Goal: Task Accomplishment & Management: Use online tool/utility

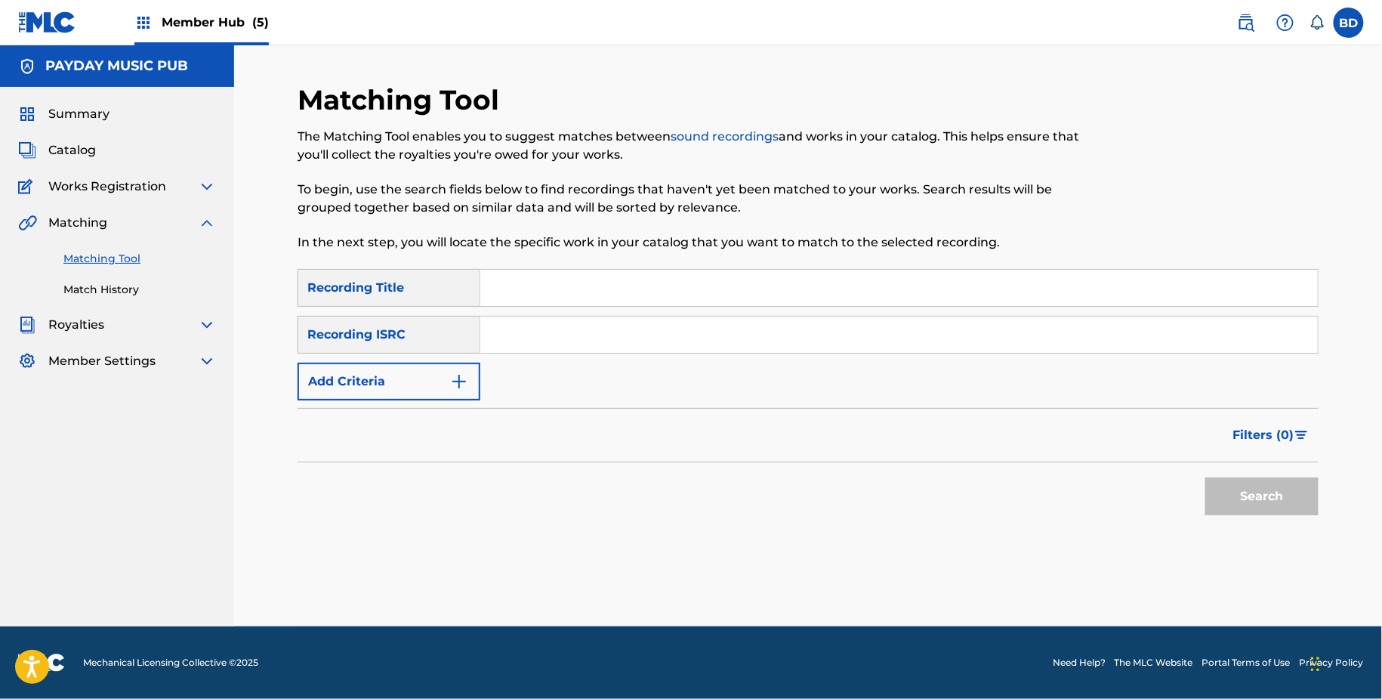
click at [676, 350] on input "Search Form" at bounding box center [899, 335] width 838 height 36
paste input "IT3421700088"
click at [1206, 477] on button "Search" at bounding box center [1262, 496] width 113 height 38
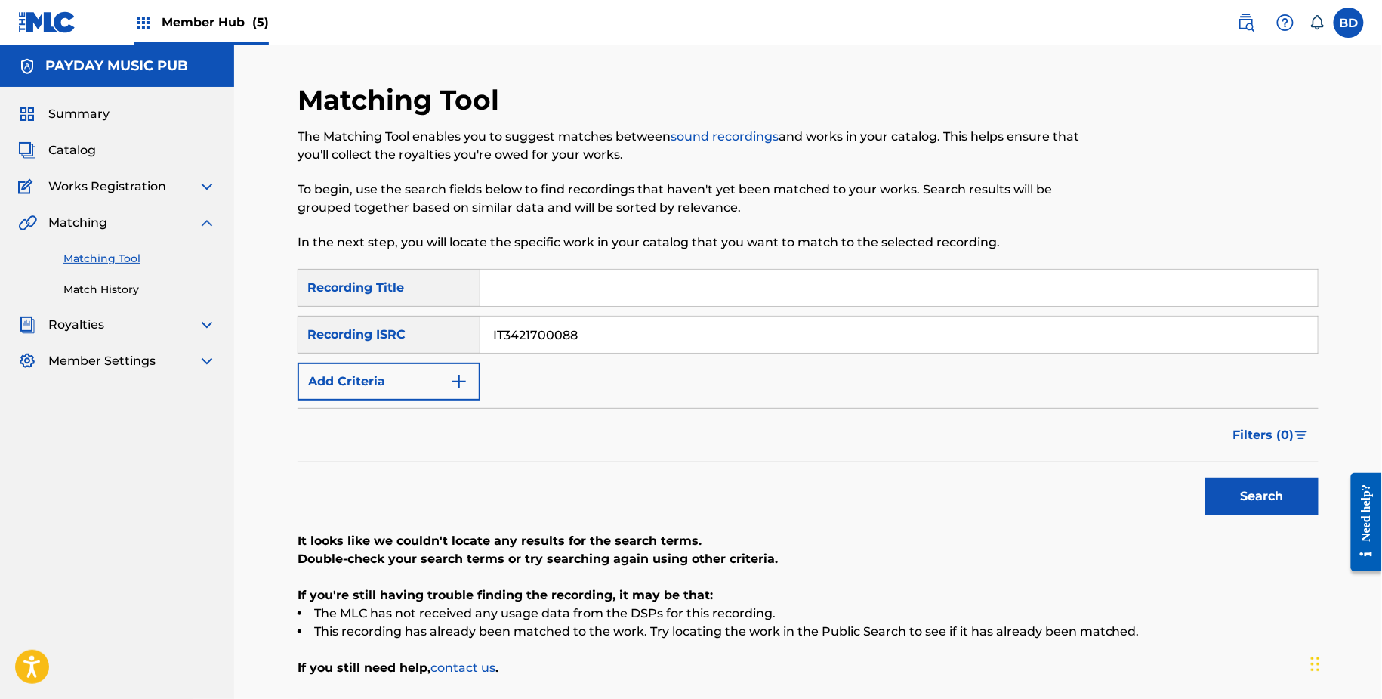
click at [612, 329] on input "IT3421700088" at bounding box center [899, 335] width 838 height 36
type input "v"
click at [1206, 477] on button "Search" at bounding box center [1262, 496] width 113 height 38
paste input "IDAA21900409"
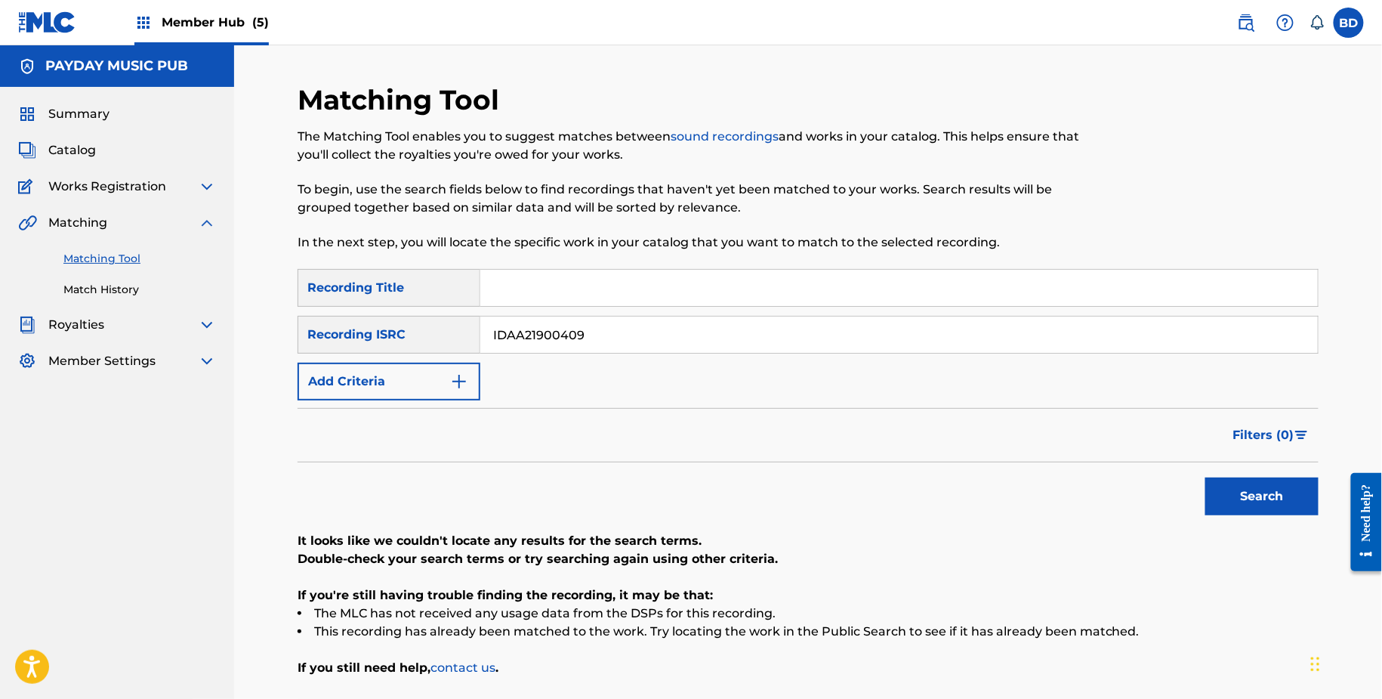
type input "IDAA21900409"
click at [1206, 477] on button "Search" at bounding box center [1262, 496] width 113 height 38
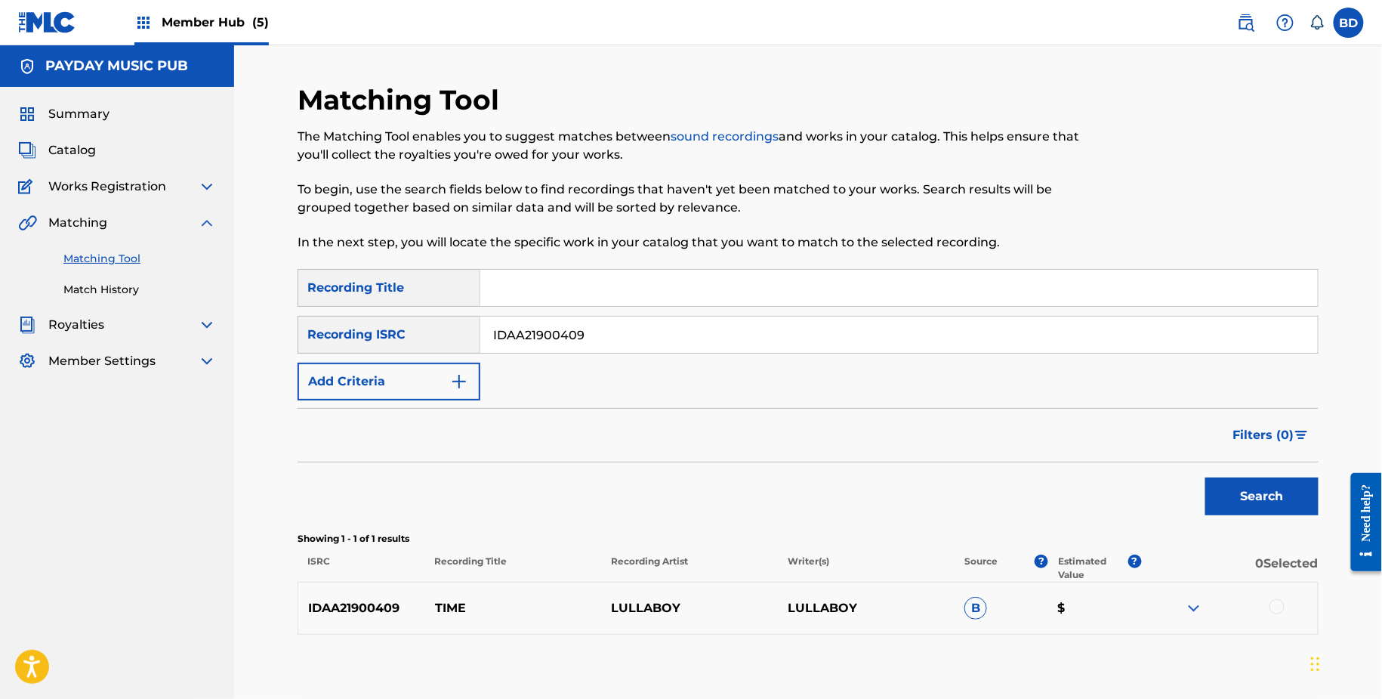
scroll to position [83, 0]
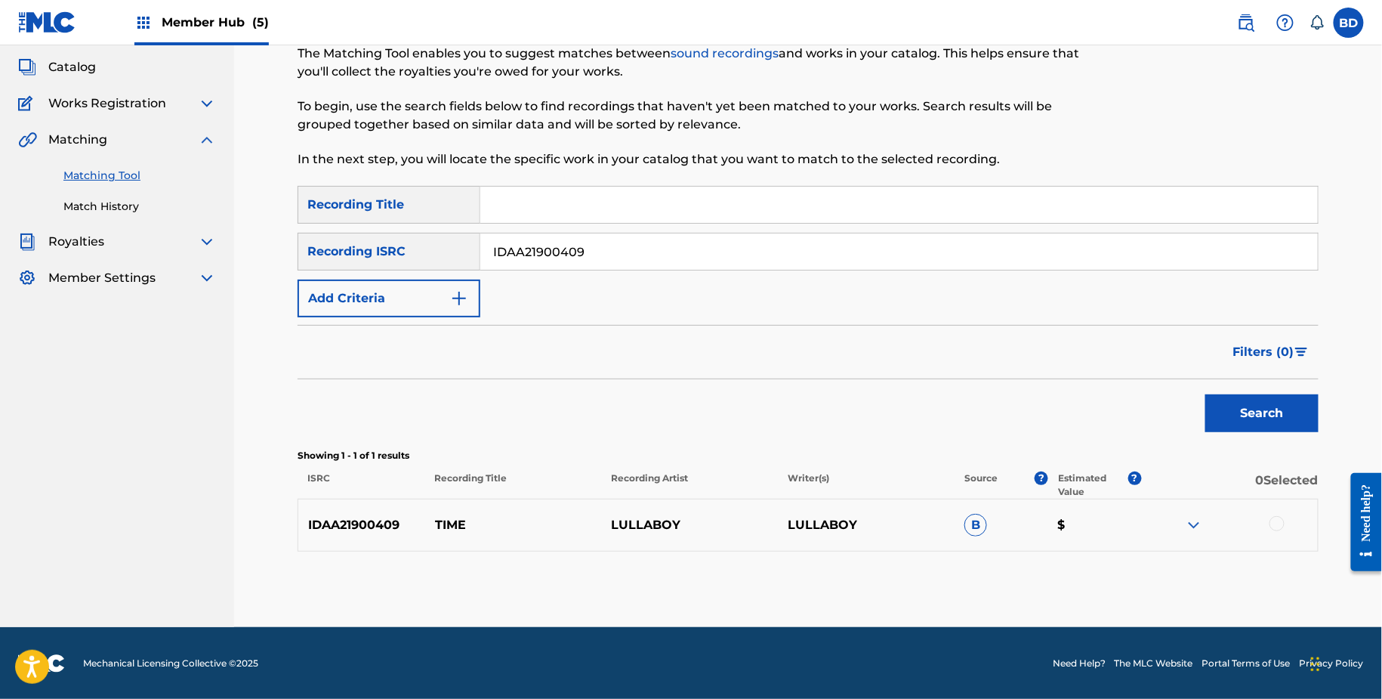
click at [1200, 527] on img at bounding box center [1194, 525] width 18 height 18
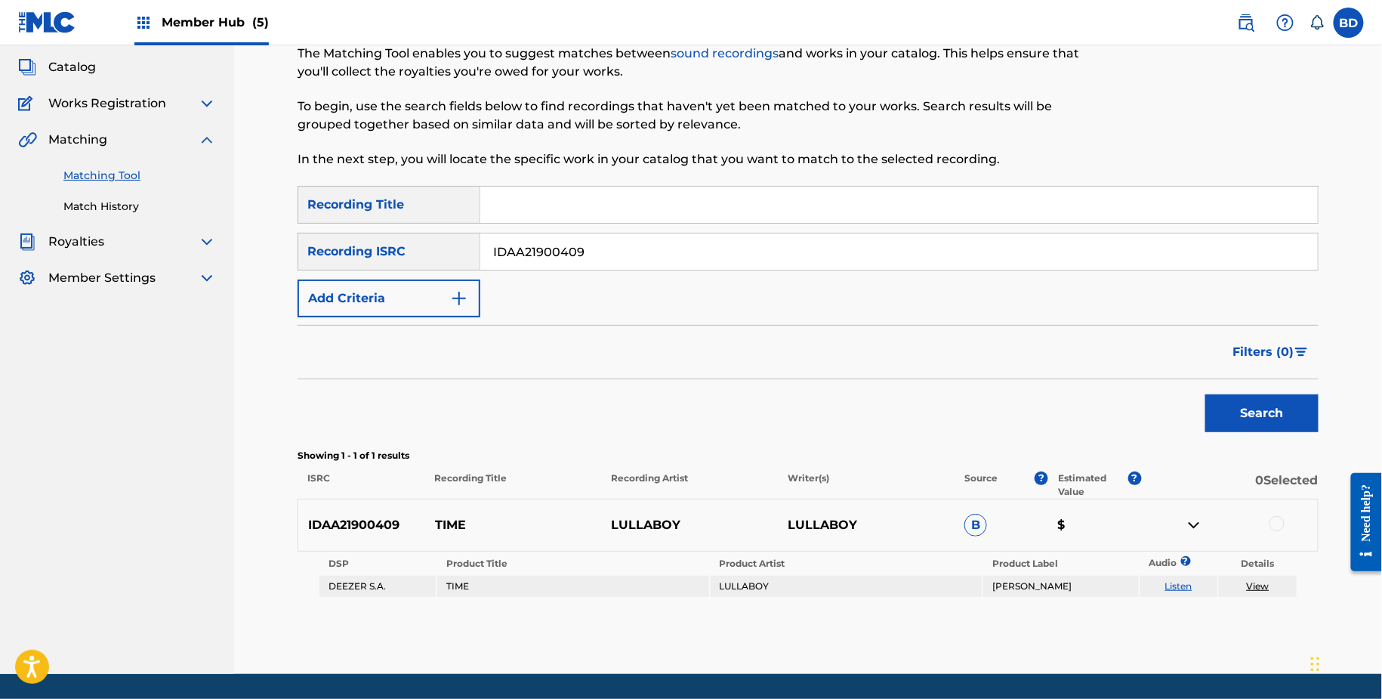
click at [445, 530] on p "TIME" at bounding box center [513, 525] width 177 height 18
copy p "TIME"
click at [1277, 527] on div at bounding box center [1277, 523] width 15 height 15
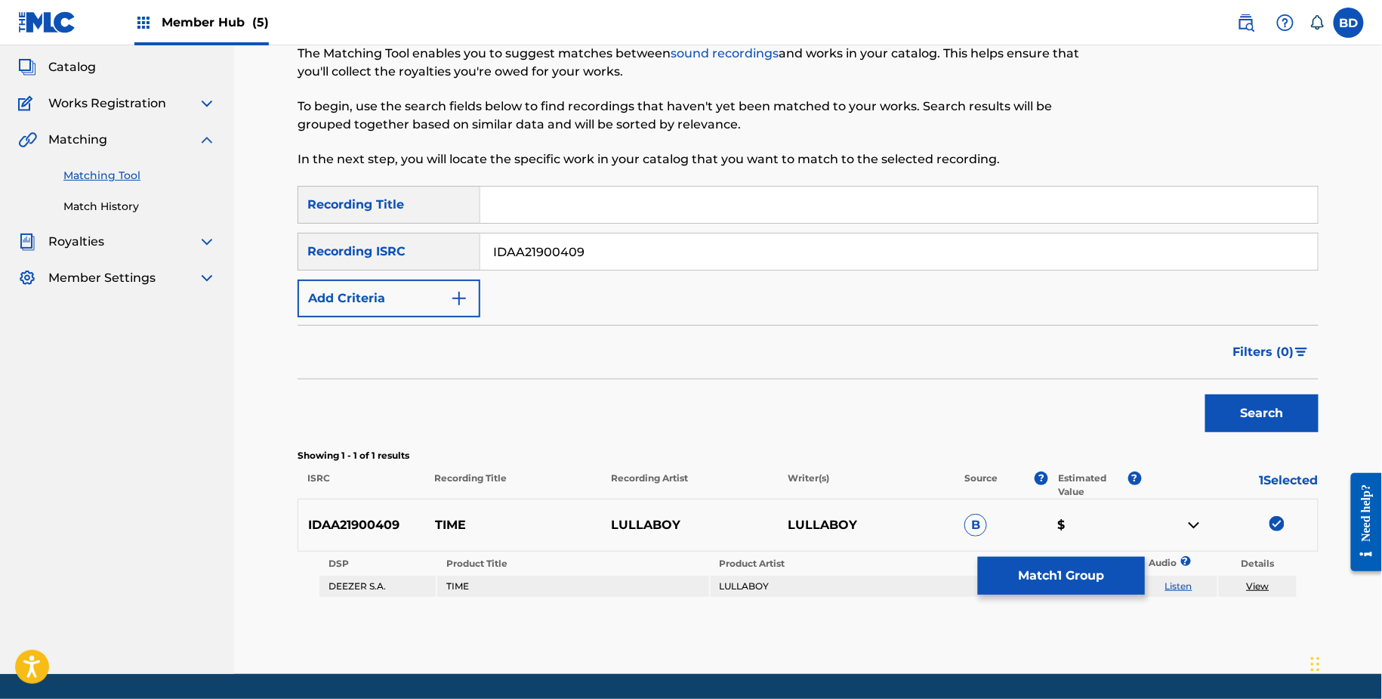
click at [1254, 576] on td "View" at bounding box center [1258, 586] width 78 height 21
click at [1253, 589] on link "View" at bounding box center [1258, 585] width 23 height 11
click at [1039, 565] on button "Match 1 Group" at bounding box center [1061, 576] width 167 height 38
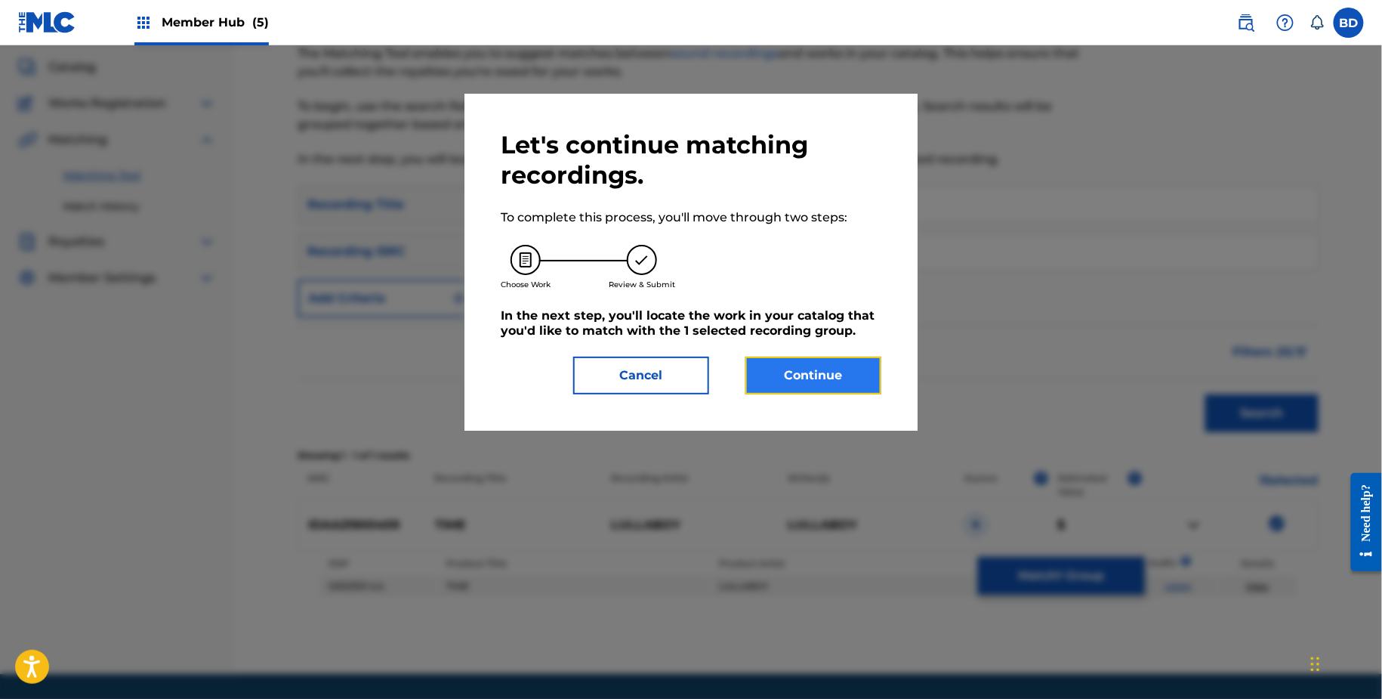
click at [786, 384] on button "Continue" at bounding box center [814, 376] width 136 height 38
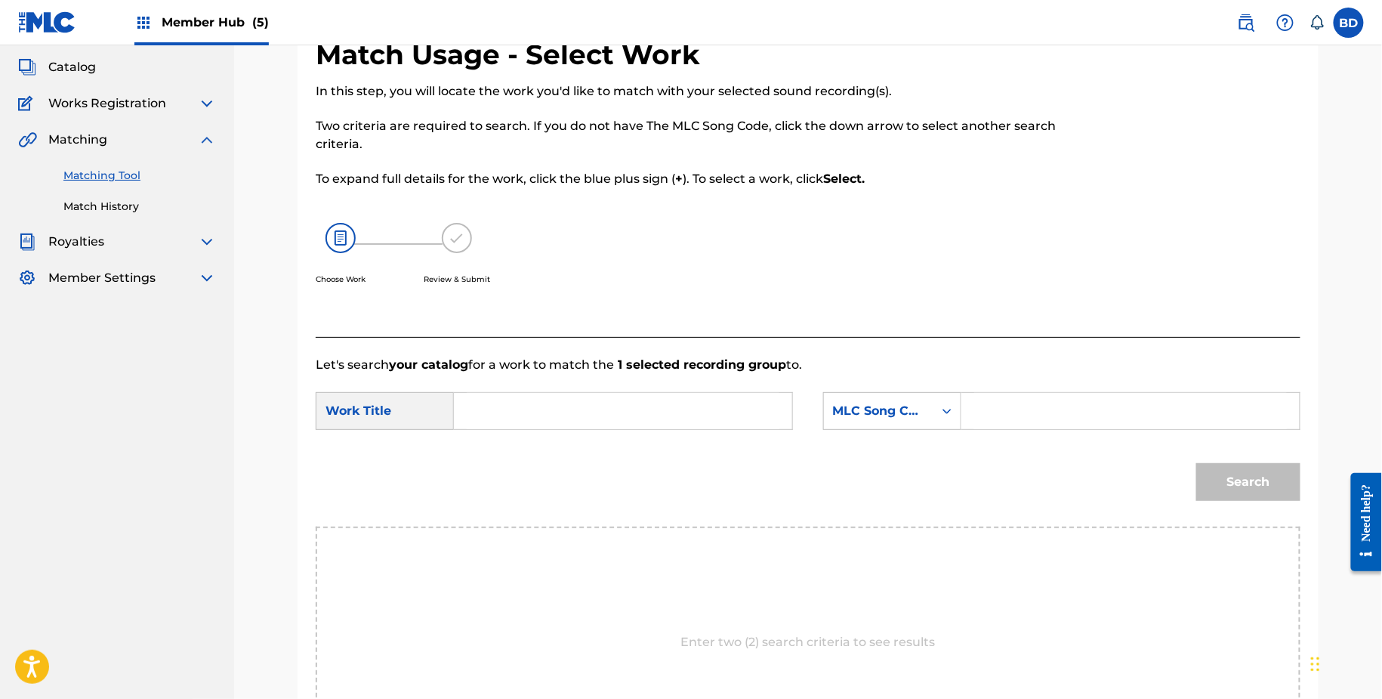
click at [1001, 406] on input "Search Form" at bounding box center [1131, 411] width 313 height 36
paste input "TW5OE9"
type input "TW5OE9"
click at [680, 403] on input "Search Form" at bounding box center [623, 411] width 313 height 36
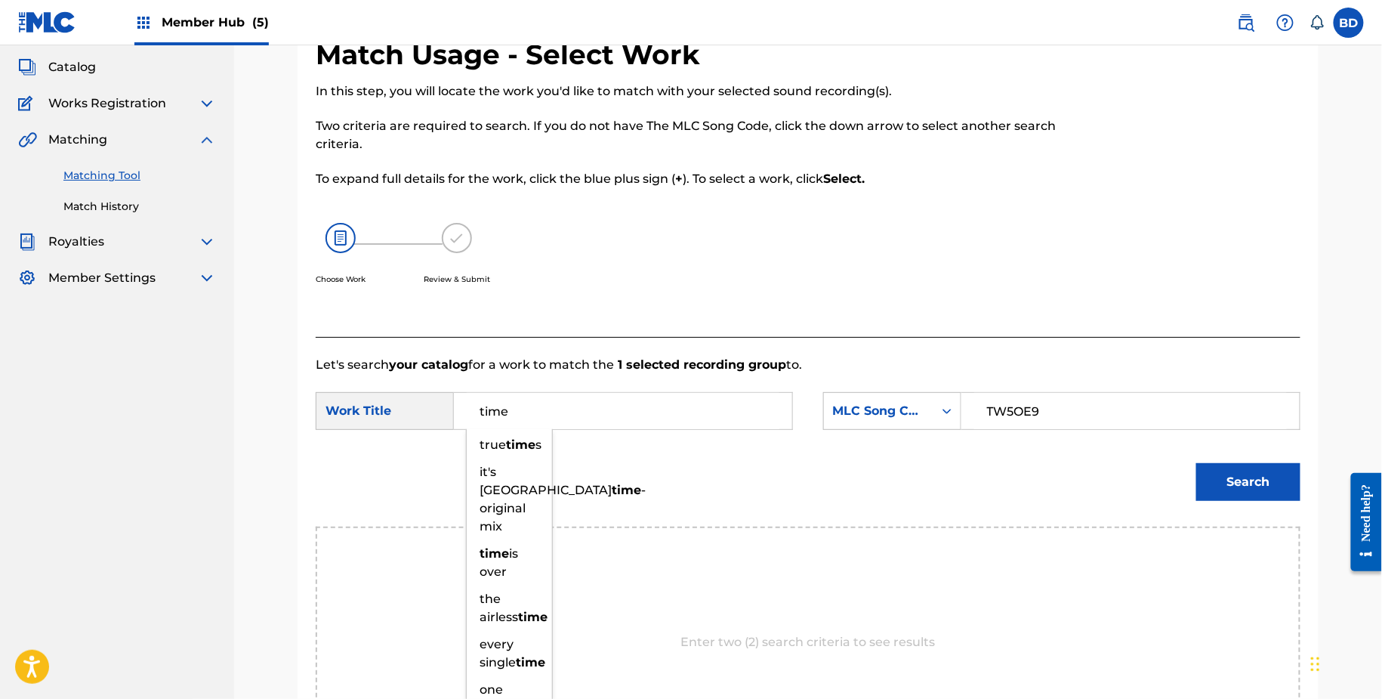
type input "time"
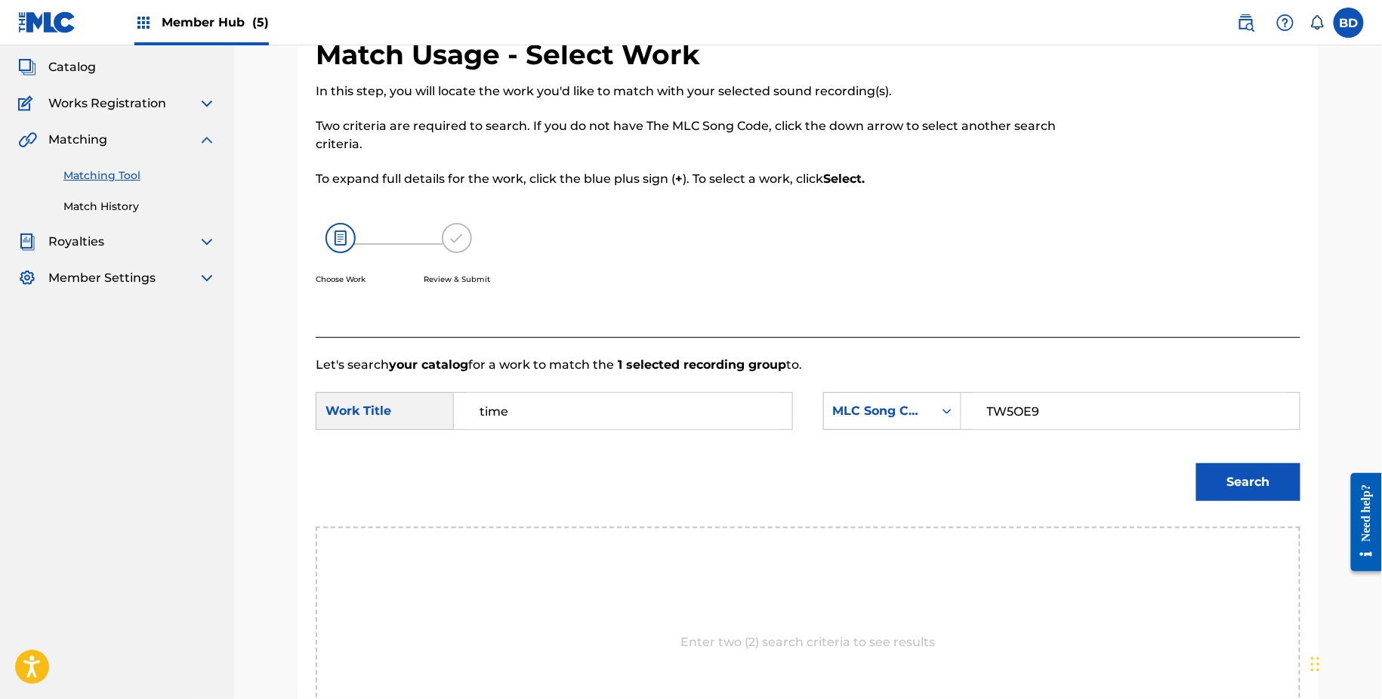
click at [1193, 480] on div "Search" at bounding box center [1245, 478] width 112 height 60
click at [1216, 483] on button "Search" at bounding box center [1249, 482] width 104 height 38
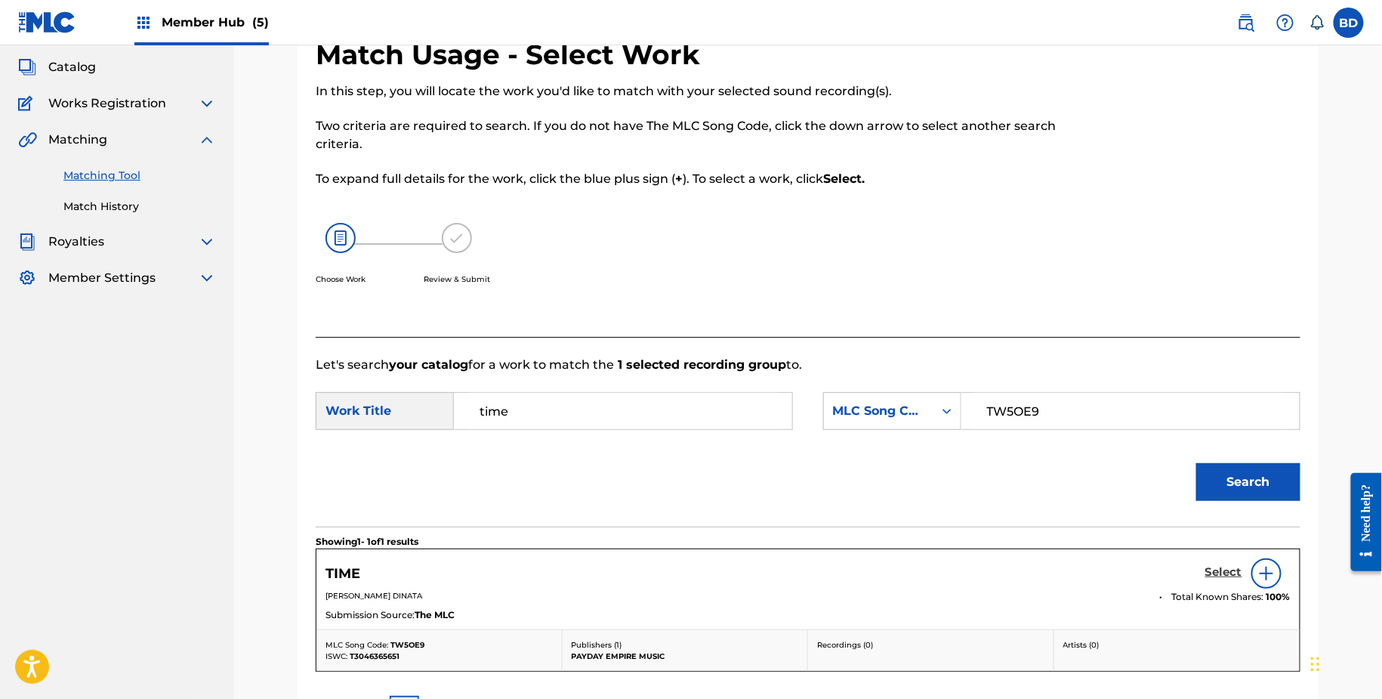
click at [1225, 578] on link "Select" at bounding box center [1224, 573] width 37 height 17
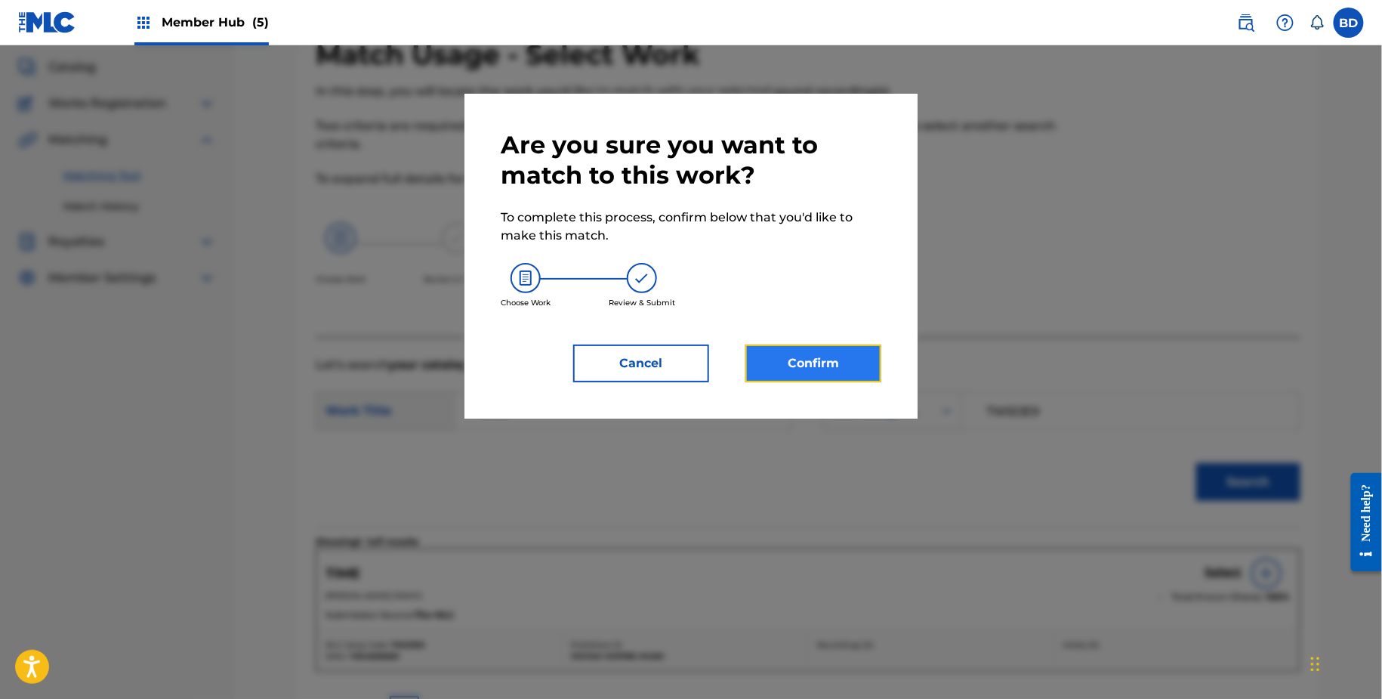
click at [863, 352] on button "Confirm" at bounding box center [814, 363] width 136 height 38
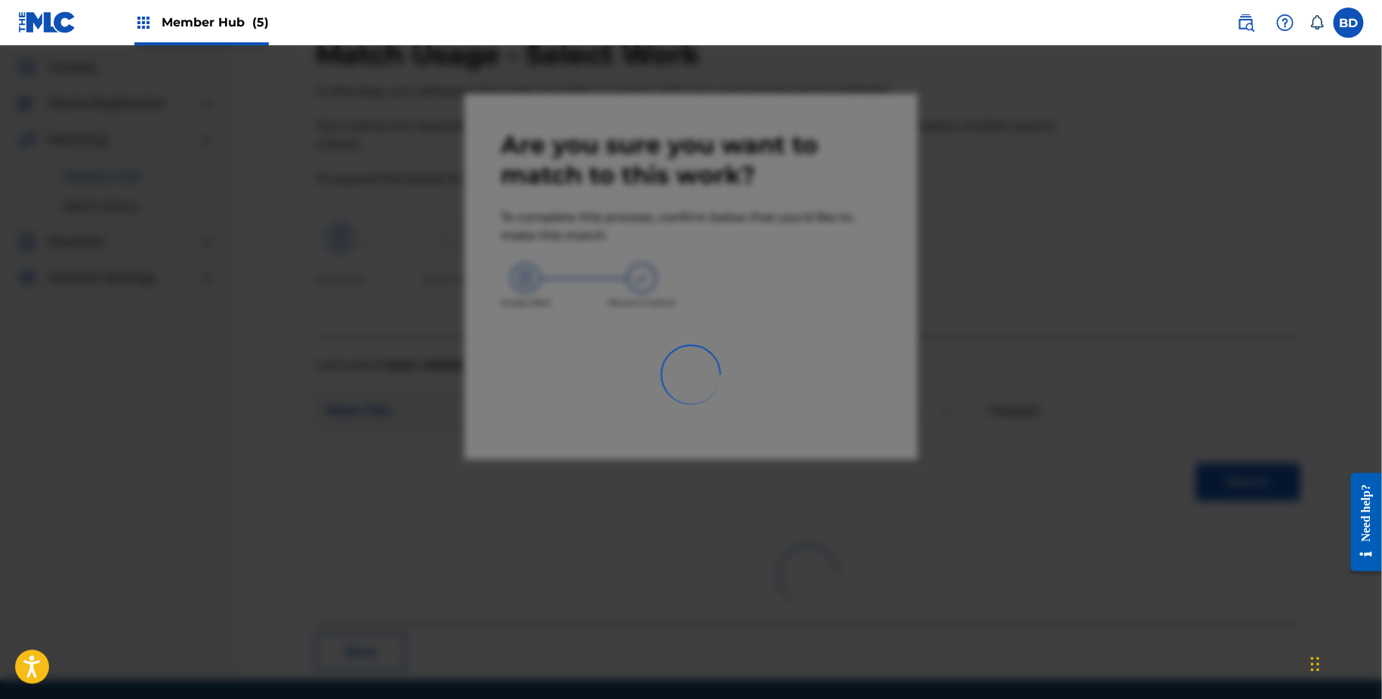
scroll to position [39, 0]
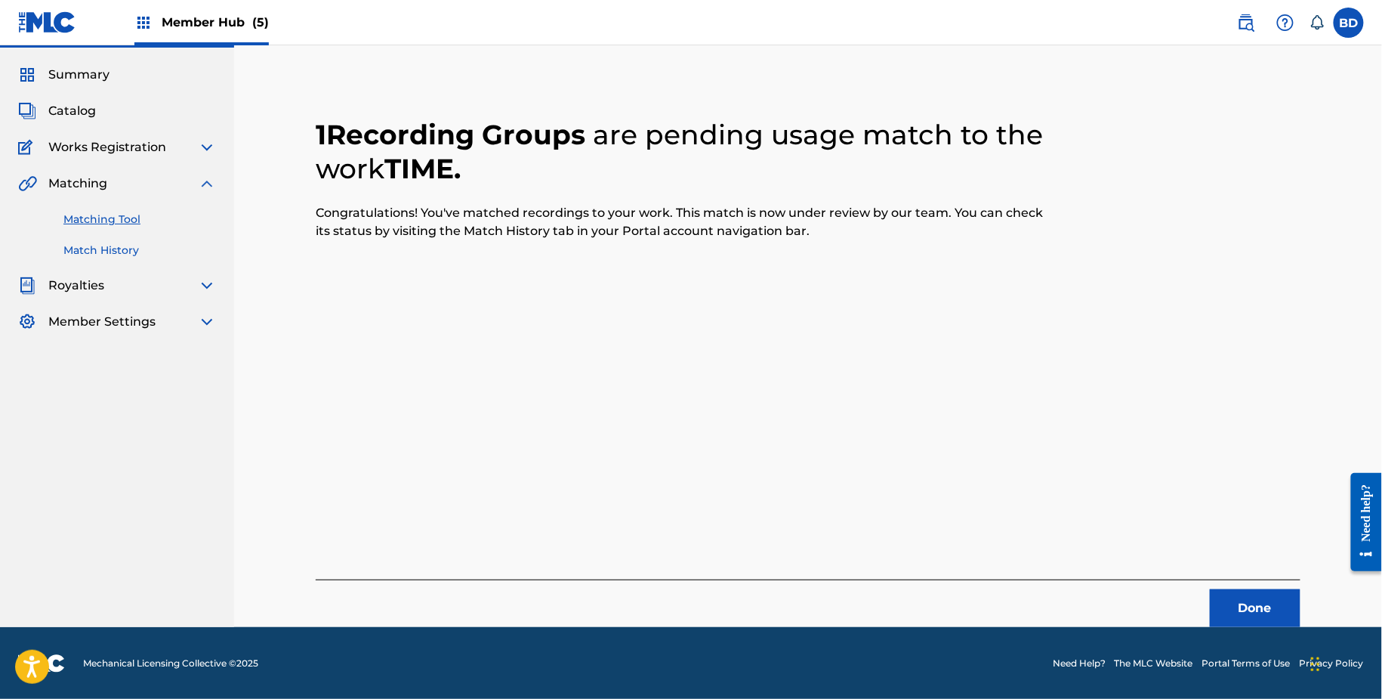
click at [148, 250] on link "Match History" at bounding box center [139, 251] width 153 height 16
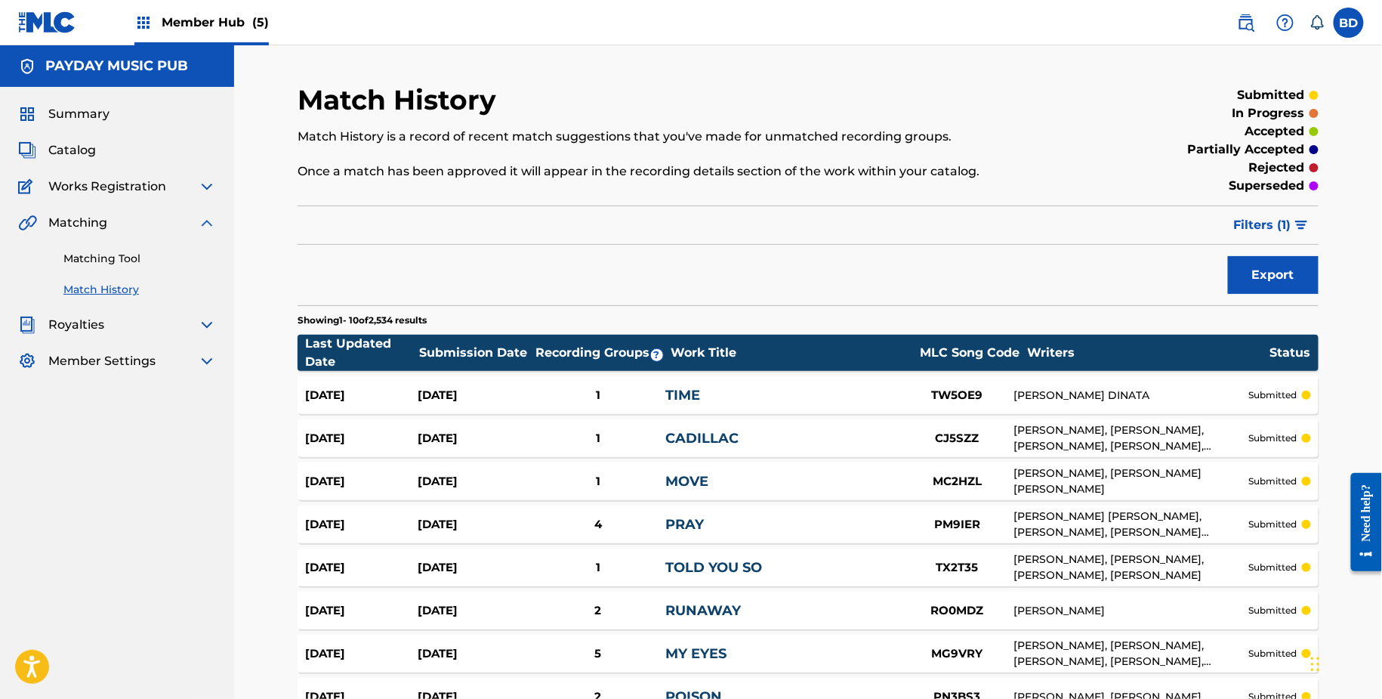
click at [695, 392] on link "TIME" at bounding box center [683, 395] width 35 height 17
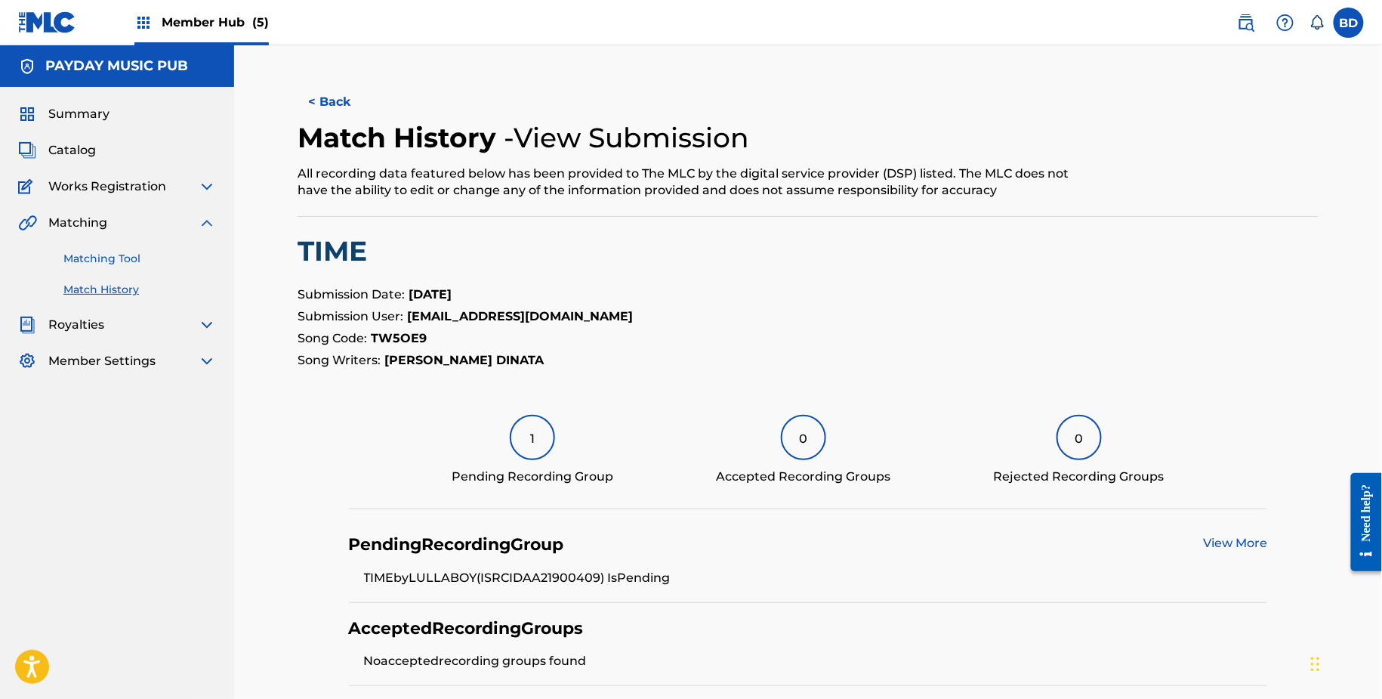
click at [132, 258] on link "Matching Tool" at bounding box center [139, 259] width 153 height 16
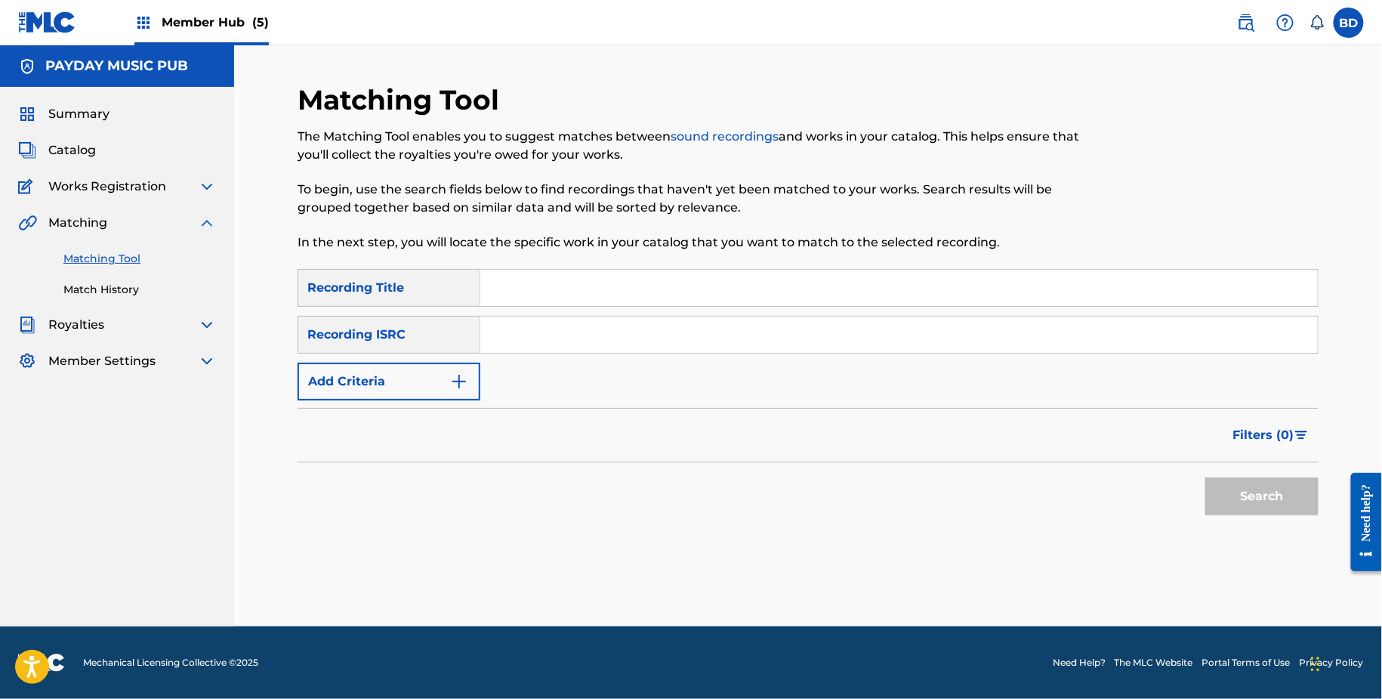
click at [528, 335] on input "Search Form" at bounding box center [899, 335] width 838 height 36
paste input "GX8LE2441854"
click at [1206, 477] on button "Search" at bounding box center [1262, 496] width 113 height 38
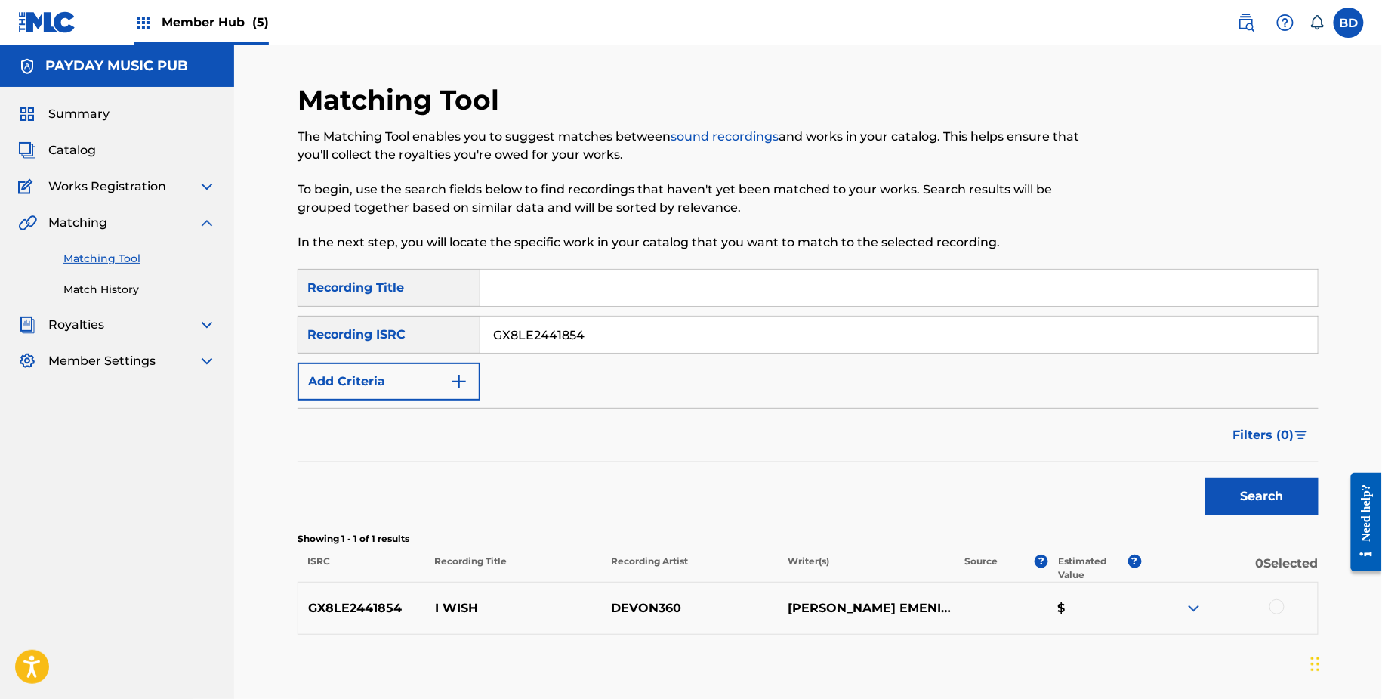
scroll to position [83, 0]
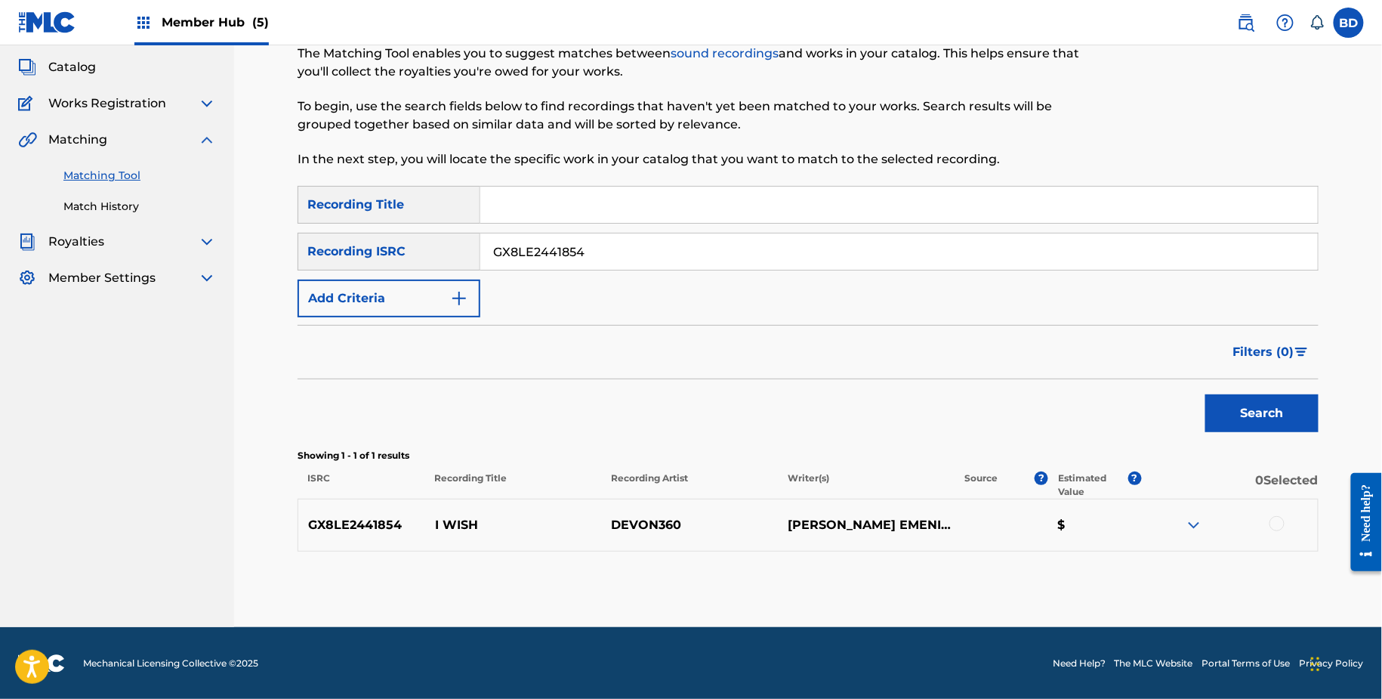
click at [555, 262] on input "GX8LE2441854" at bounding box center [899, 251] width 838 height 36
paste input "9G2204758"
click at [1206, 394] on button "Search" at bounding box center [1262, 413] width 113 height 38
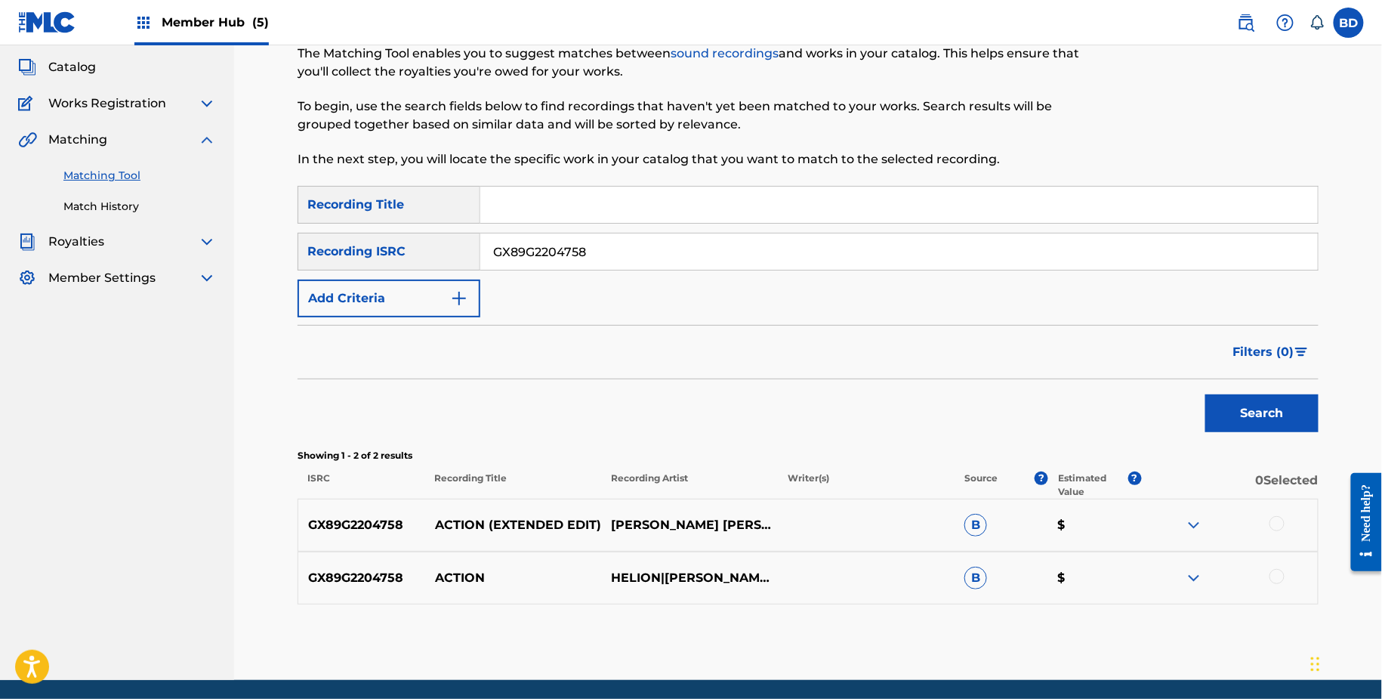
click at [455, 531] on p "ACTION (EXTENDED EDIT)" at bounding box center [513, 525] width 177 height 18
copy p "ACTION"
click at [592, 261] on input "GX89G2204758" at bounding box center [899, 251] width 838 height 36
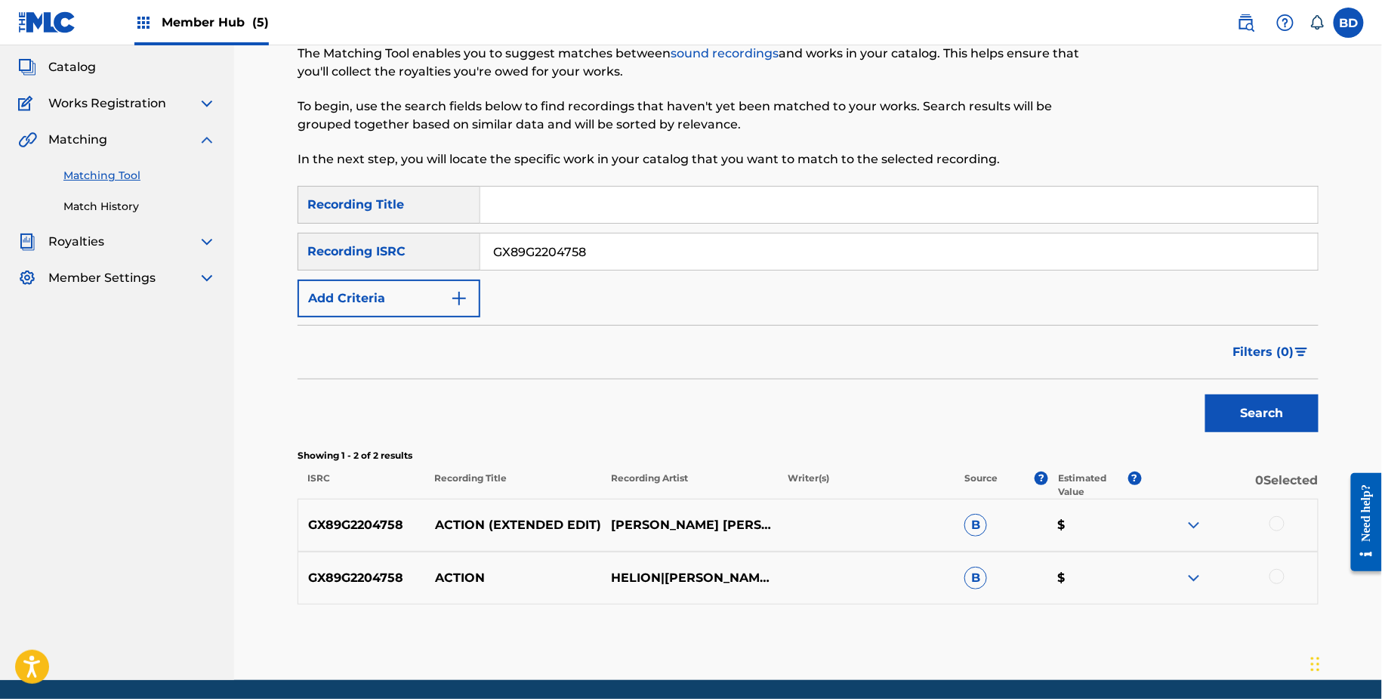
paste input "4R52169079"
type input "GX4R52169079"
click at [1206, 394] on button "Search" at bounding box center [1262, 413] width 113 height 38
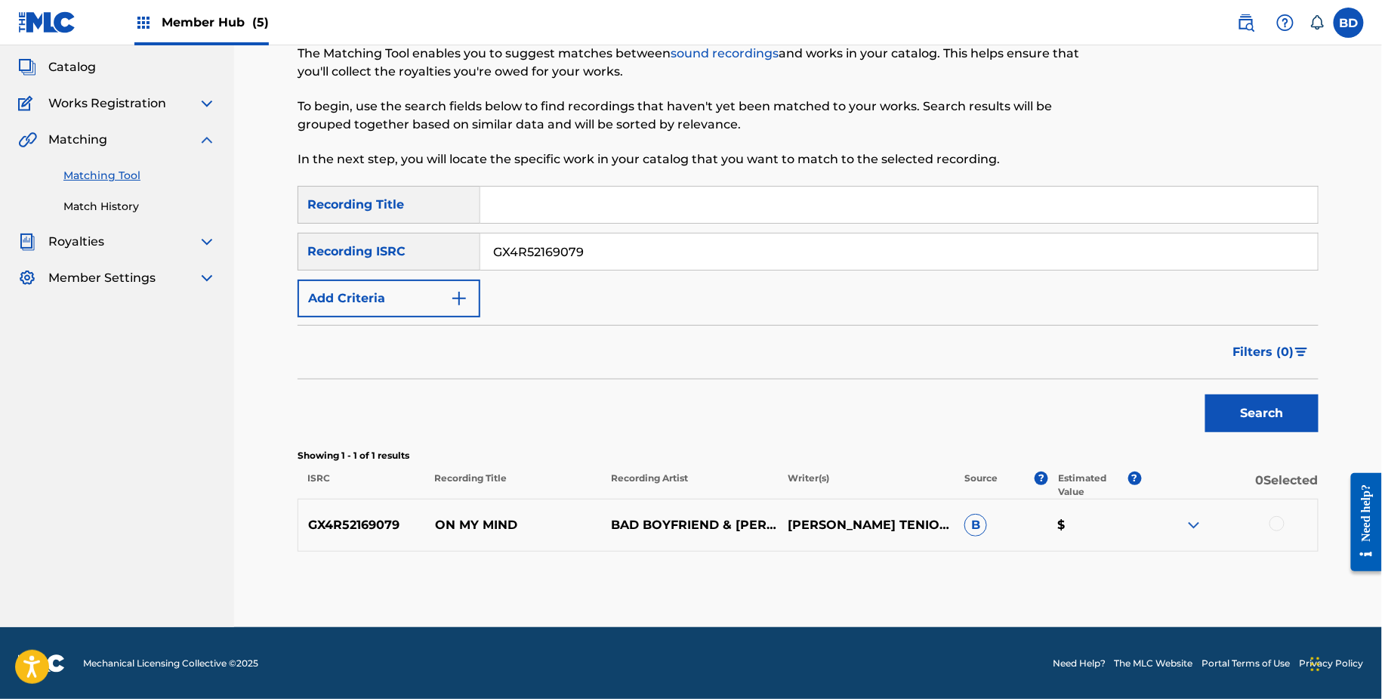
click at [1191, 525] on img at bounding box center [1194, 525] width 18 height 18
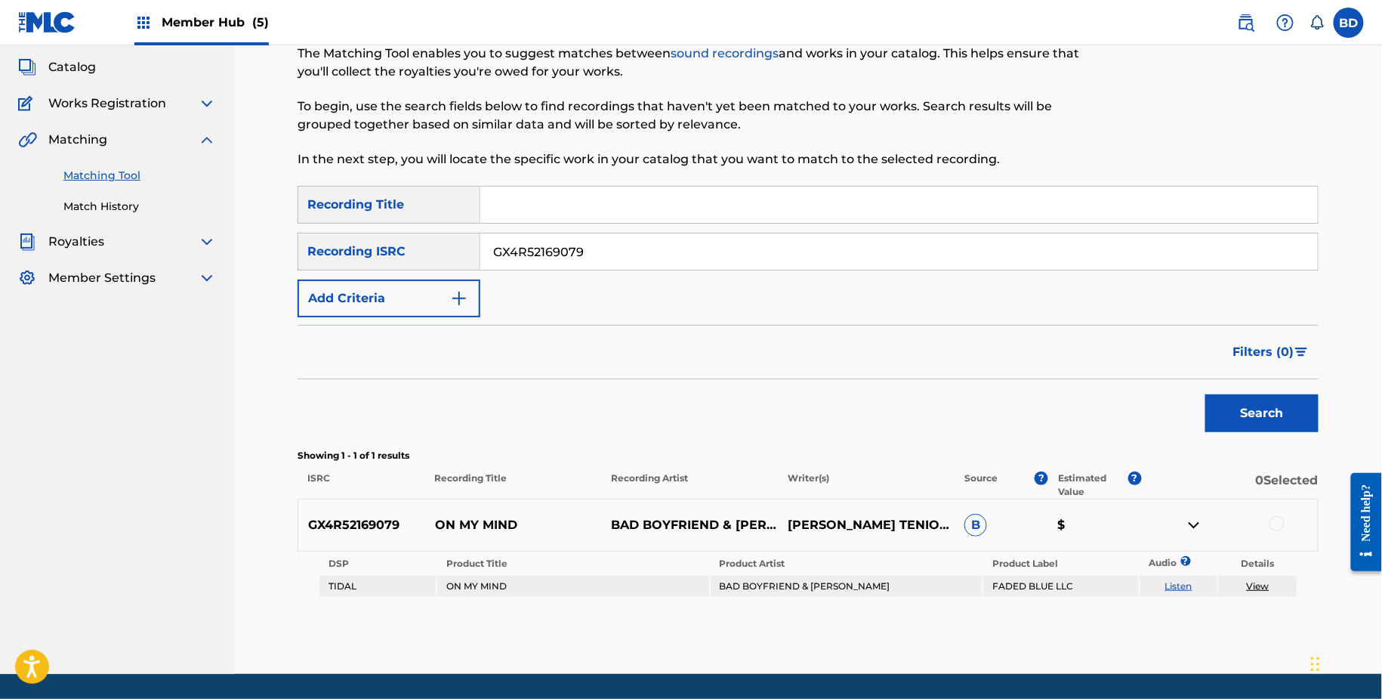
click at [465, 533] on p "ON MY MIND" at bounding box center [513, 525] width 177 height 18
copy p "ON MY MIND"
click at [777, 582] on td "BAD BOYFRIEND & JAIME DERAZ" at bounding box center [846, 586] width 271 height 21
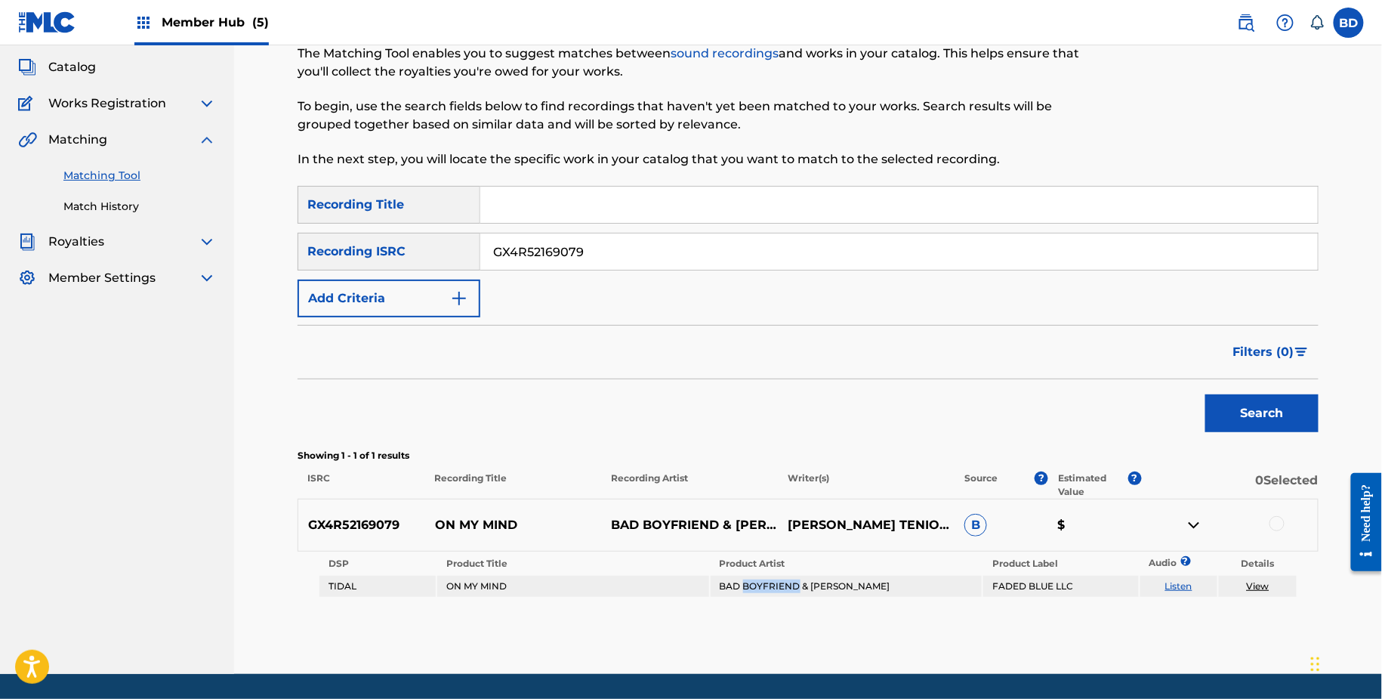
click at [777, 582] on td "BAD BOYFRIEND & JAIME DERAZ" at bounding box center [846, 586] width 271 height 21
copy td "BAD BOYFRIEND & JAIME DERAZ"
click at [1274, 528] on div at bounding box center [1277, 523] width 15 height 15
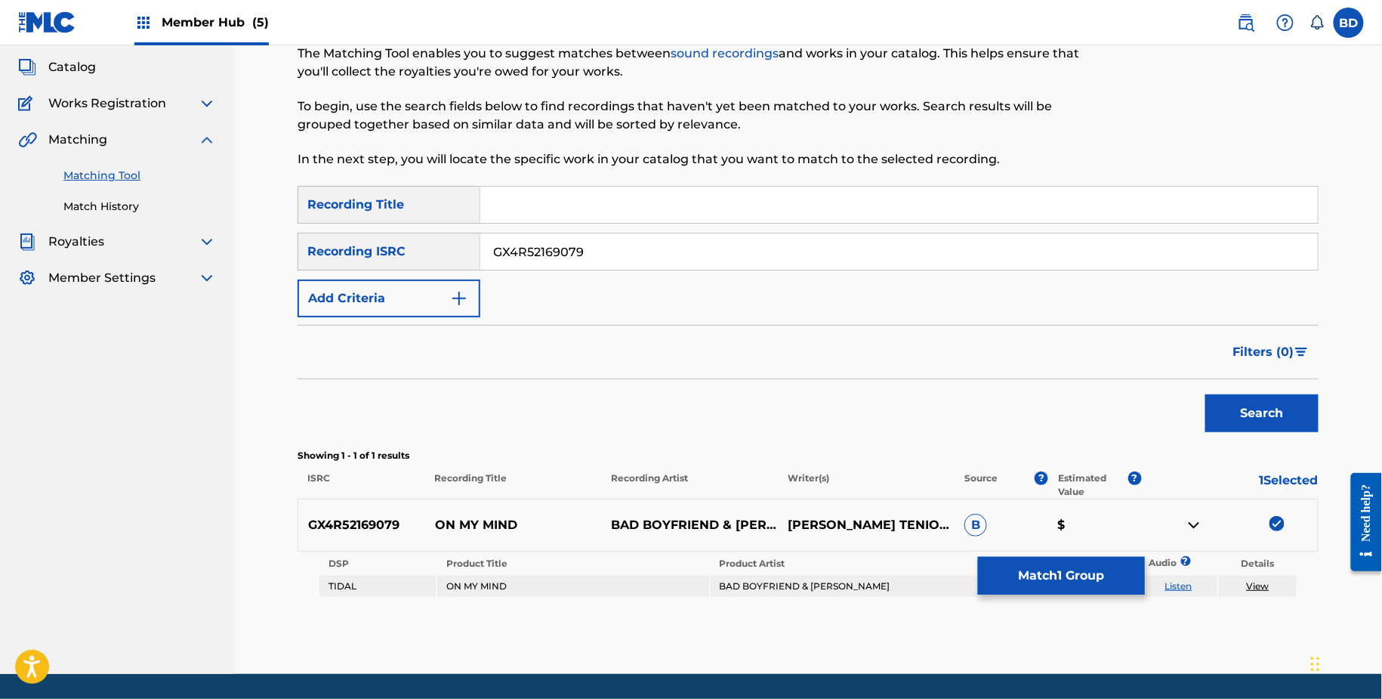
click at [1252, 584] on link "View" at bounding box center [1258, 585] width 23 height 11
click at [1011, 563] on button "Match 1 Group" at bounding box center [1061, 576] width 167 height 38
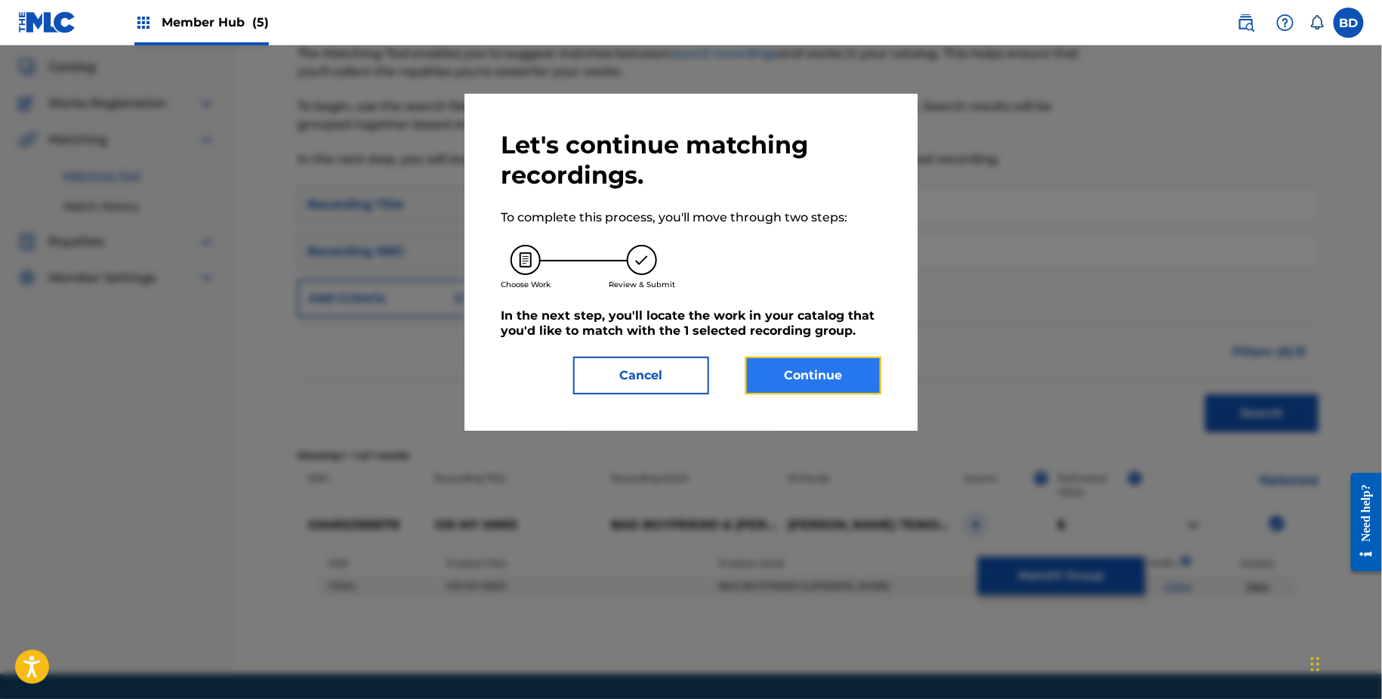
click at [800, 389] on button "Continue" at bounding box center [814, 376] width 136 height 38
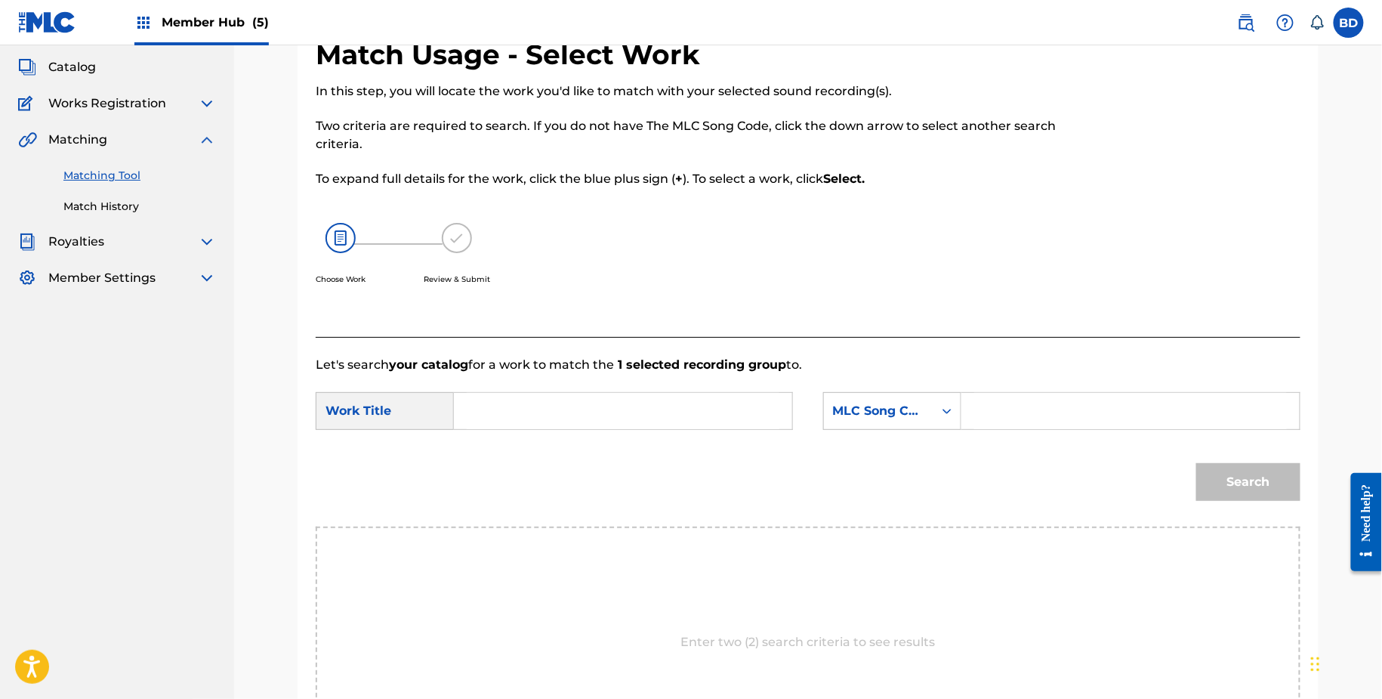
click at [1028, 412] on input "Search Form" at bounding box center [1131, 411] width 313 height 36
paste input "OD00JA"
type input "OD00JA"
type input "on"
click at [1197, 463] on button "Search" at bounding box center [1249, 482] width 104 height 38
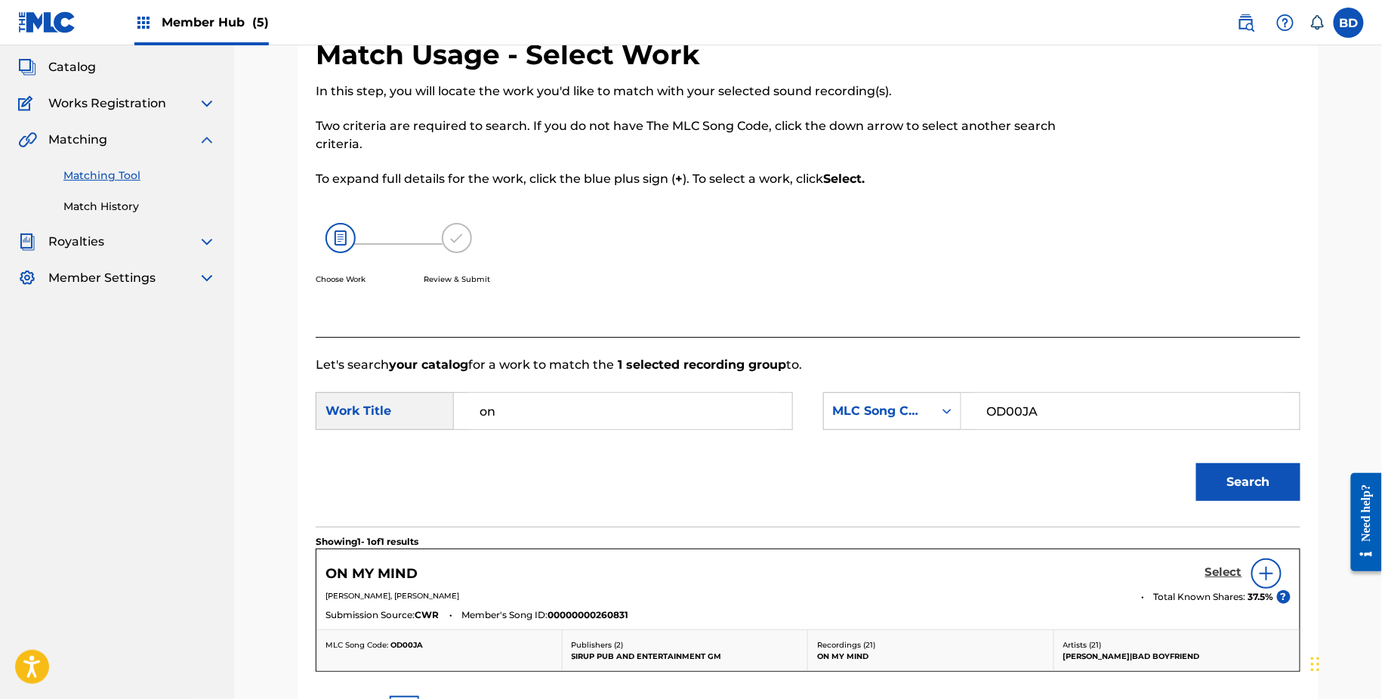
click at [1216, 570] on h5 "Select" at bounding box center [1224, 572] width 37 height 14
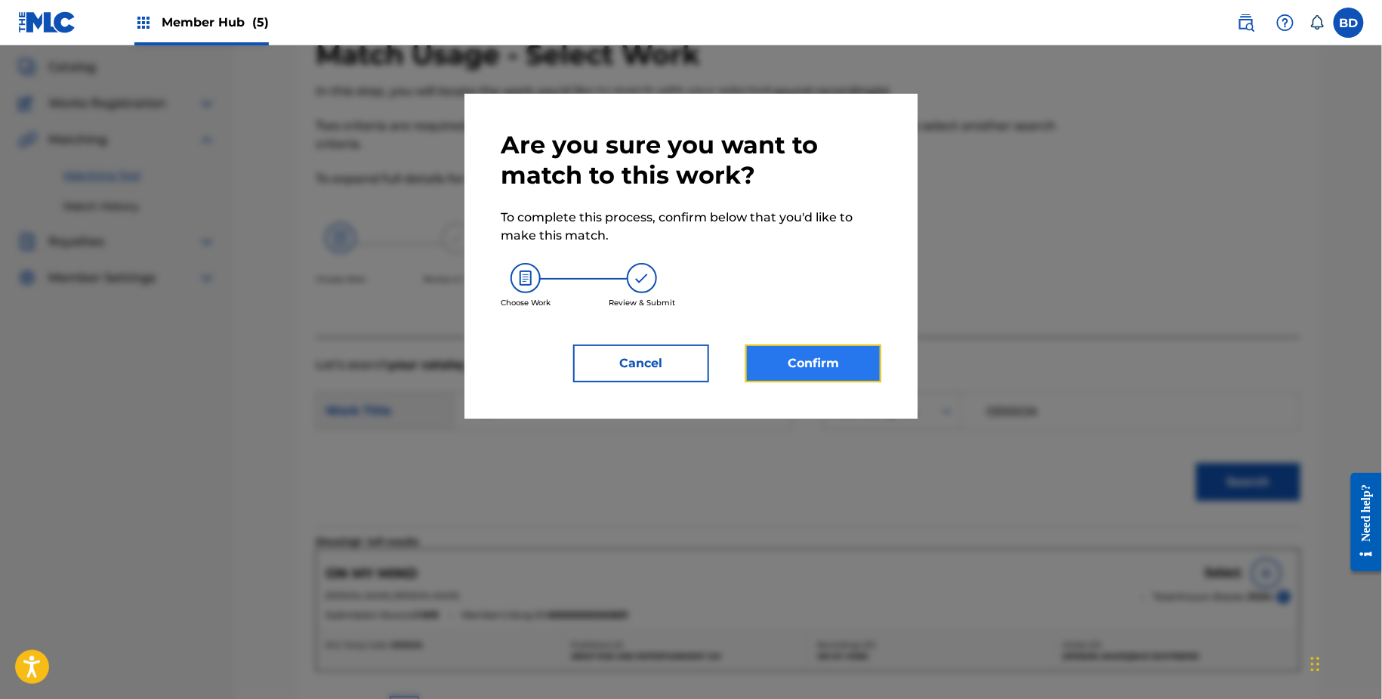
click at [818, 366] on button "Confirm" at bounding box center [814, 363] width 136 height 38
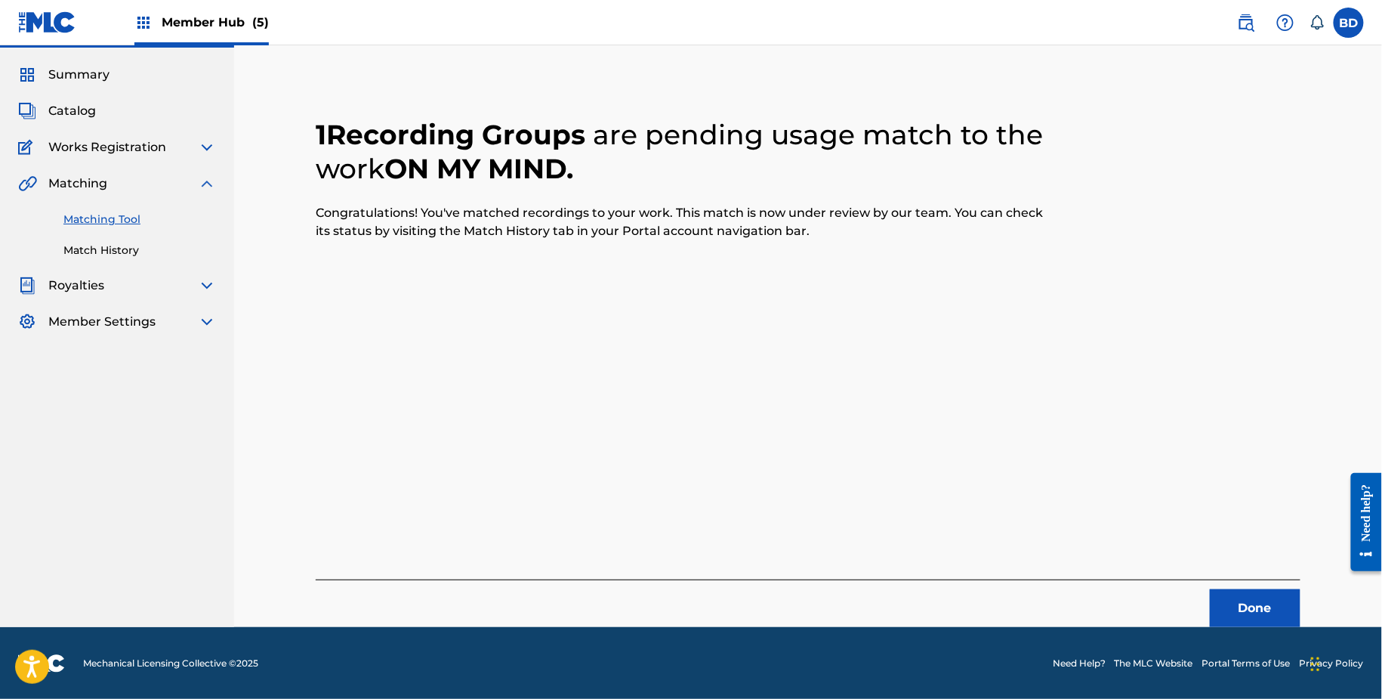
scroll to position [0, 0]
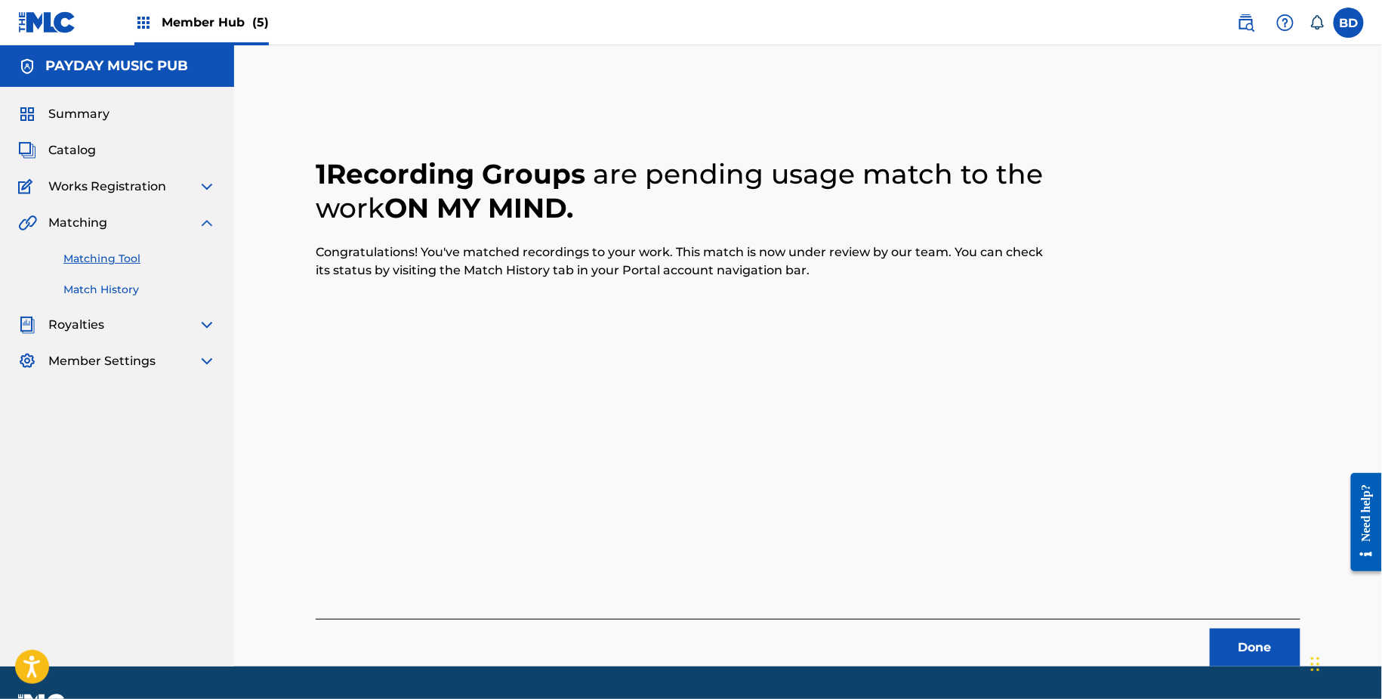
click at [114, 287] on link "Match History" at bounding box center [139, 290] width 153 height 16
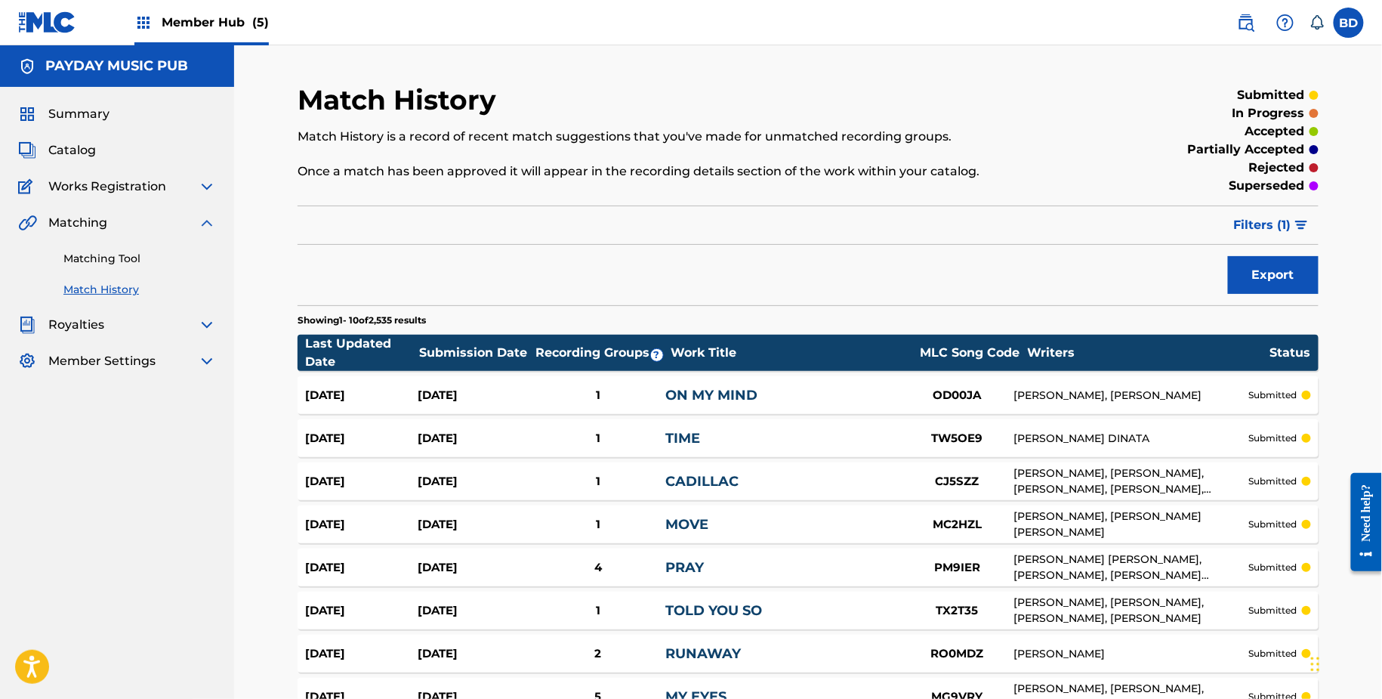
click at [776, 387] on div "ON MY MIND" at bounding box center [783, 395] width 235 height 20
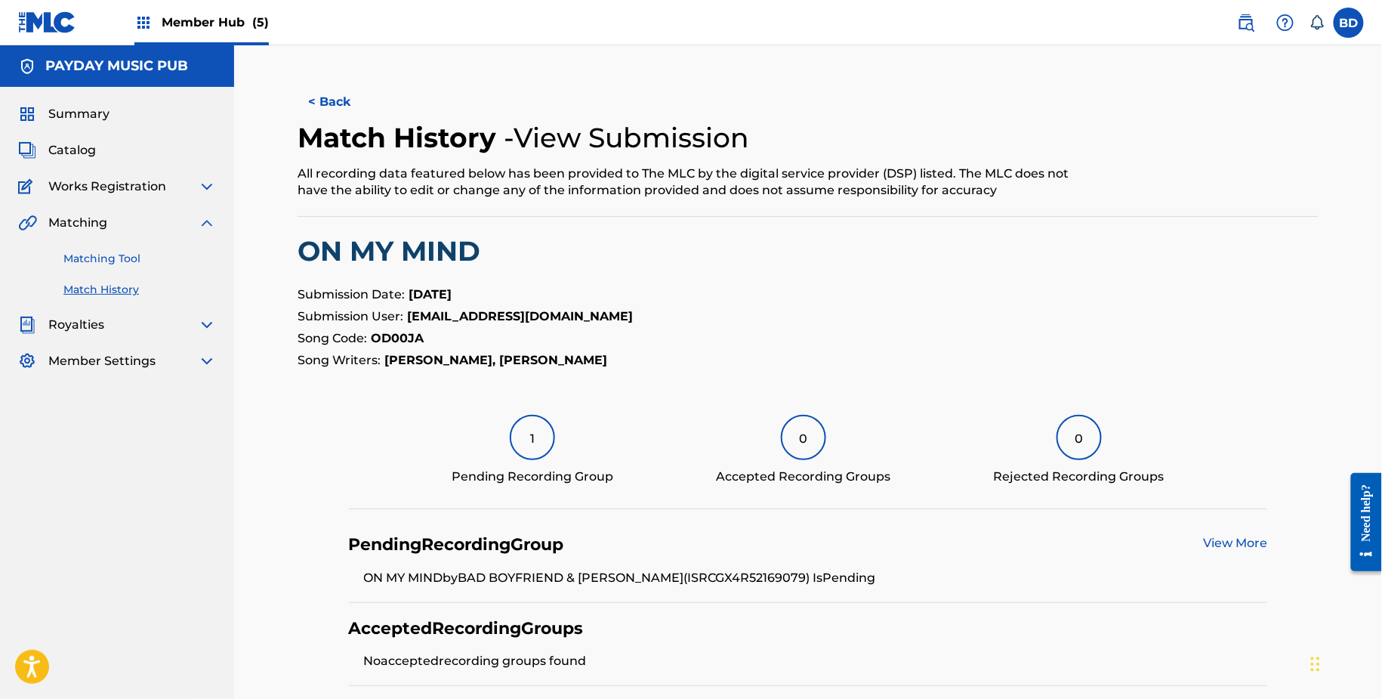
click at [169, 258] on link "Matching Tool" at bounding box center [139, 259] width 153 height 16
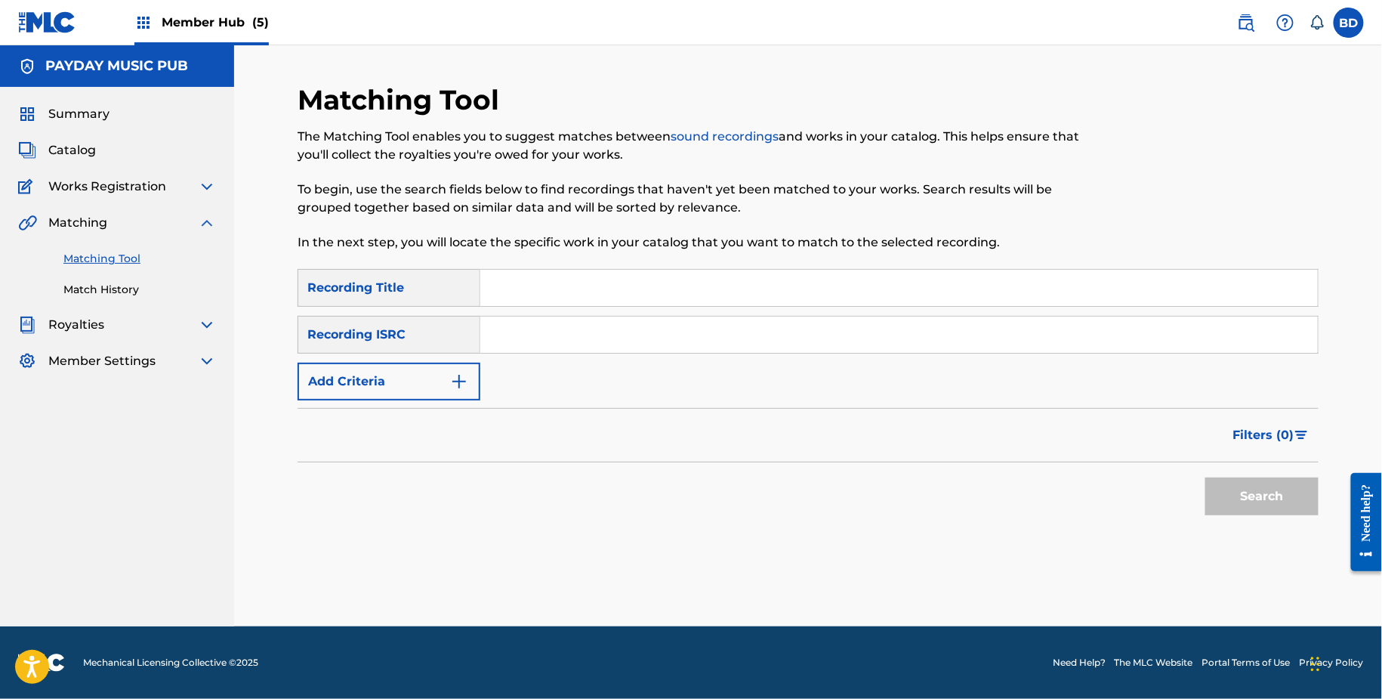
click at [642, 315] on div "SearchWithCriteriaea3b6a86-95fc-4290-adce-a6654a1605d7 Recording Title SearchWi…" at bounding box center [808, 334] width 1021 height 131
click at [627, 333] on input "Search Form" at bounding box center [899, 335] width 838 height 36
paste input "GX3Q92474847"
click at [1206, 477] on button "Search" at bounding box center [1262, 496] width 113 height 38
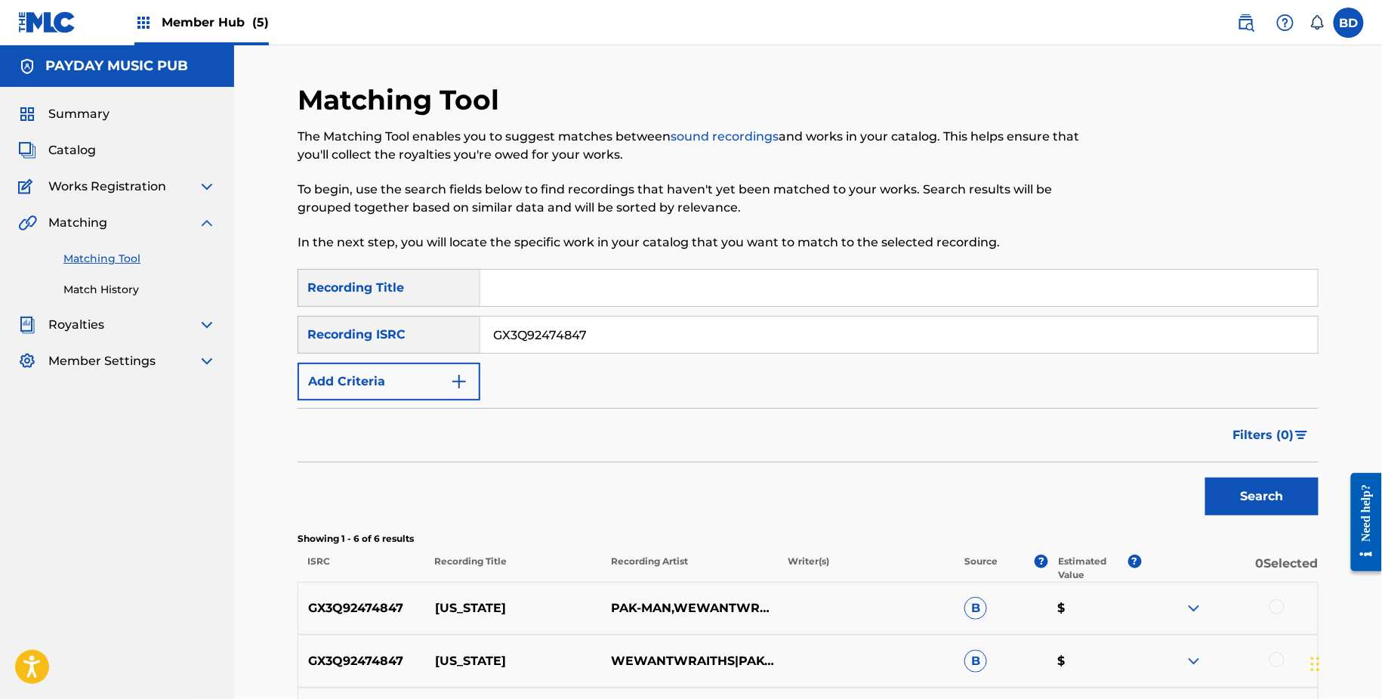
click at [480, 583] on div "GX3Q92474847 CALIFORNIA PAK-MAN,WEWANTWRAITHS B $" at bounding box center [808, 608] width 1021 height 53
copy p "CALIFORNIA"
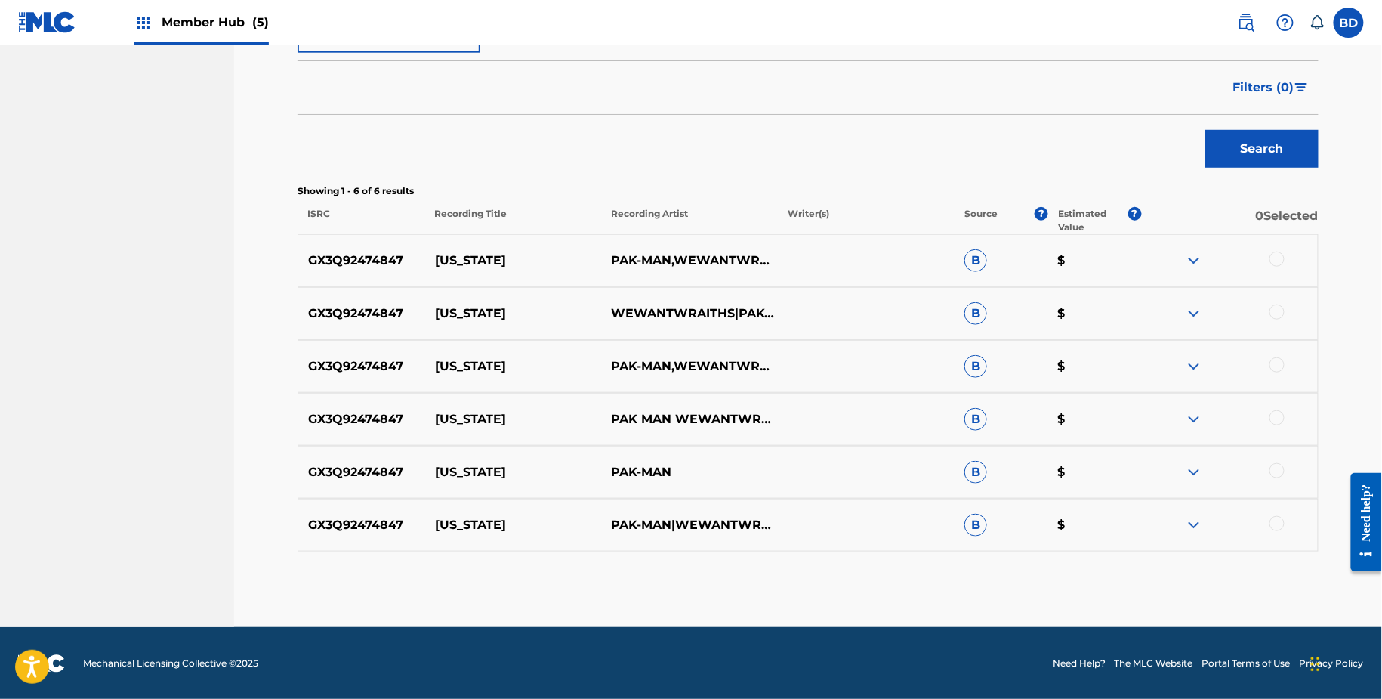
click at [1188, 515] on div "GX3Q92474847 CALIFORNIA PAK-MAN|WEWANTWRAITHS B $" at bounding box center [808, 525] width 1021 height 53
click at [1202, 522] on img at bounding box center [1194, 525] width 18 height 18
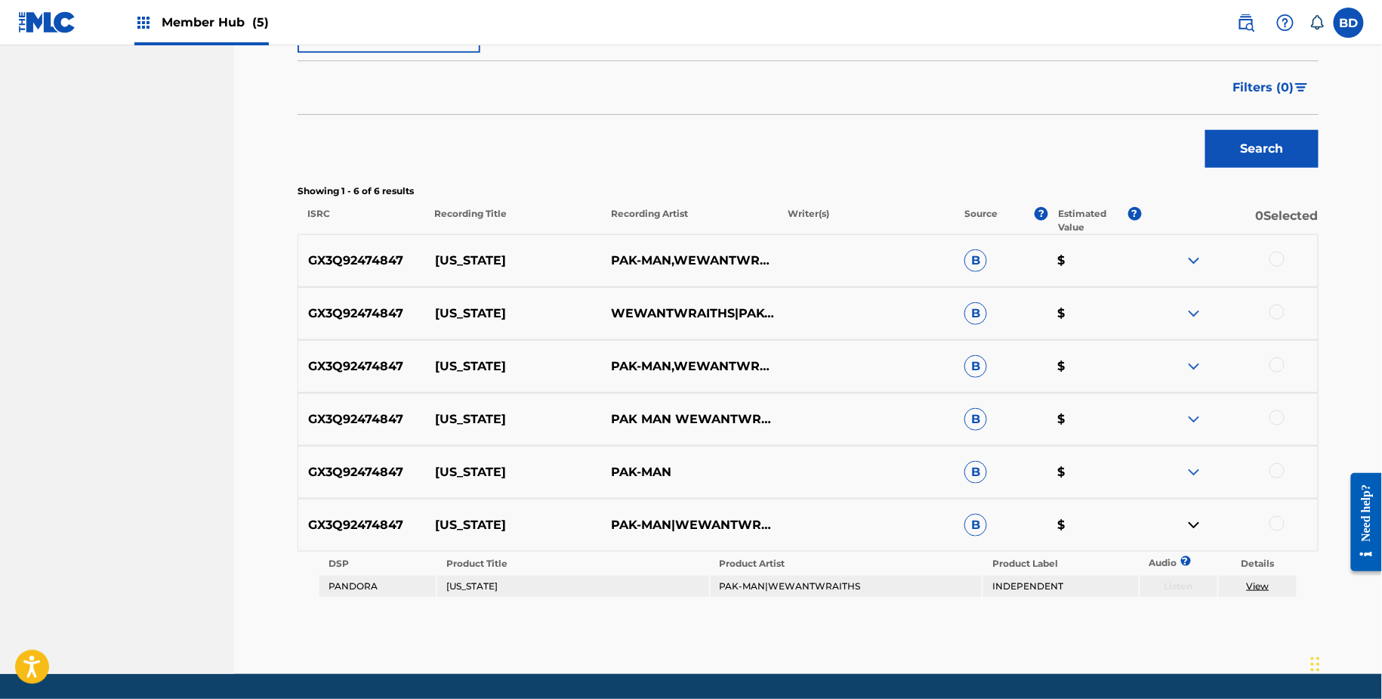
click at [1194, 463] on img at bounding box center [1194, 472] width 18 height 18
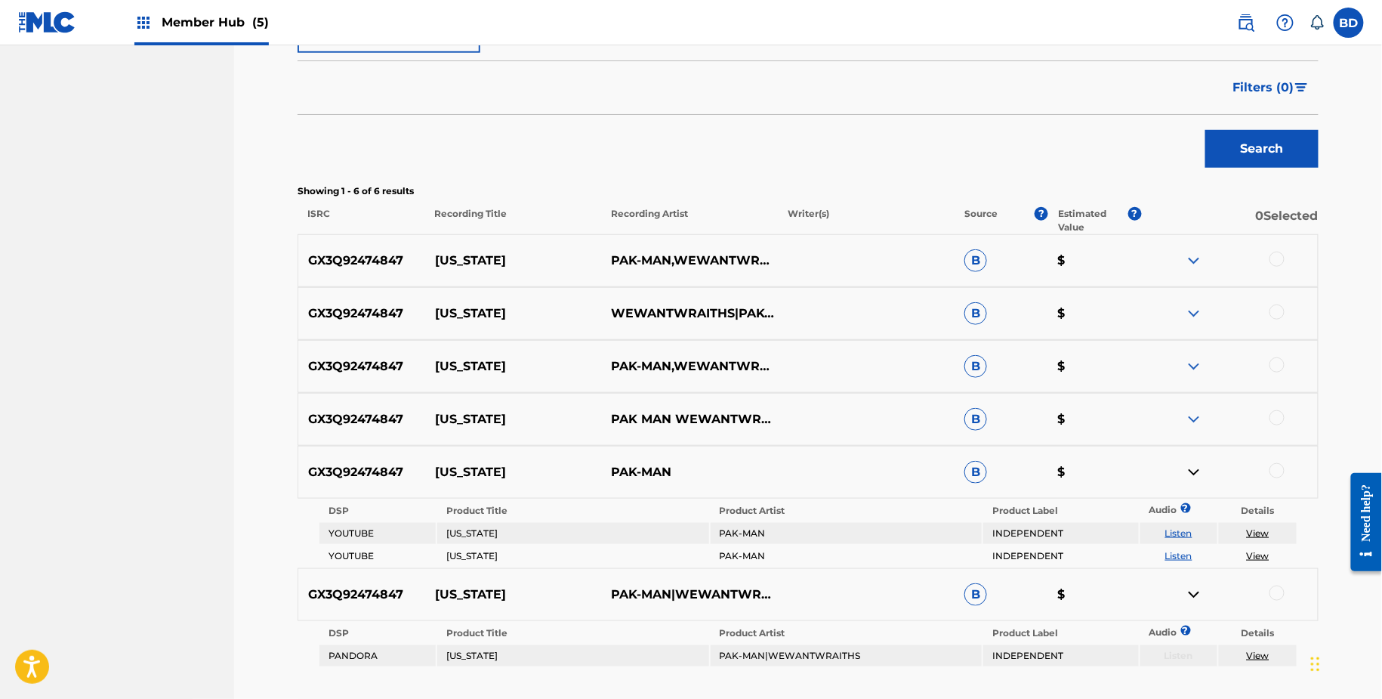
click at [1195, 428] on div "GX3Q92474847 CALIFORNIA PAK MAN WEWANTWRAITHS B $" at bounding box center [808, 419] width 1021 height 53
click at [1195, 416] on img at bounding box center [1194, 419] width 18 height 18
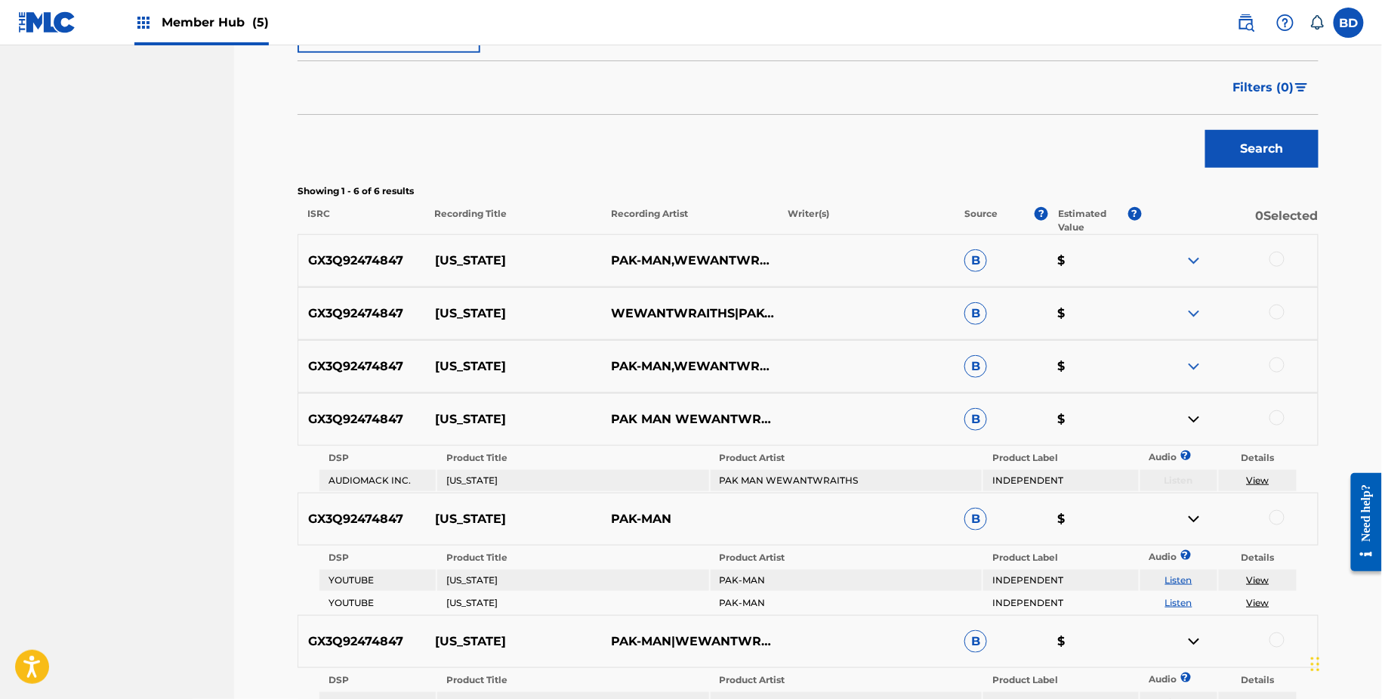
click at [1195, 363] on img at bounding box center [1194, 366] width 18 height 18
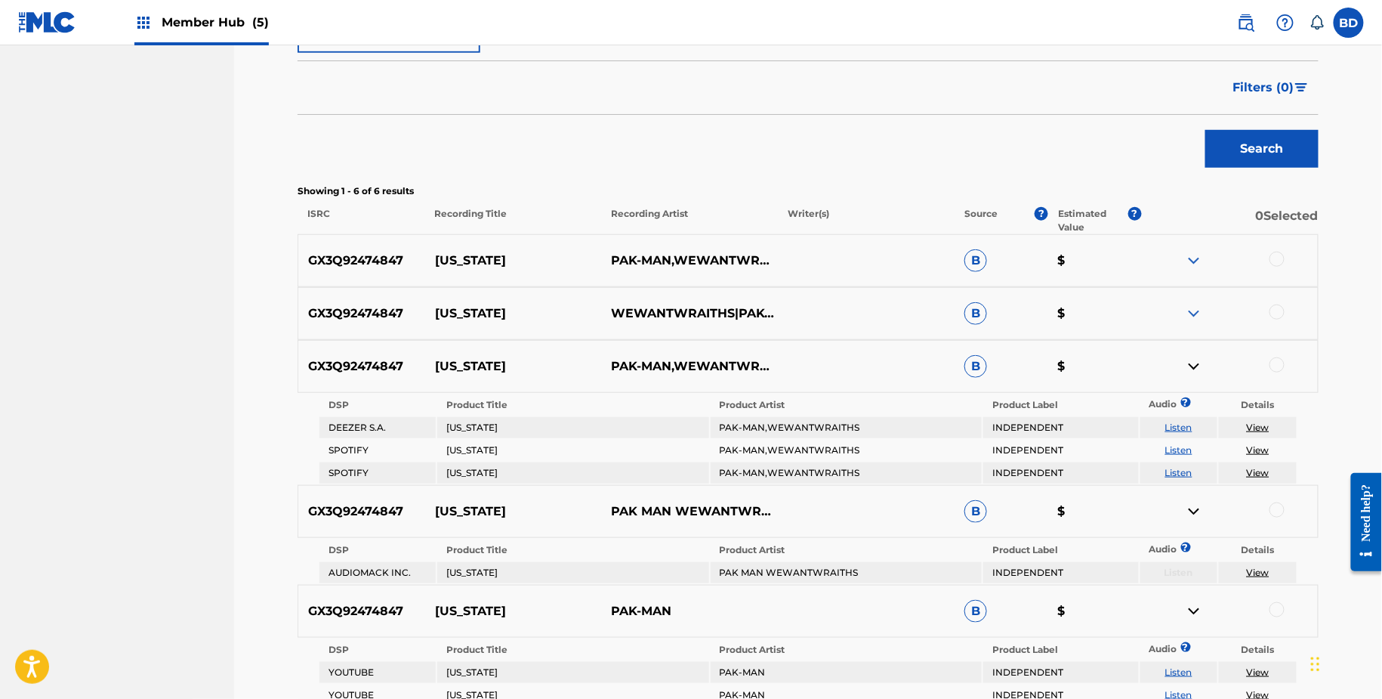
click at [1195, 313] on img at bounding box center [1194, 313] width 18 height 18
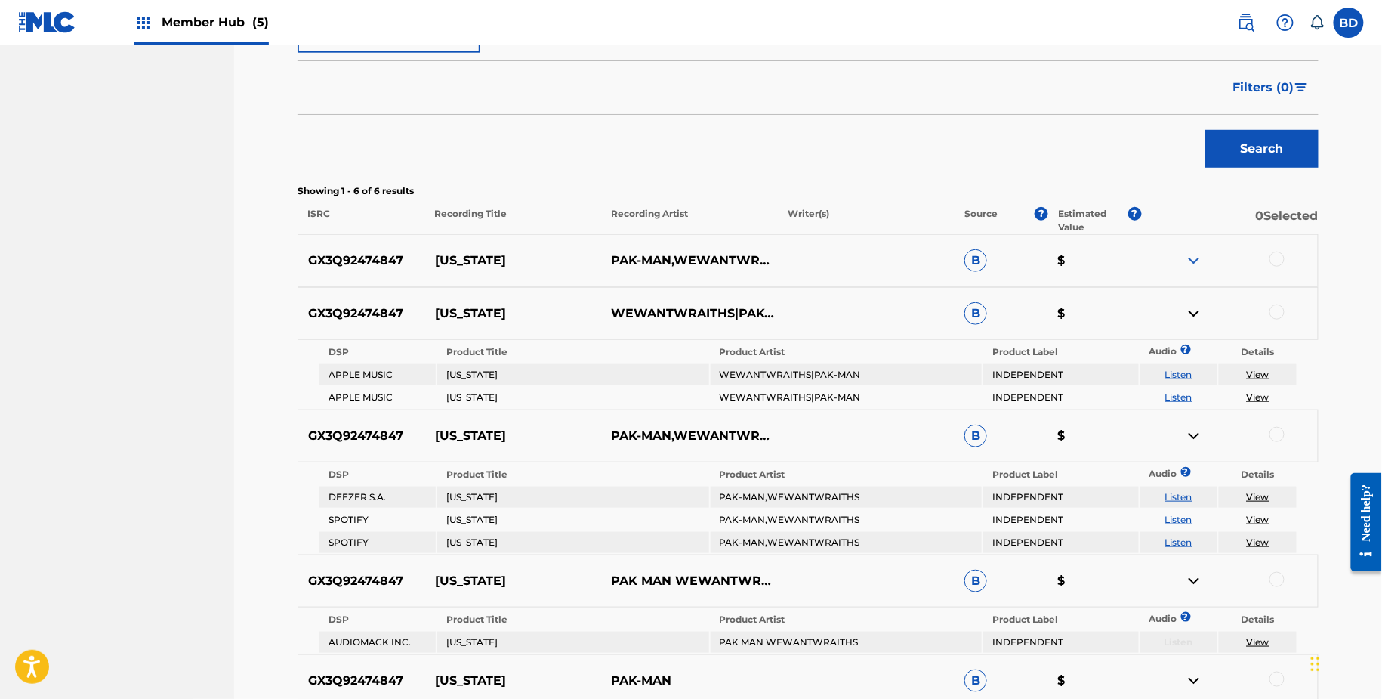
click at [1195, 246] on div "GX3Q92474847 CALIFORNIA PAK-MAN,WEWANTWRAITHS B $" at bounding box center [808, 260] width 1021 height 53
click at [1192, 256] on img at bounding box center [1194, 261] width 18 height 18
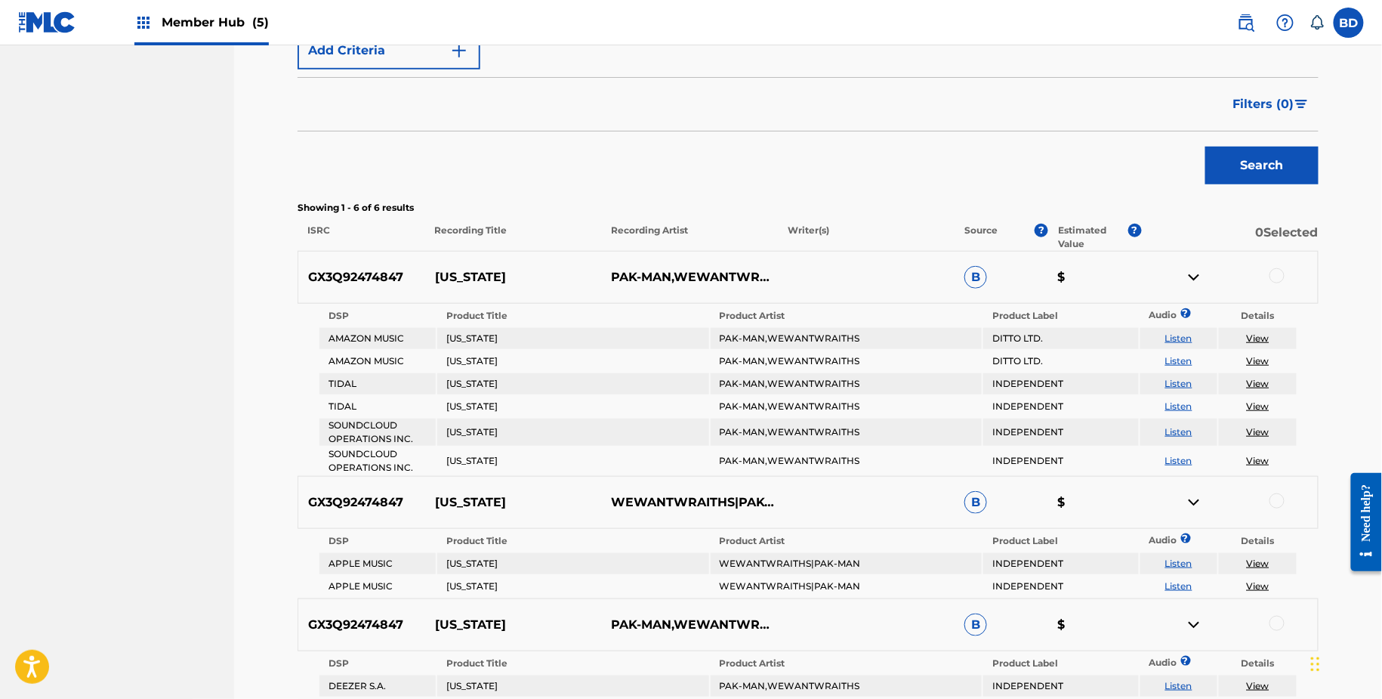
scroll to position [303, 0]
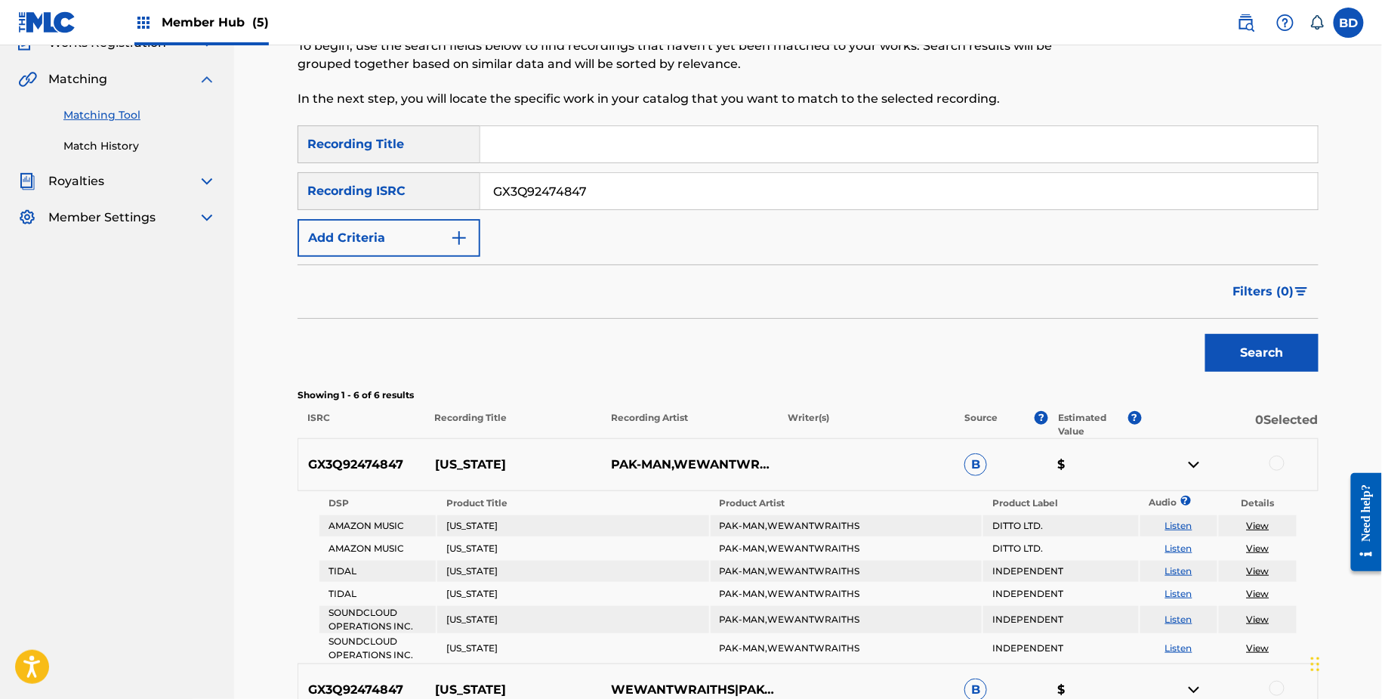
click at [574, 176] on input "GX3Q92474847" at bounding box center [899, 191] width 838 height 36
paste input "BWUL2485589"
click at [1206, 334] on button "Search" at bounding box center [1262, 353] width 113 height 38
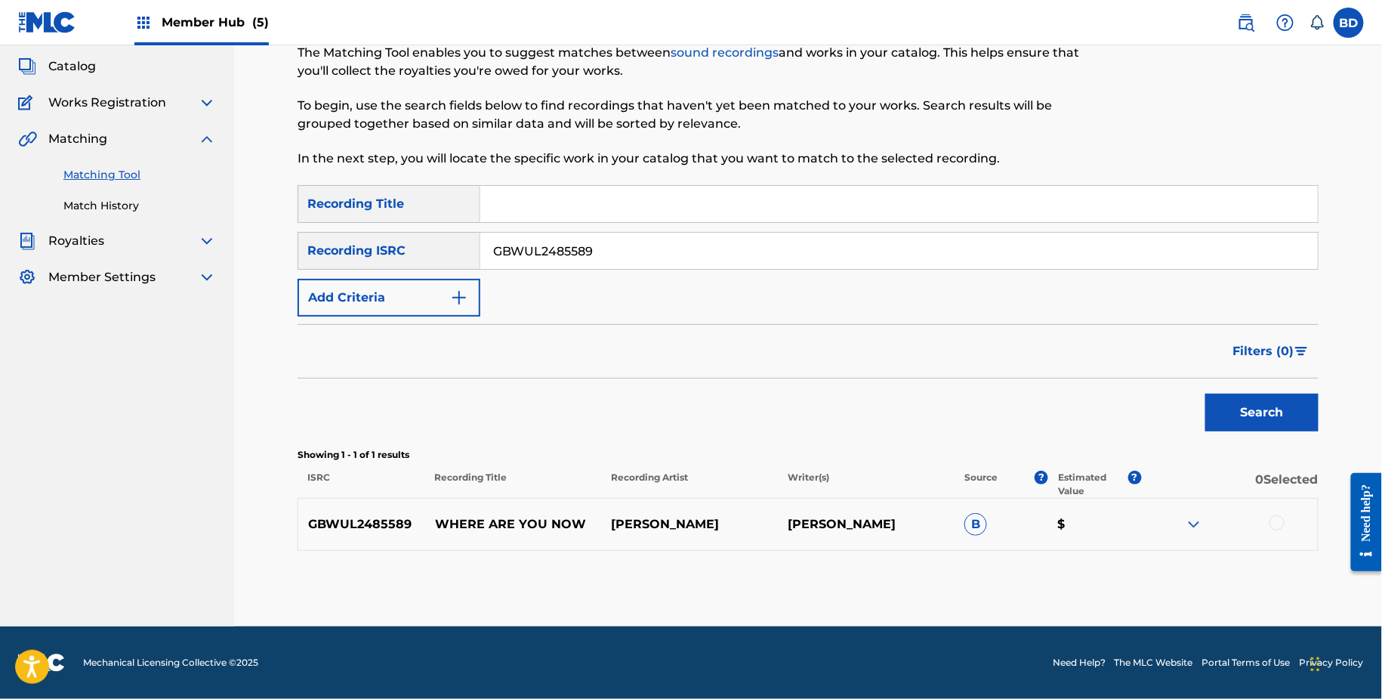
scroll to position [83, 0]
click at [467, 535] on div "GBWUL2485589 WHERE ARE YOU NOW LINDBERG ERIK LINDBERG B $" at bounding box center [808, 525] width 1021 height 53
copy p "WHERE ARE YOU NOW"
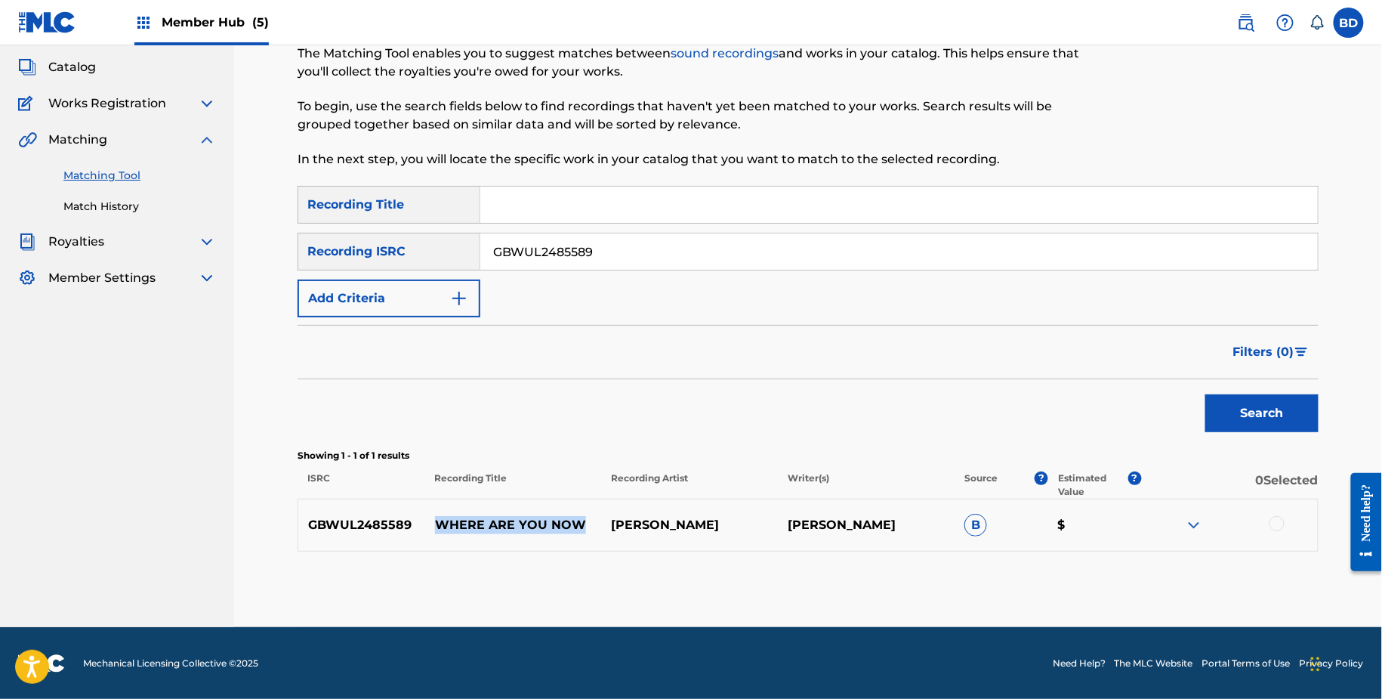
click at [1194, 525] on img at bounding box center [1194, 525] width 18 height 18
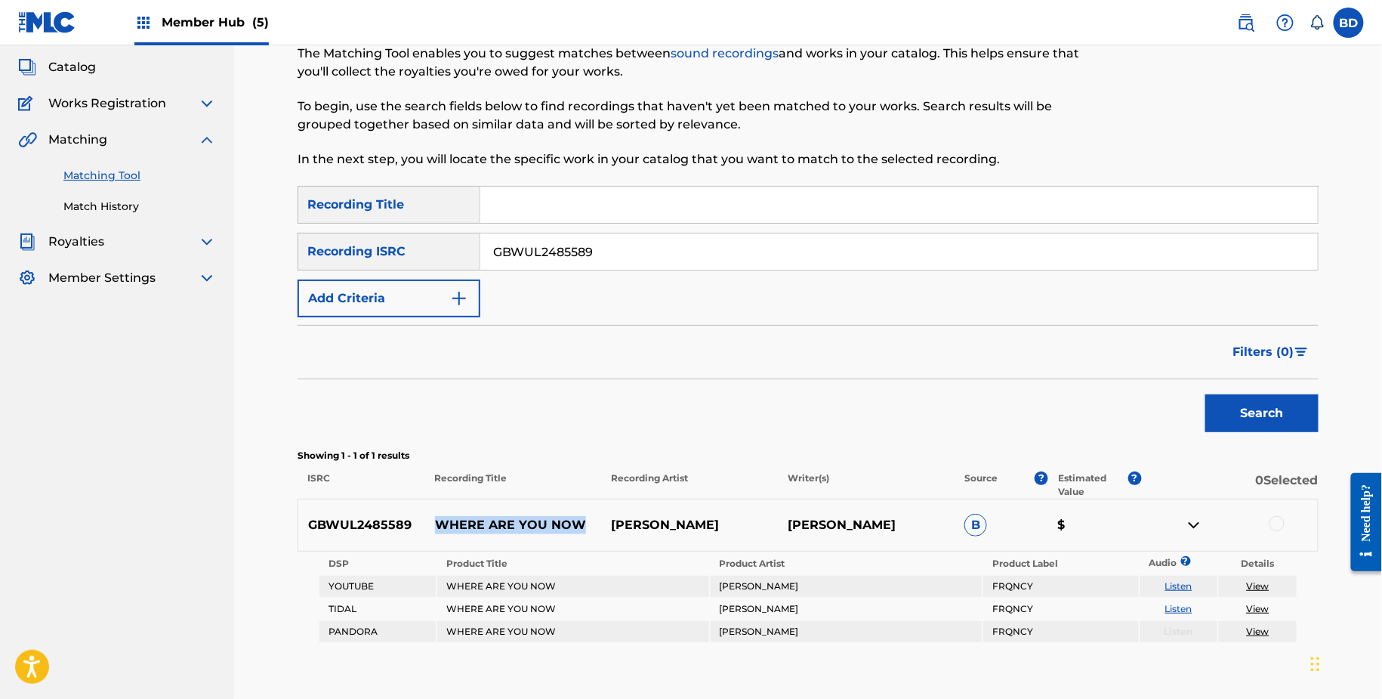
scroll to position [175, 0]
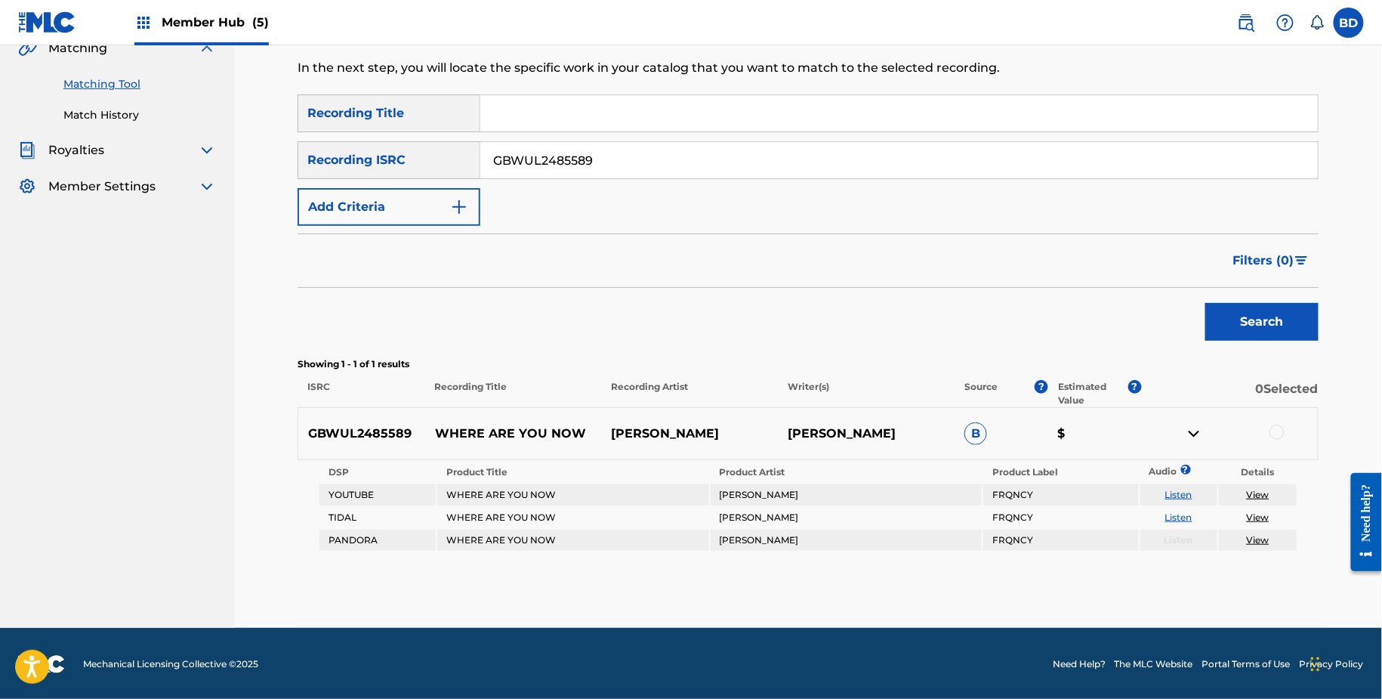
click at [551, 158] on input "GBWUL2485589" at bounding box center [899, 160] width 838 height 36
paste input "UM72406767"
type input "GBUM72406767"
click at [1206, 303] on button "Search" at bounding box center [1262, 322] width 113 height 38
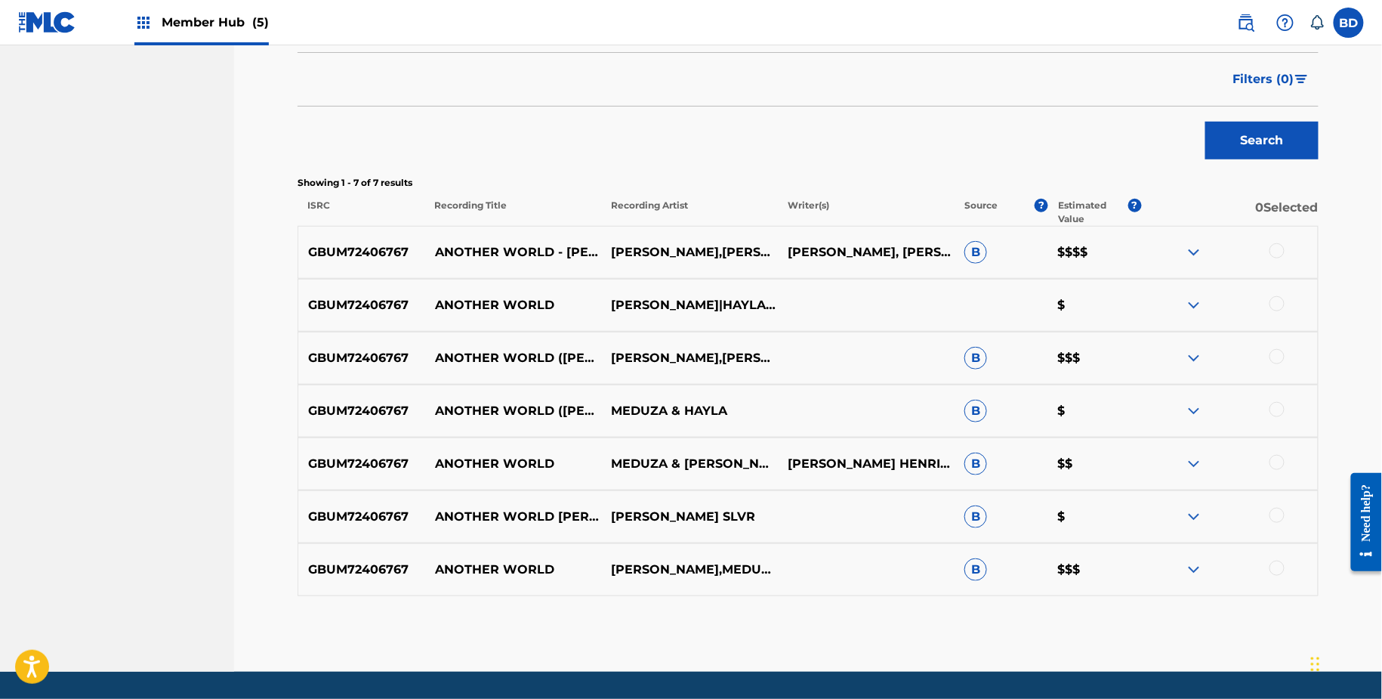
scroll to position [400, 0]
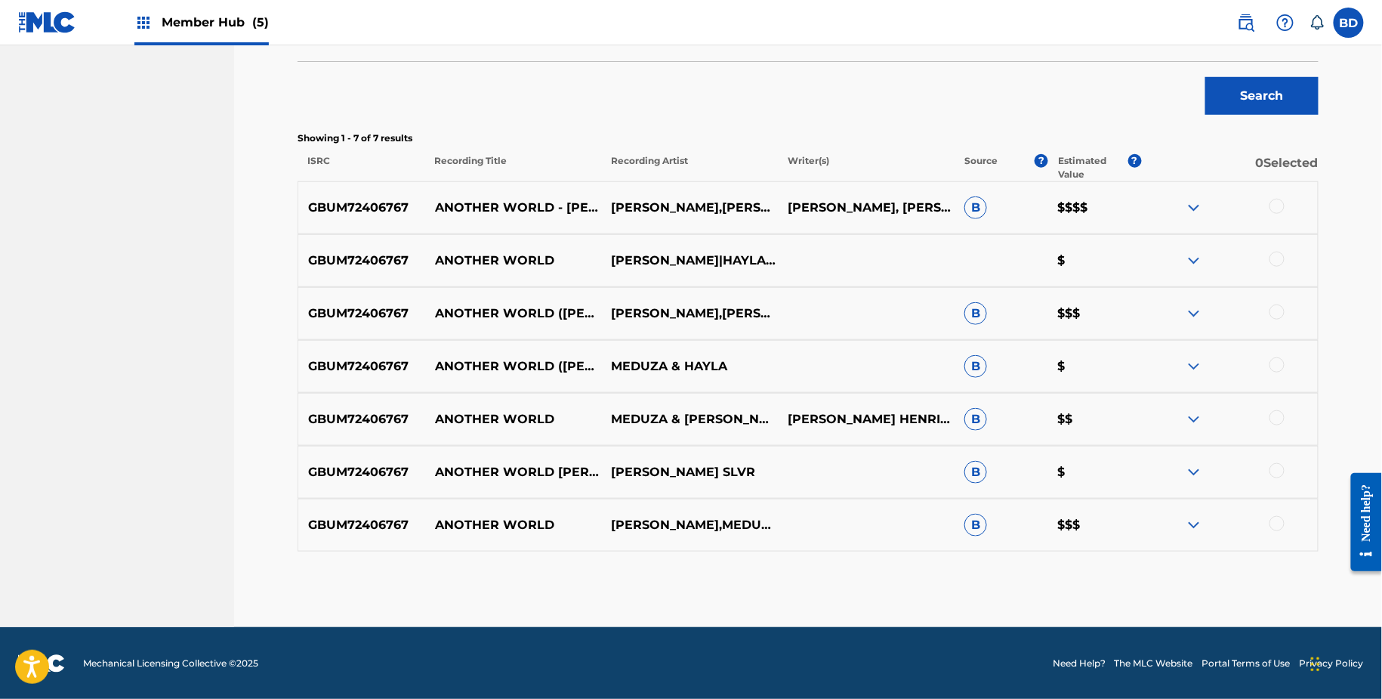
click at [1197, 528] on img at bounding box center [1194, 525] width 18 height 18
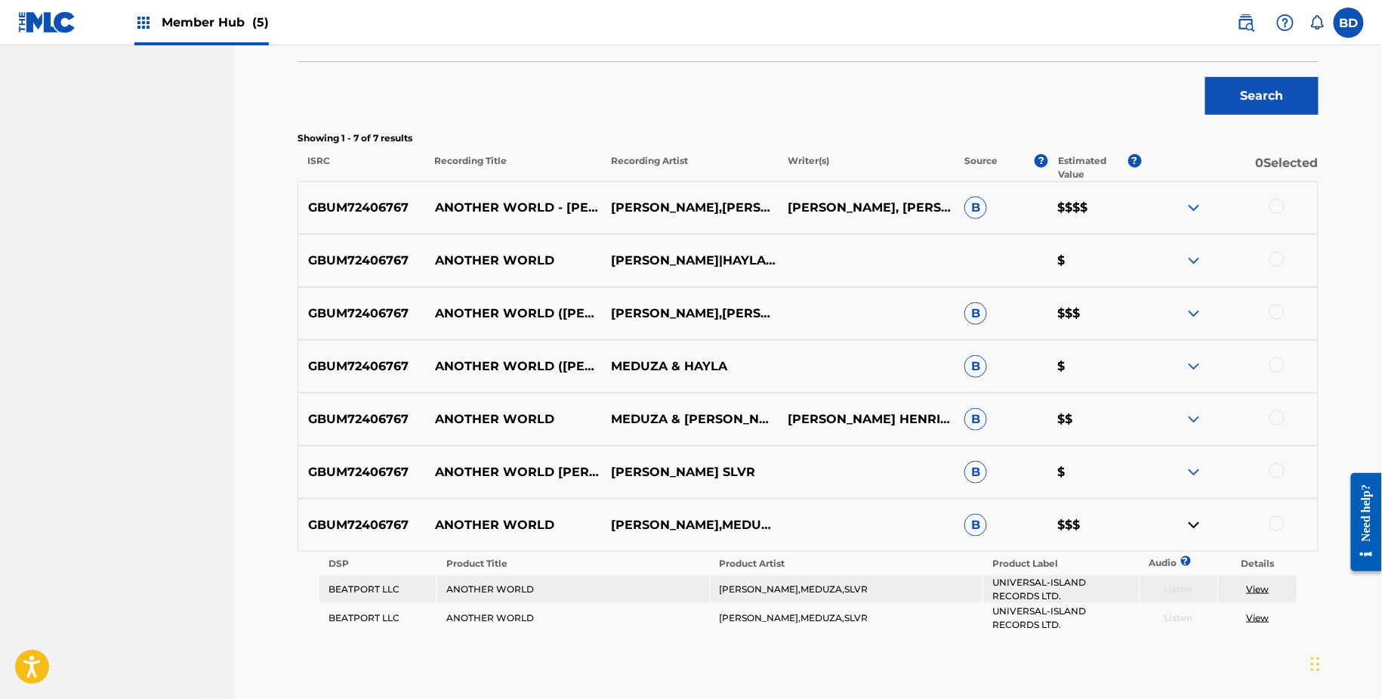
click at [1198, 467] on img at bounding box center [1194, 472] width 18 height 18
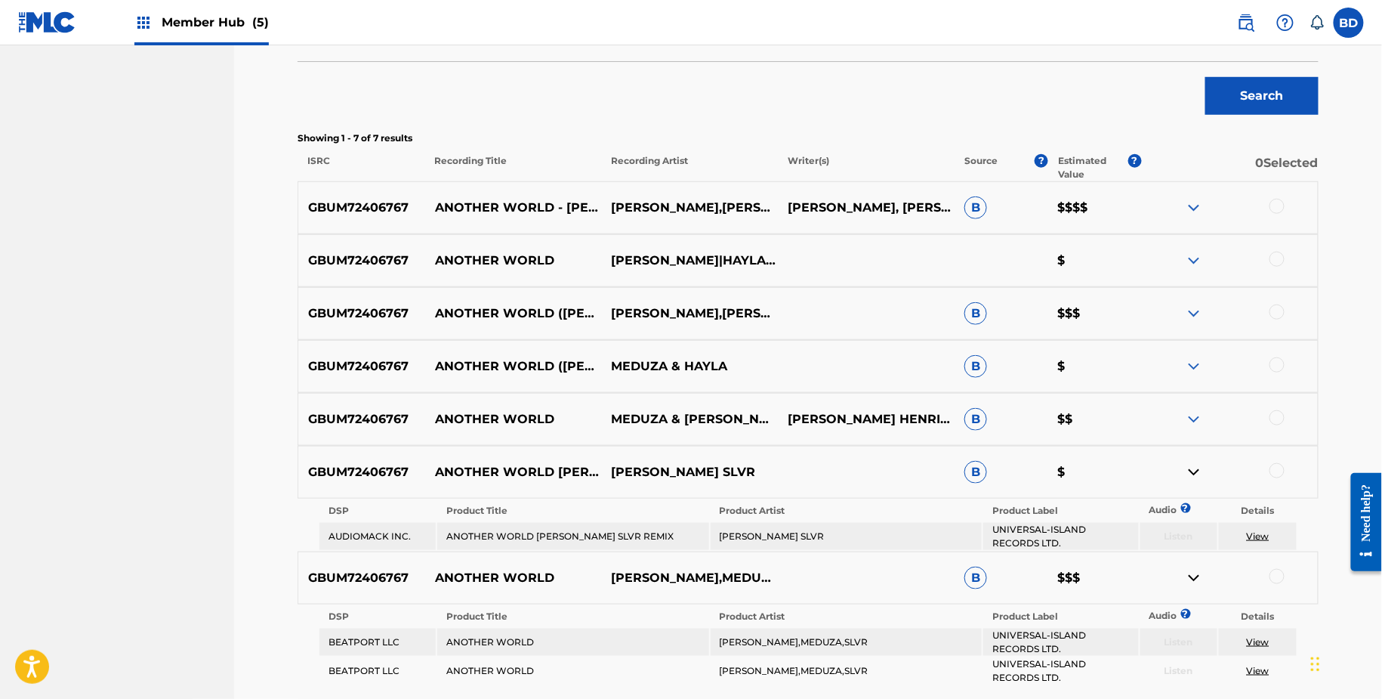
click at [1188, 421] on img at bounding box center [1194, 419] width 18 height 18
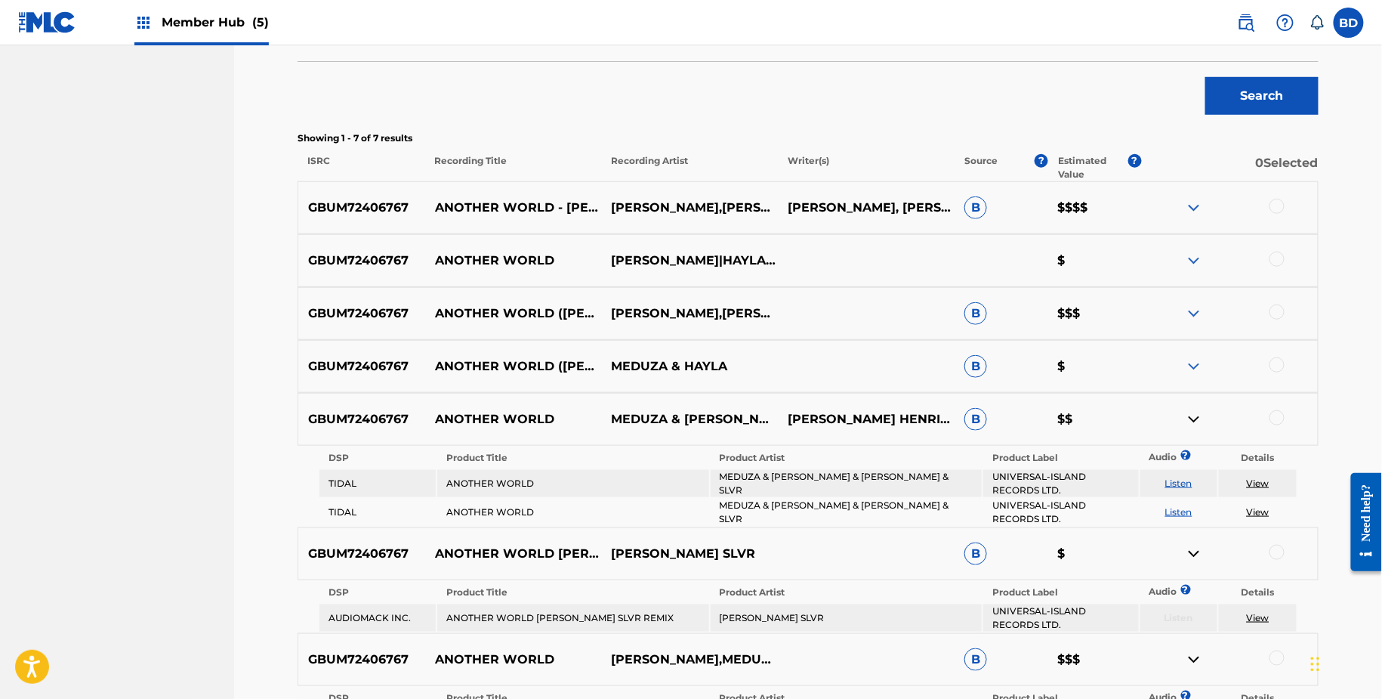
click at [1195, 352] on div "GBUM72406767 ANOTHER WORLD (KEVIN DE VRIES & SLVR REMIX) MEDUZA & HAYLA B $" at bounding box center [808, 366] width 1021 height 53
click at [1190, 360] on img at bounding box center [1194, 366] width 18 height 18
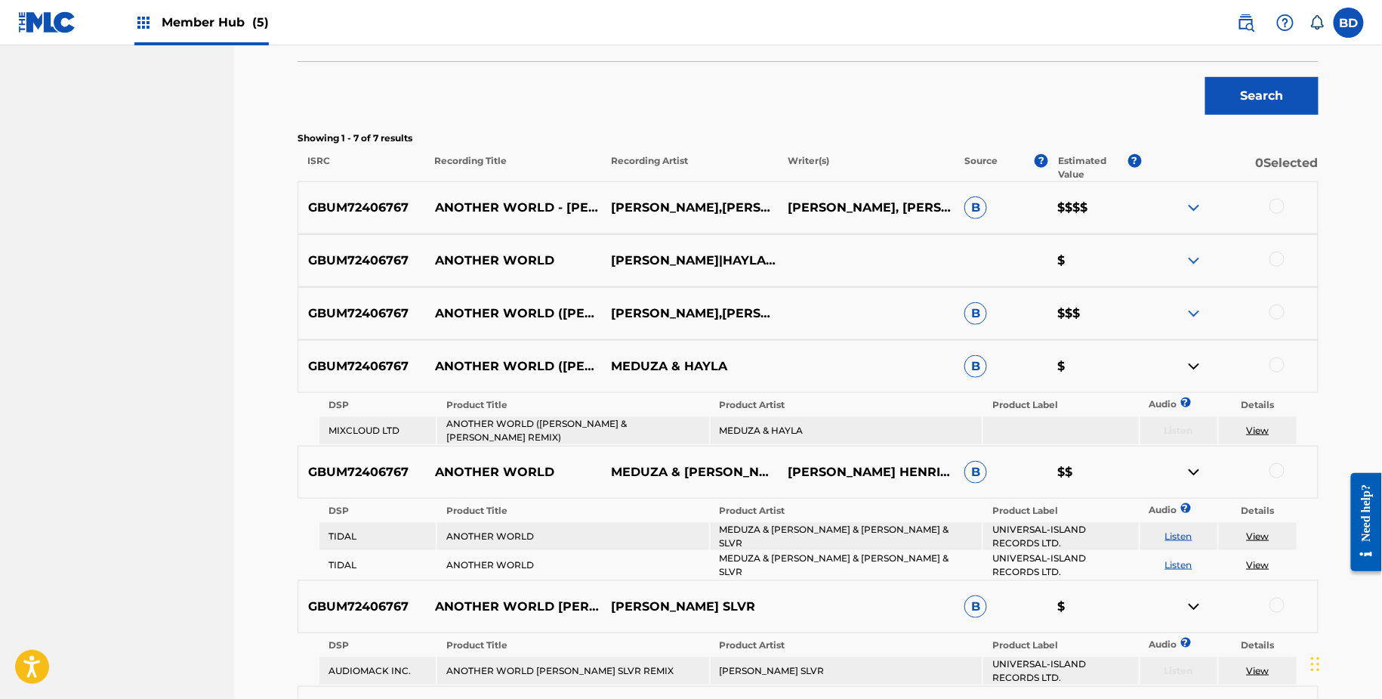
click at [1195, 307] on img at bounding box center [1194, 313] width 18 height 18
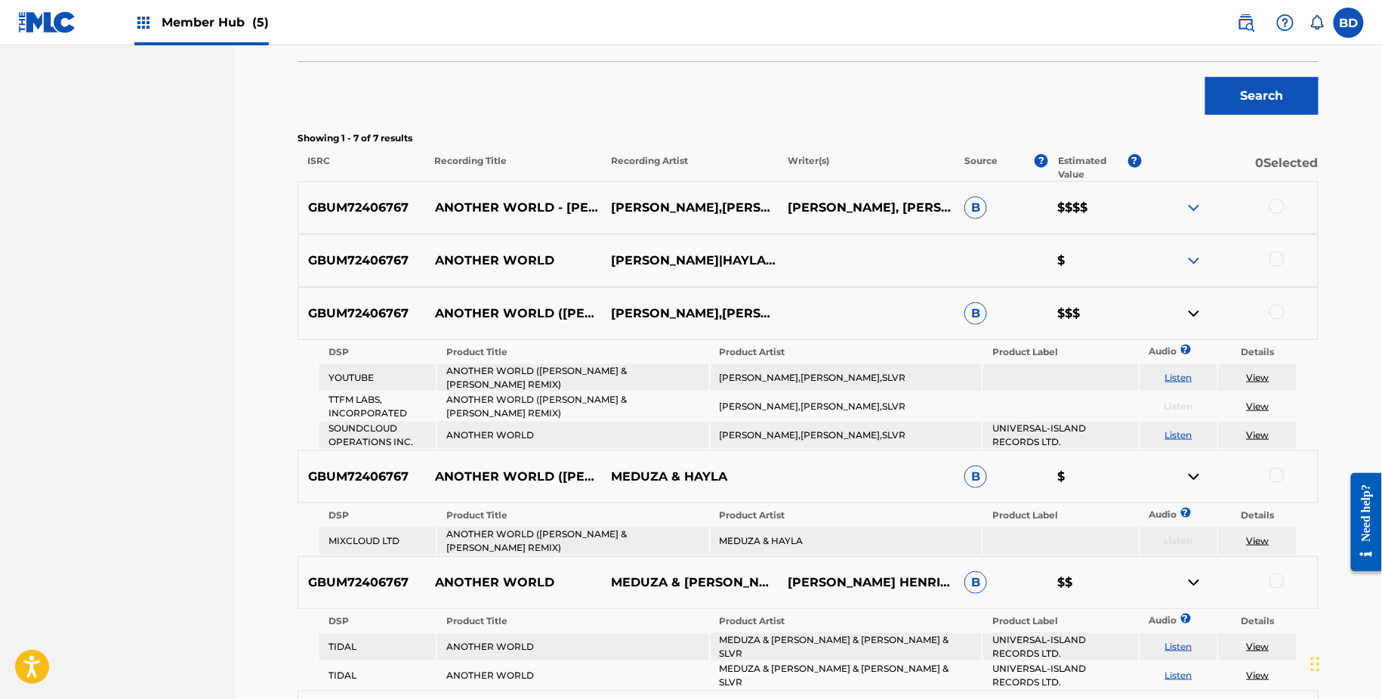
click at [1199, 201] on img at bounding box center [1194, 208] width 18 height 18
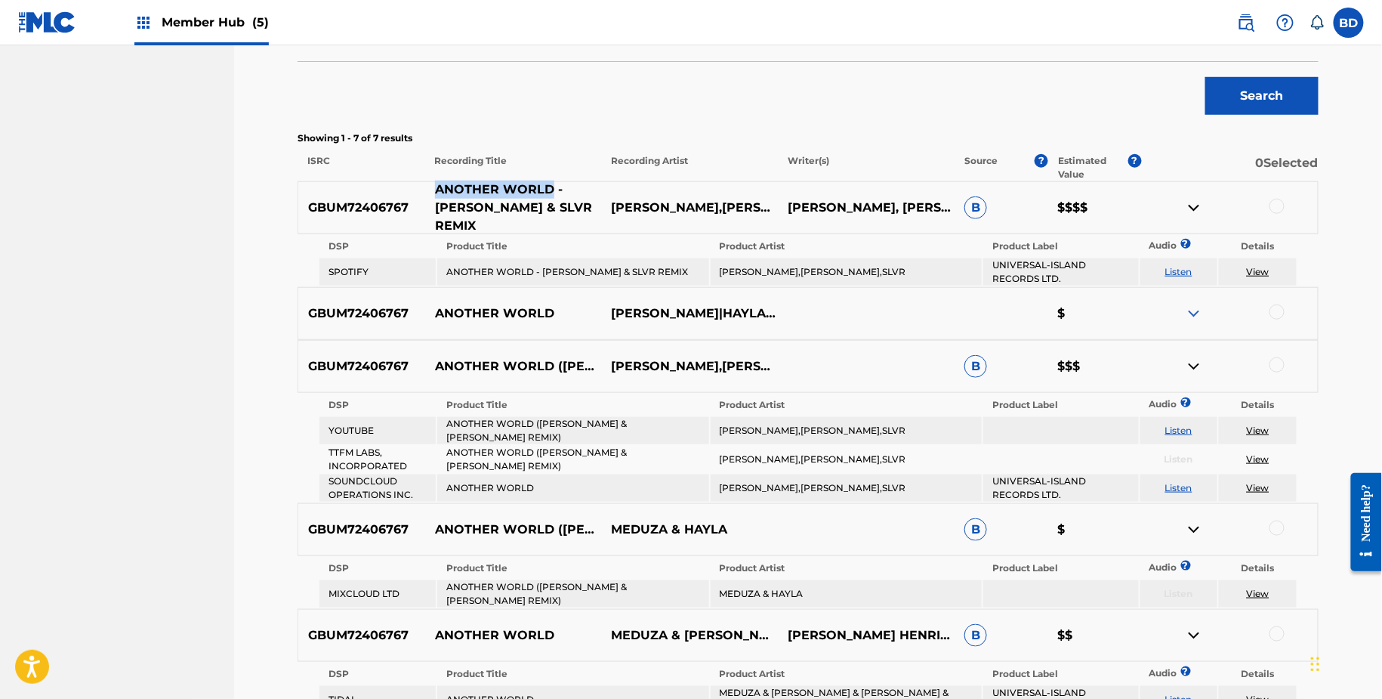
copy p "ANOTHER WORLD"
drag, startPoint x: 434, startPoint y: 191, endPoint x: 549, endPoint y: 192, distance: 115.6
click at [549, 191] on p "ANOTHER WORLD - [PERSON_NAME] & SLVR REMIX" at bounding box center [513, 208] width 177 height 54
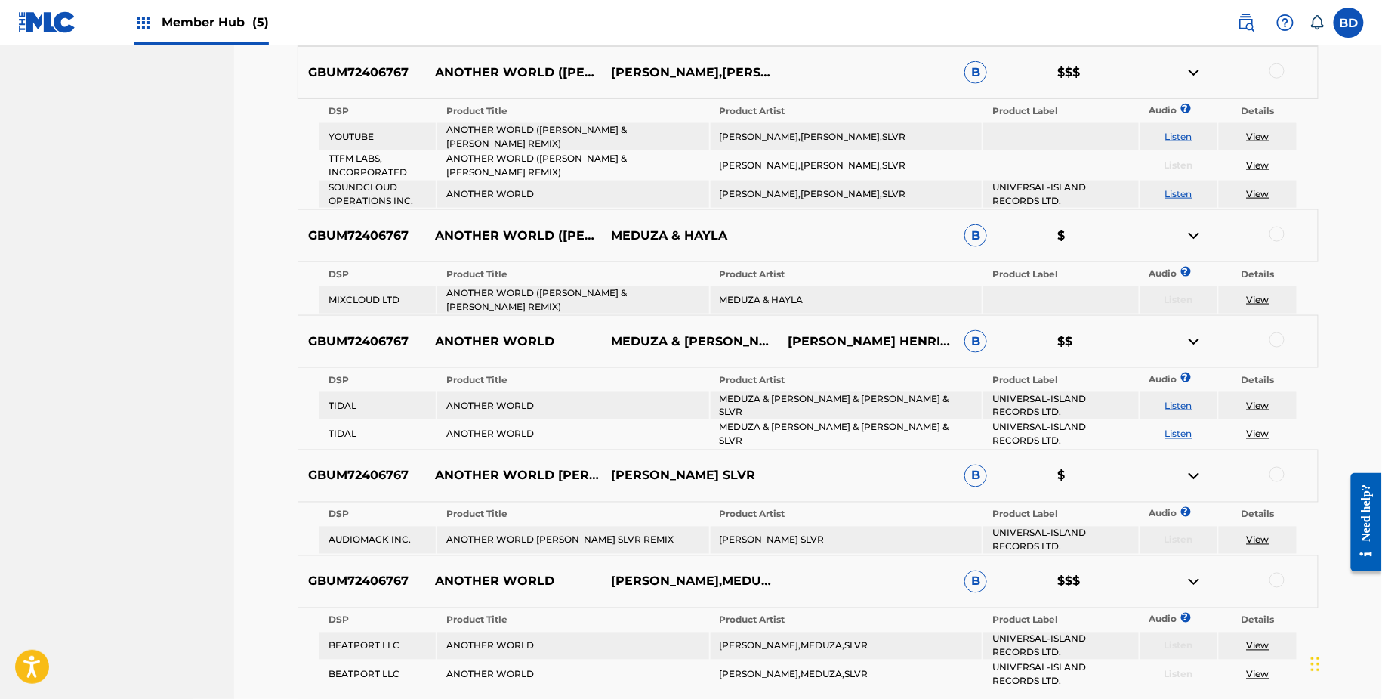
scroll to position [697, 0]
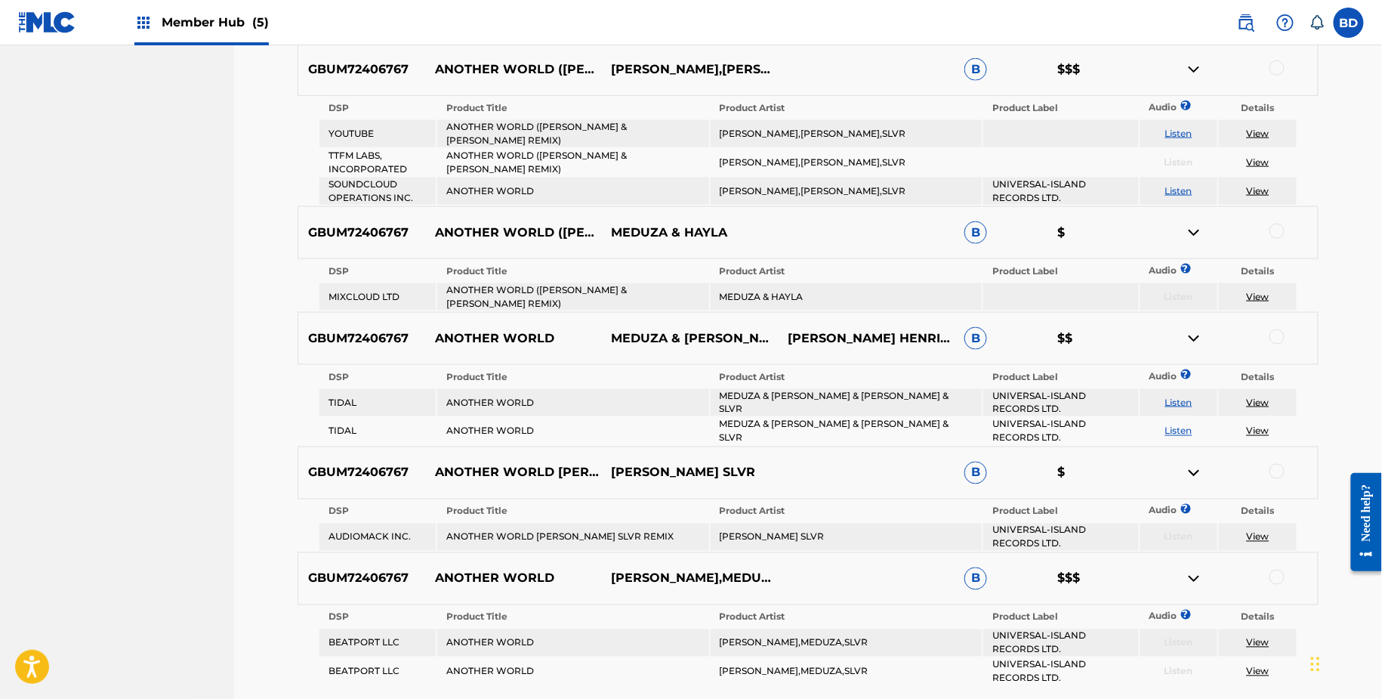
click at [517, 283] on td "ANOTHER WORLD ([PERSON_NAME] & [PERSON_NAME] REMIX)" at bounding box center [572, 296] width 271 height 27
copy td "ANOTHER WORLD ([PERSON_NAME] & [PERSON_NAME] REMIX)"
click at [760, 283] on td "MEDUZA & HAYLA" at bounding box center [846, 296] width 271 height 27
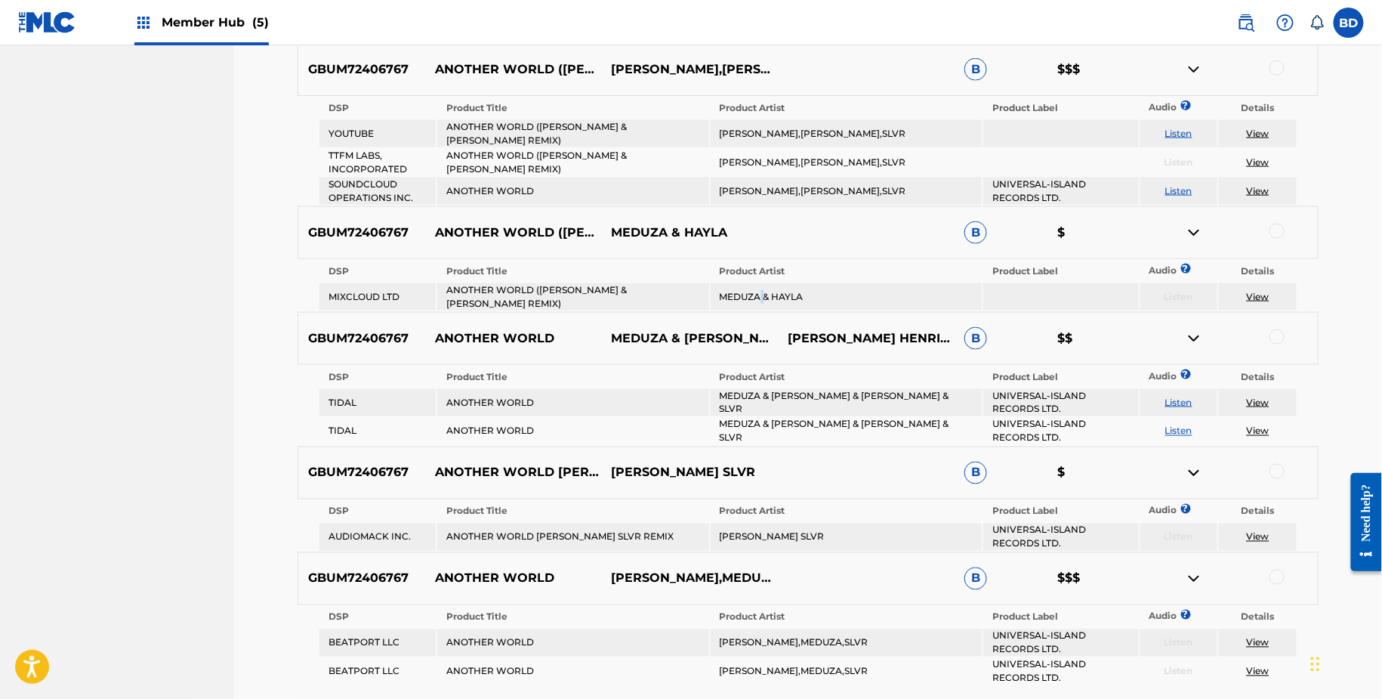
click at [760, 283] on td "MEDUZA & HAYLA" at bounding box center [846, 296] width 271 height 27
copy td "MEDUZA & HAYLA"
click at [1275, 230] on div at bounding box center [1277, 231] width 15 height 15
click at [1199, 226] on img at bounding box center [1194, 233] width 18 height 18
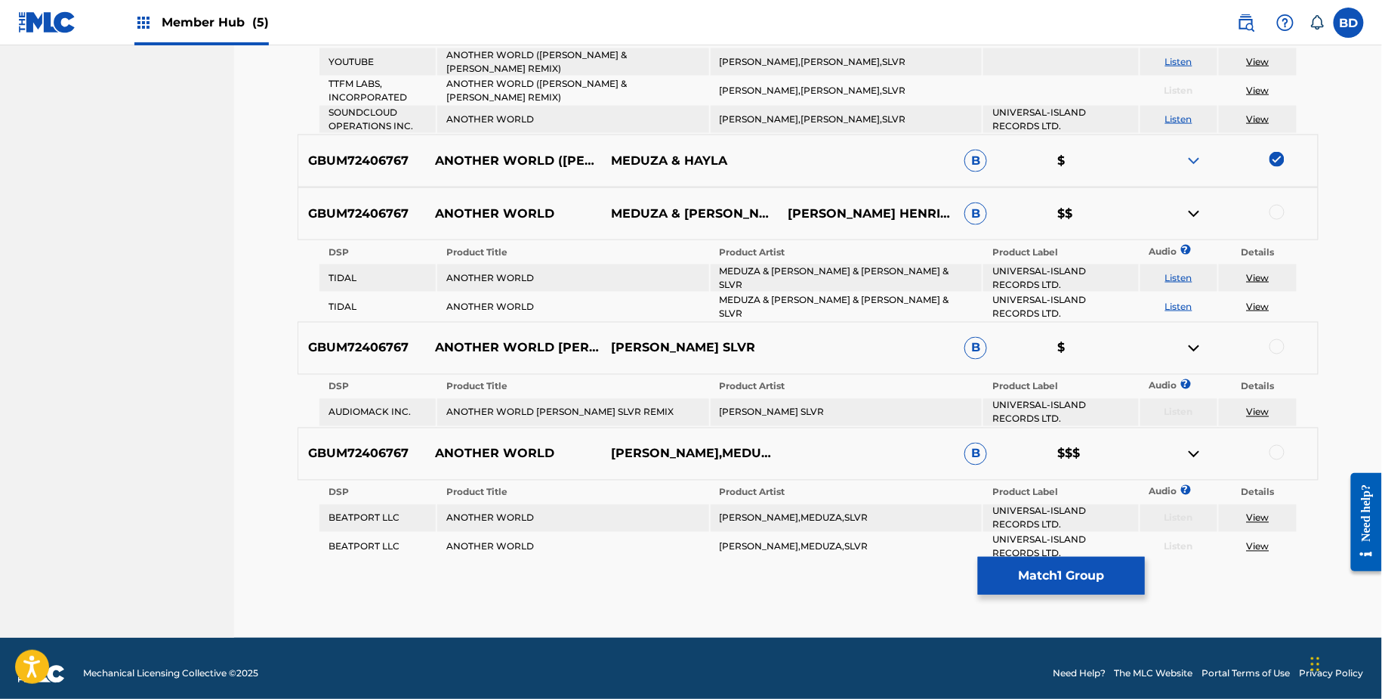
scroll to position [771, 0]
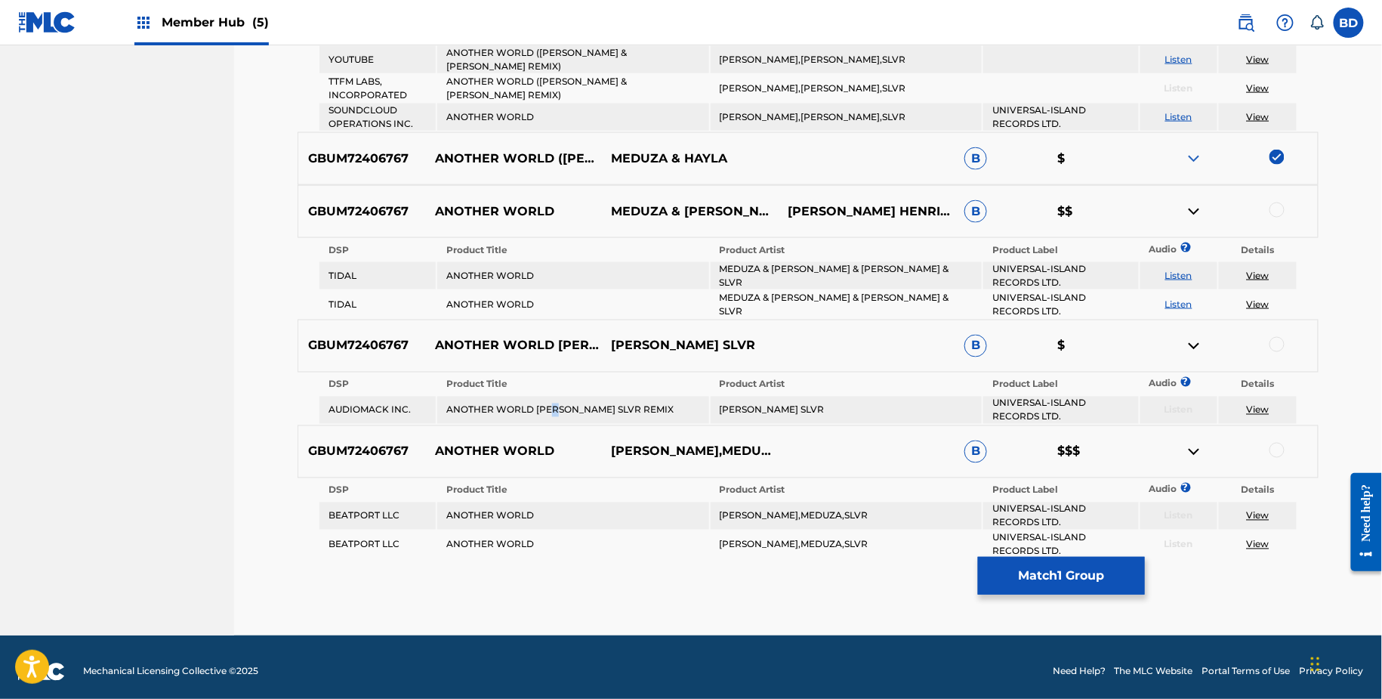
click at [555, 403] on td "ANOTHER WORLD KEVIN DE VRIES SLVR REMIX" at bounding box center [572, 410] width 271 height 27
copy td "ANOTHER WORLD KEVIN DE VRIES SLVR REMIX"
click at [759, 404] on td "MEDUZA HAYLA KEVIN DE VRIES SLVR" at bounding box center [846, 410] width 271 height 27
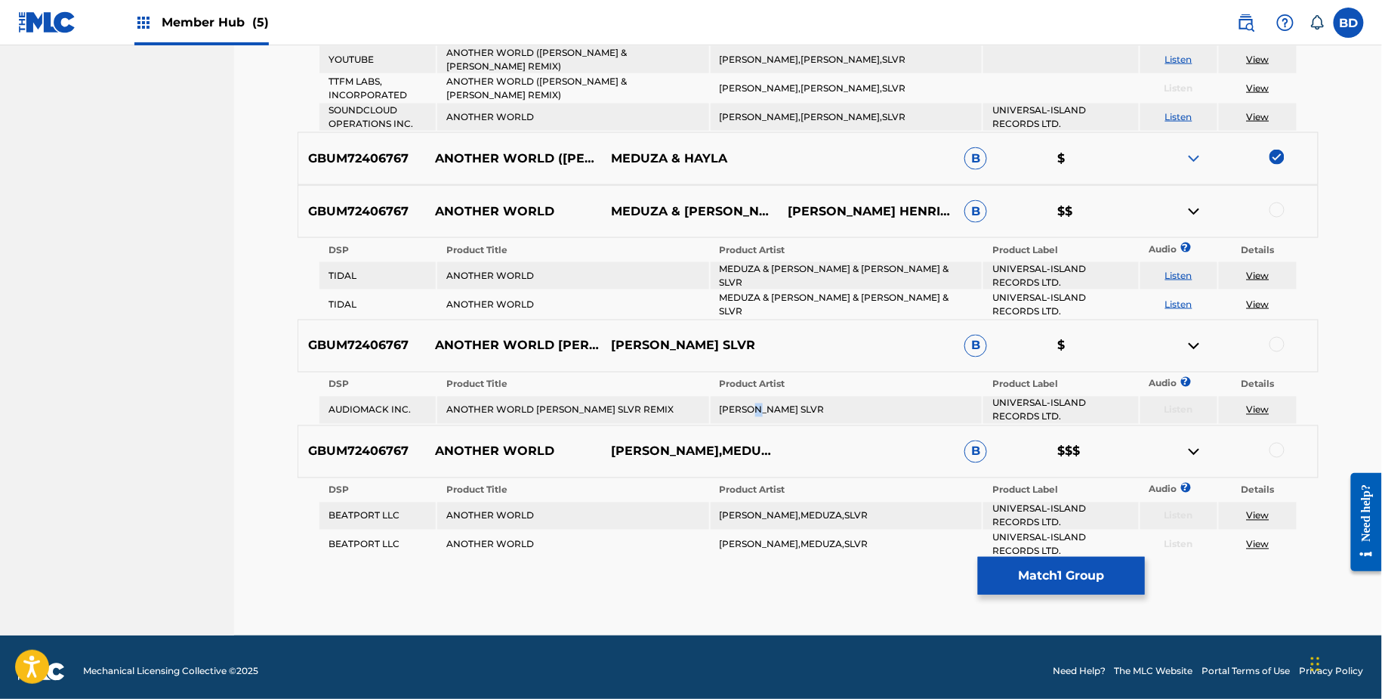
click at [759, 404] on td "MEDUZA HAYLA KEVIN DE VRIES SLVR" at bounding box center [846, 410] width 271 height 27
click at [1279, 338] on div at bounding box center [1277, 344] width 15 height 15
click at [1190, 337] on img at bounding box center [1194, 346] width 18 height 18
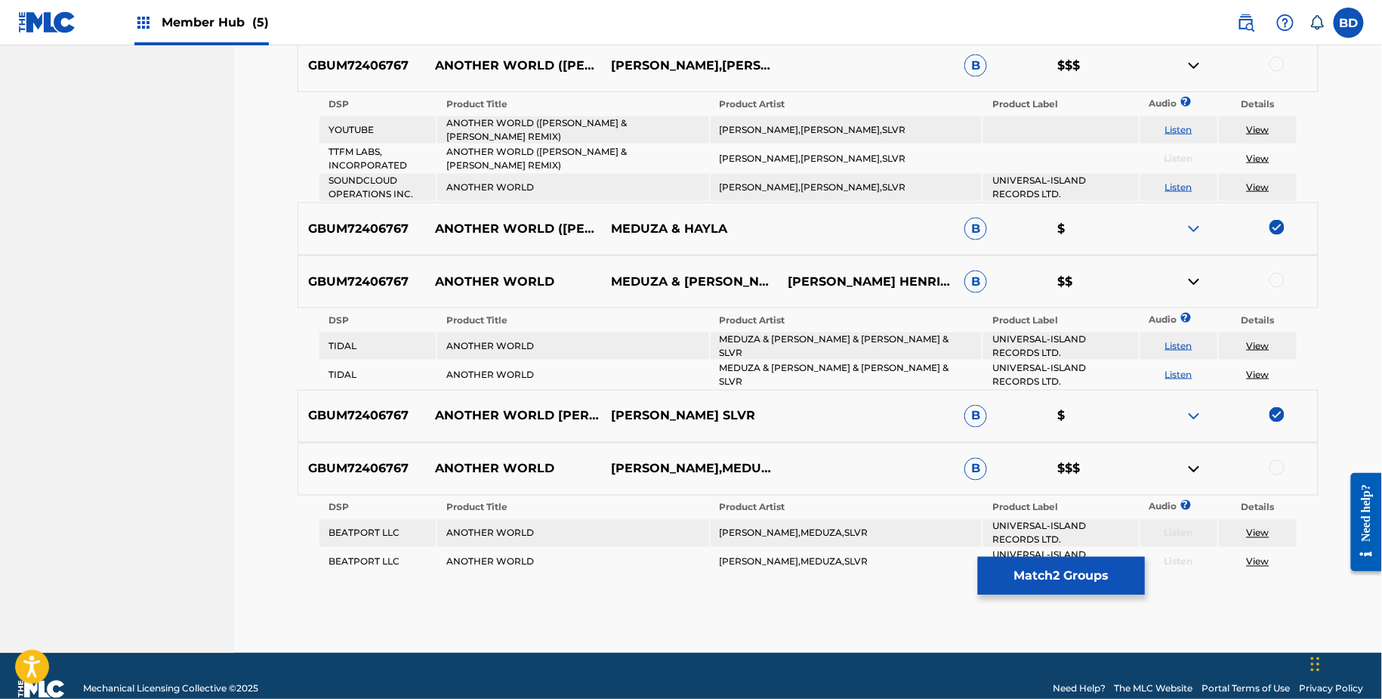
scroll to position [718, 0]
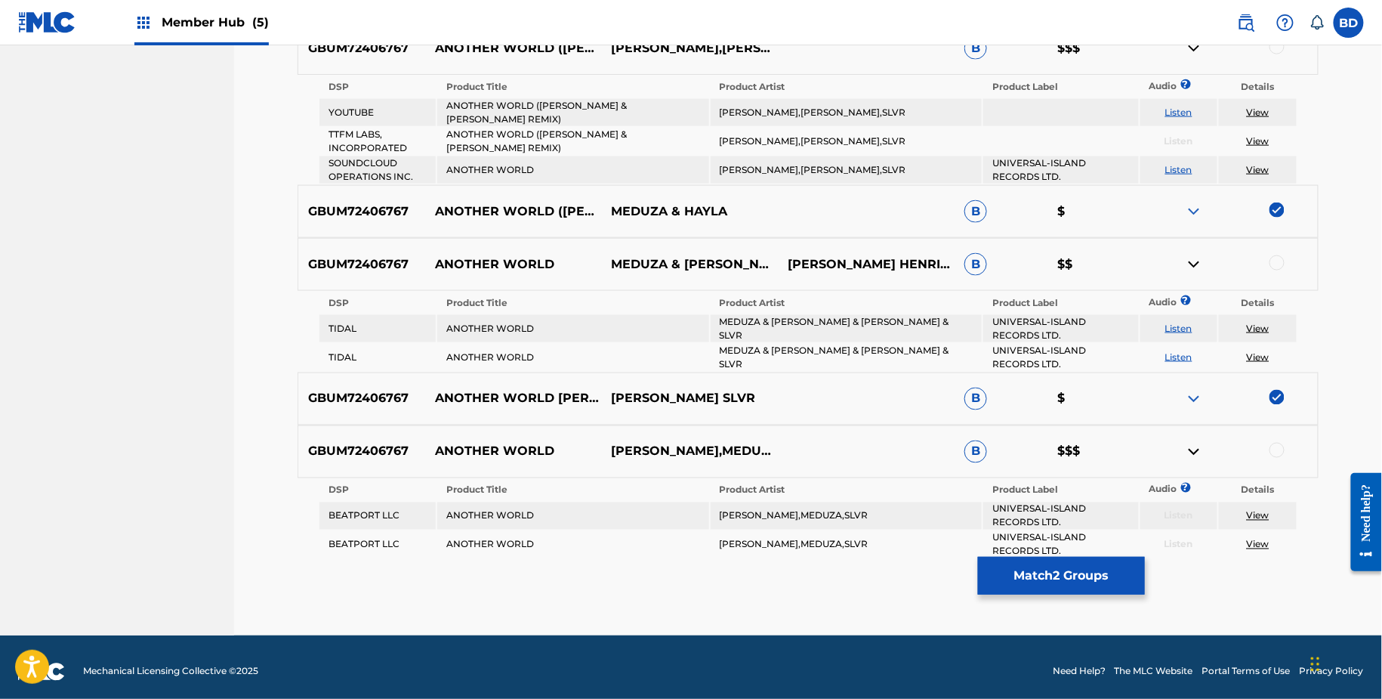
click at [762, 319] on td "MEDUZA & HAYLA & KEVIN DE VRIES & SLVR" at bounding box center [846, 328] width 271 height 27
click at [1279, 255] on div at bounding box center [1277, 262] width 15 height 15
click at [1188, 255] on img at bounding box center [1194, 264] width 18 height 18
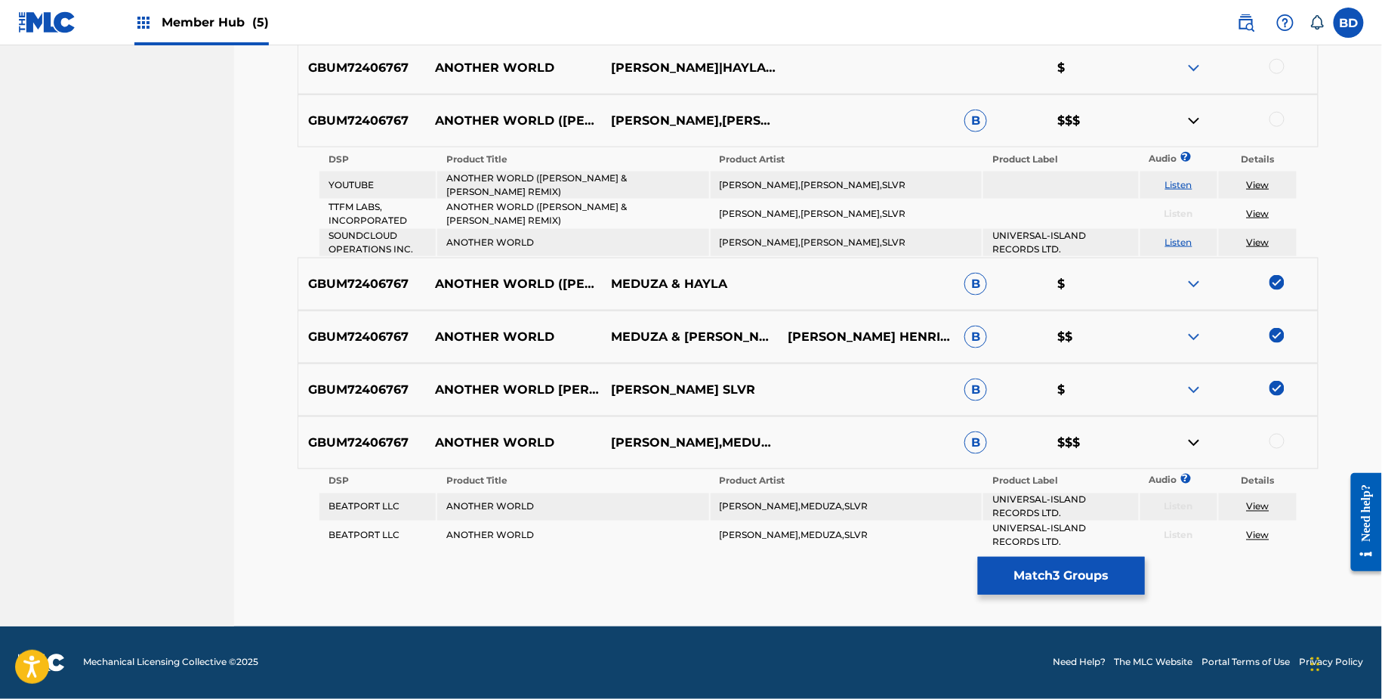
scroll to position [638, 0]
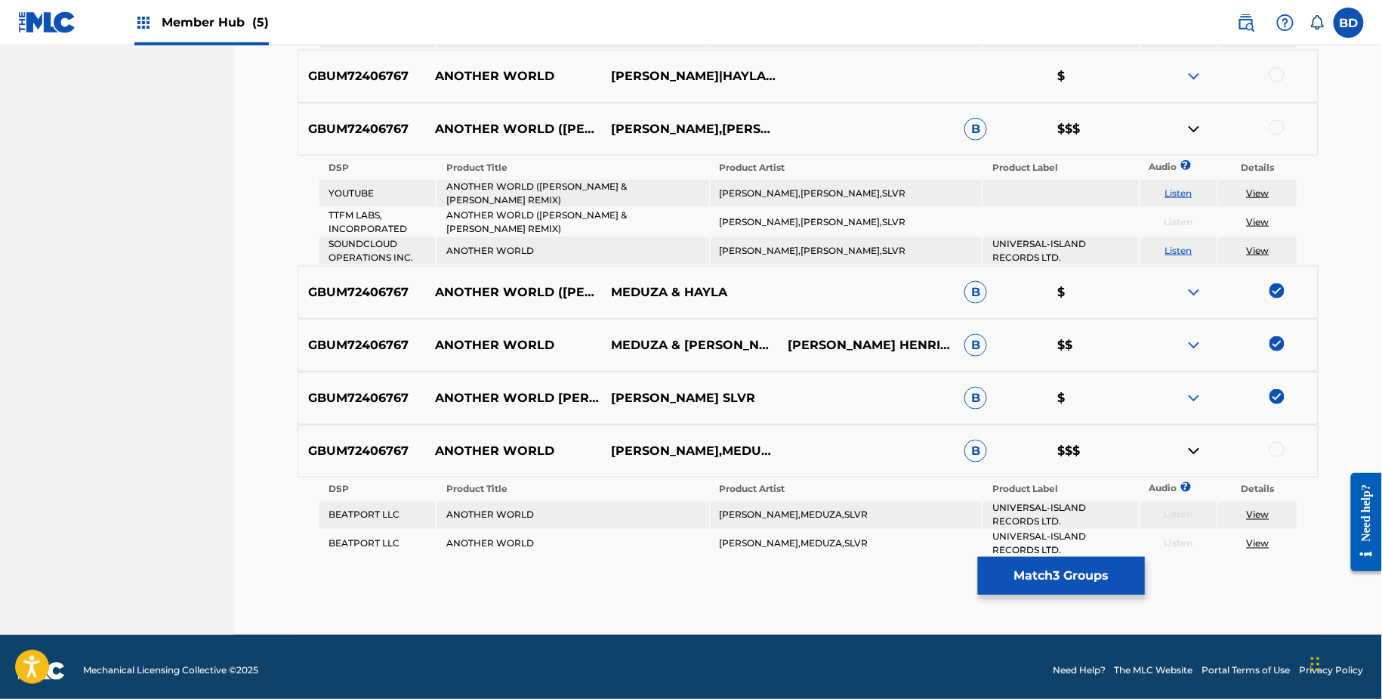
click at [1194, 336] on img at bounding box center [1194, 345] width 18 height 18
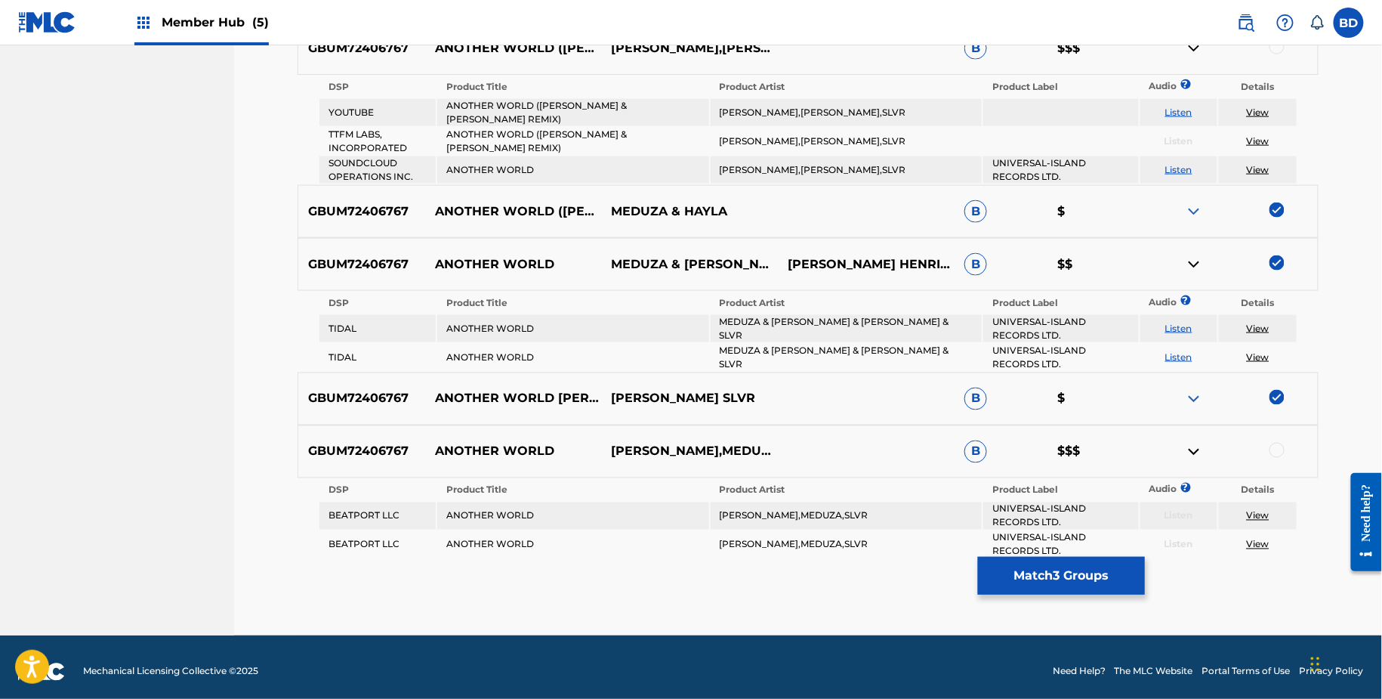
click at [1196, 259] on img at bounding box center [1194, 264] width 18 height 18
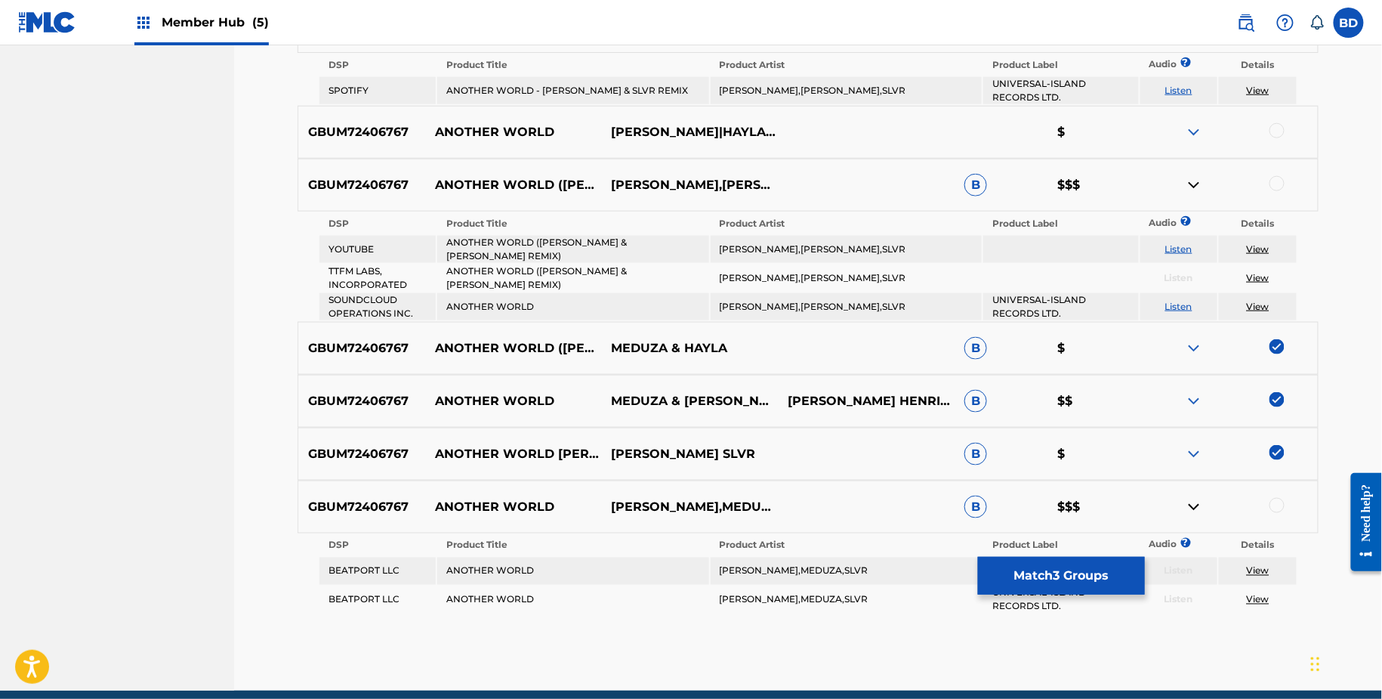
scroll to position [627, 0]
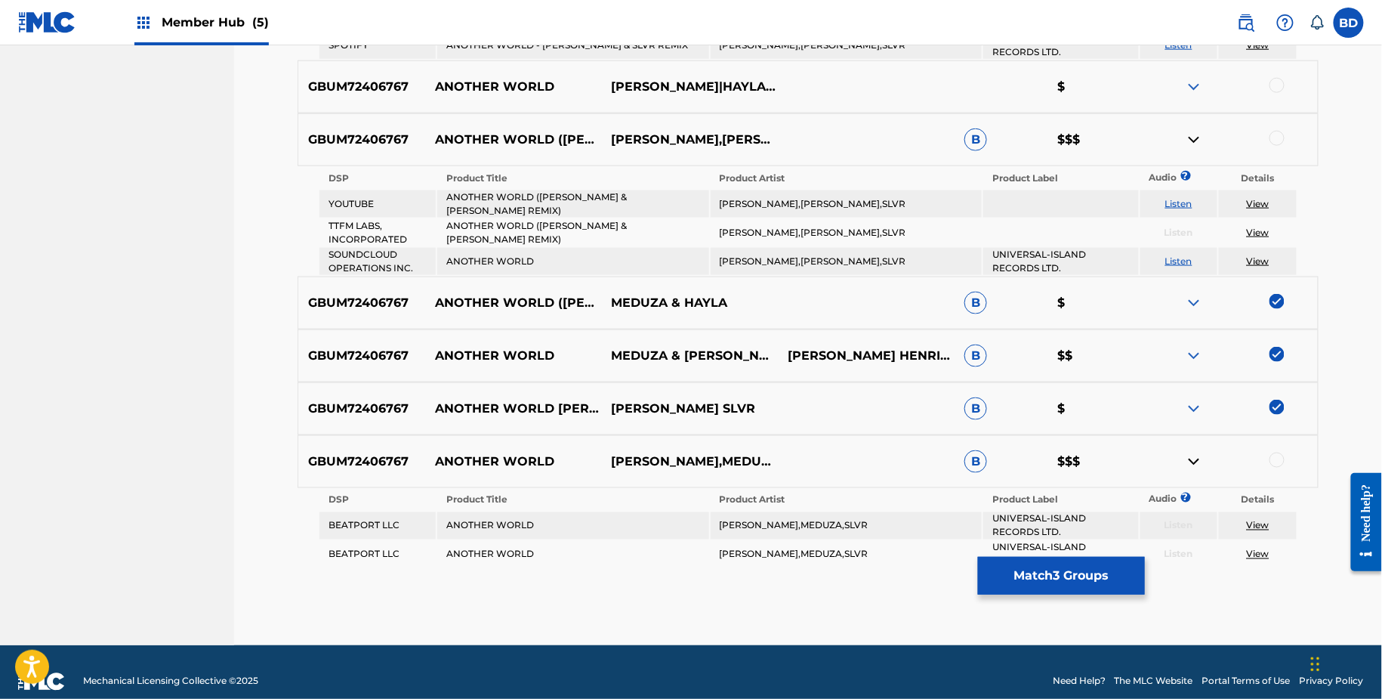
click at [599, 199] on td "ANOTHER WORLD ([PERSON_NAME] & [PERSON_NAME] REMIX)" at bounding box center [572, 203] width 271 height 27
click at [779, 198] on td "MEDUZA,HAYLA,KEVIN DE VRIES,SLVR" at bounding box center [846, 203] width 271 height 27
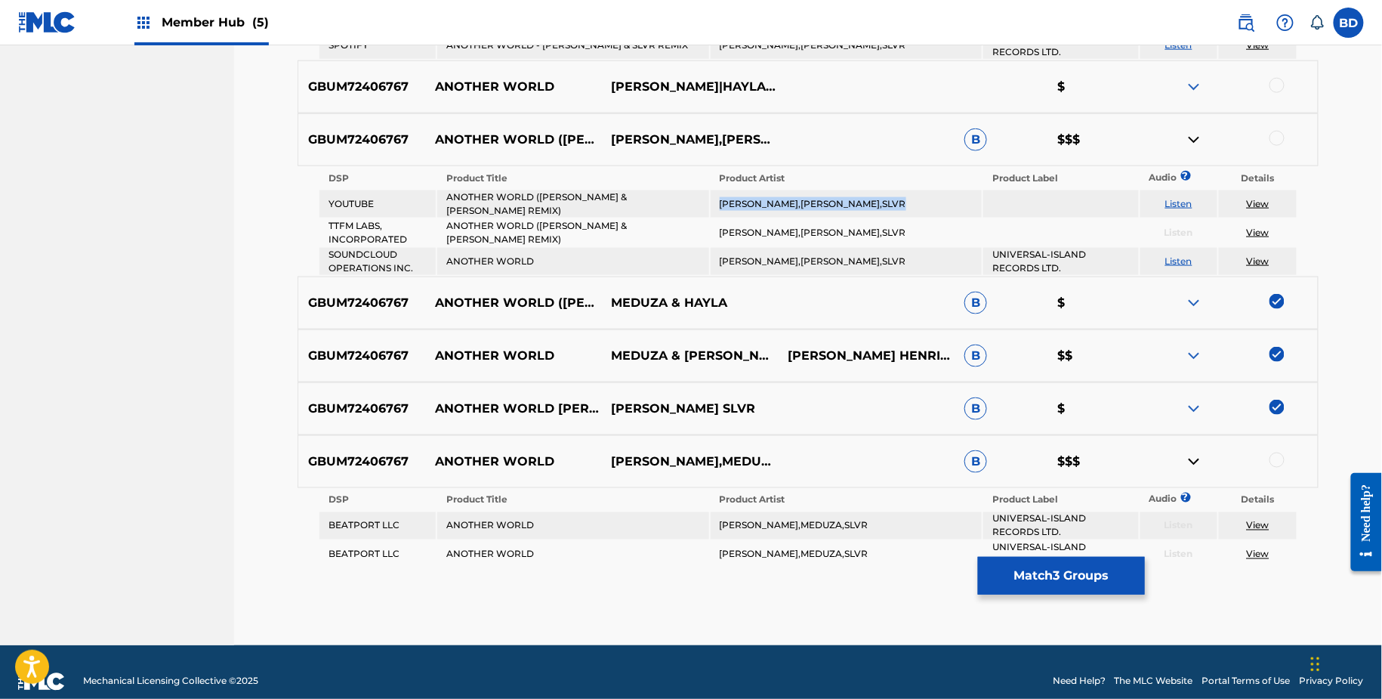
click at [779, 198] on td "MEDUZA,HAYLA,KEVIN DE VRIES,SLVR" at bounding box center [846, 203] width 271 height 27
click at [1277, 137] on div at bounding box center [1277, 138] width 15 height 15
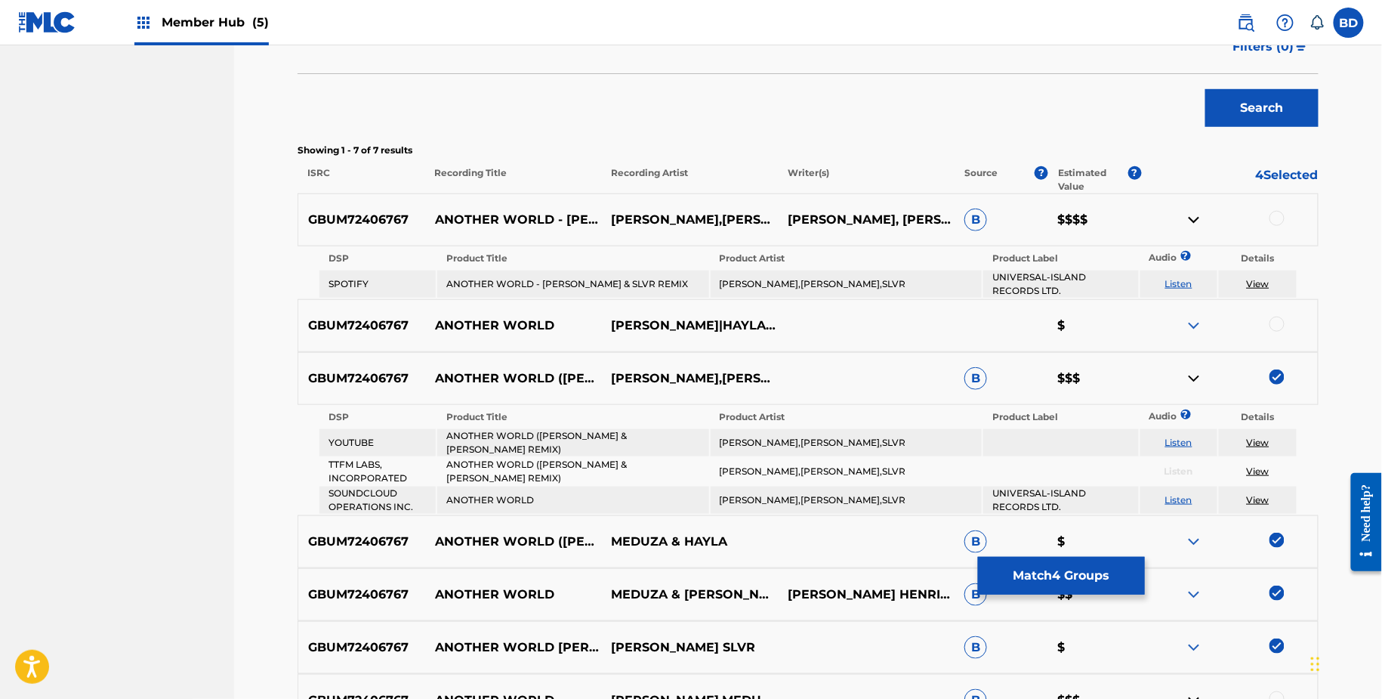
scroll to position [638, 0]
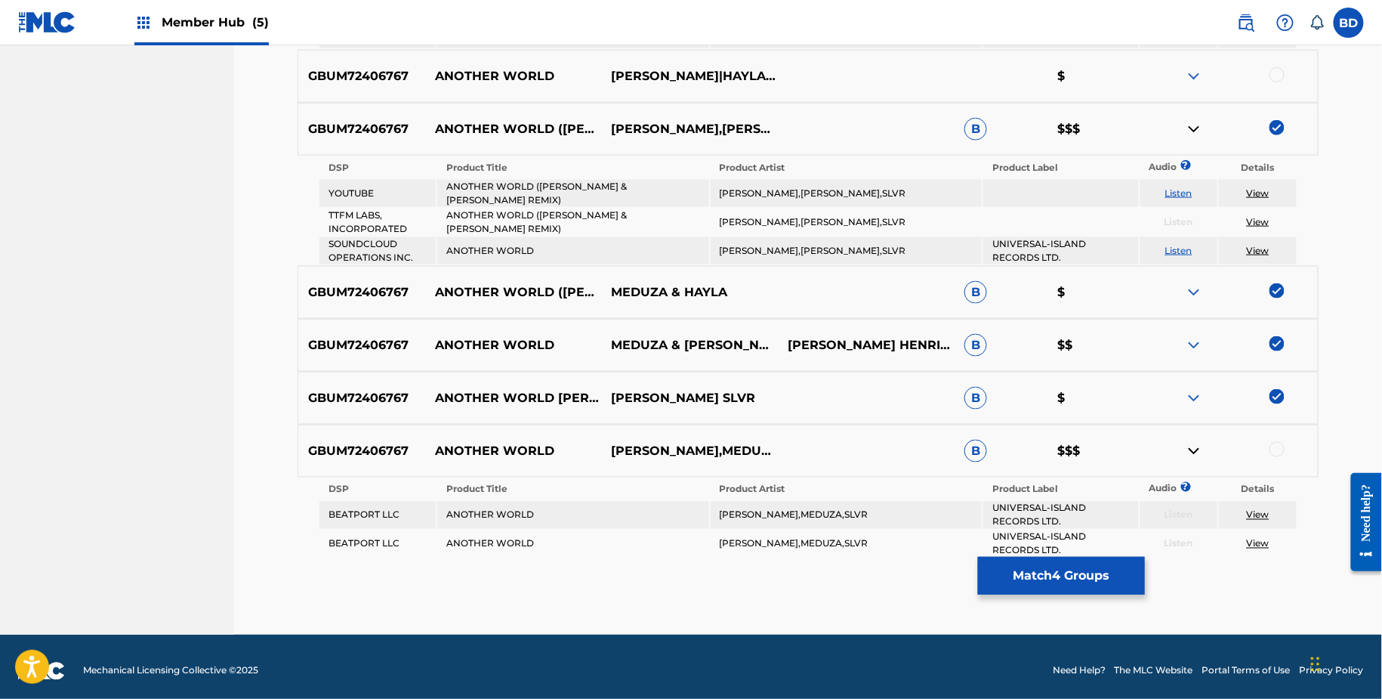
click at [1197, 125] on img at bounding box center [1194, 129] width 18 height 18
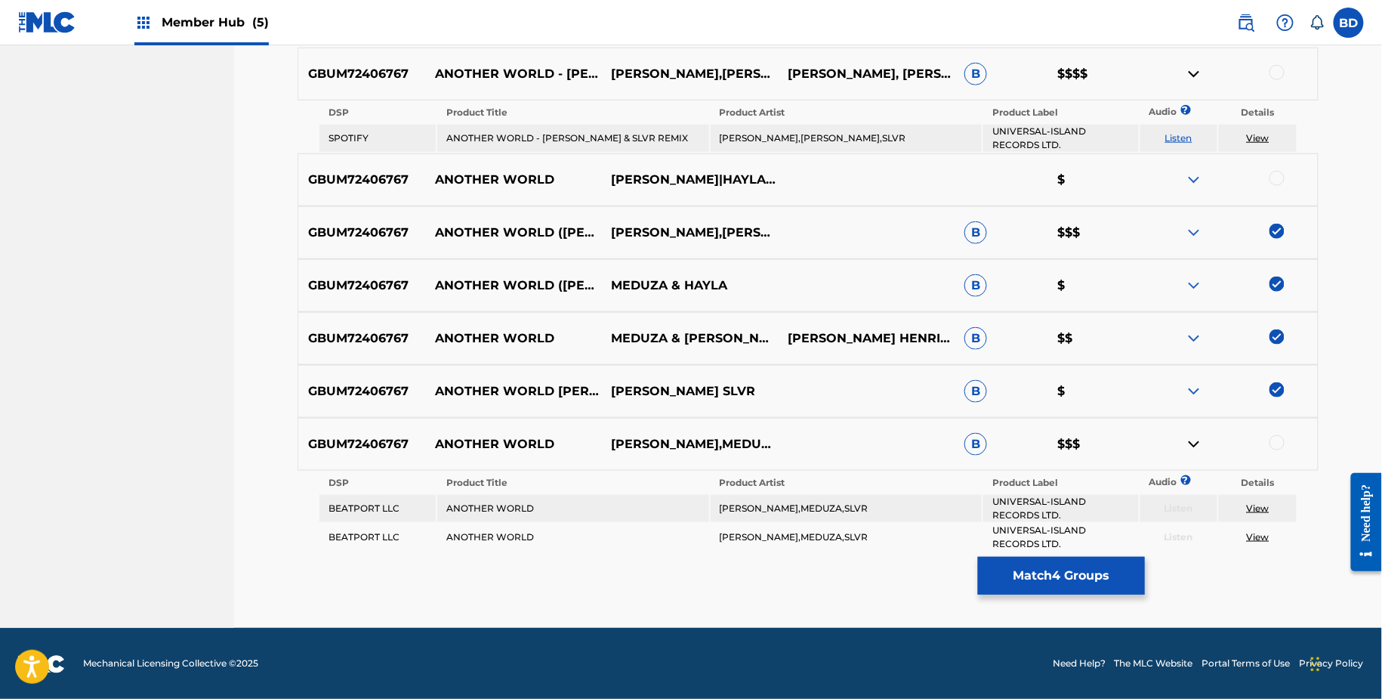
click at [1193, 232] on img at bounding box center [1194, 233] width 18 height 18
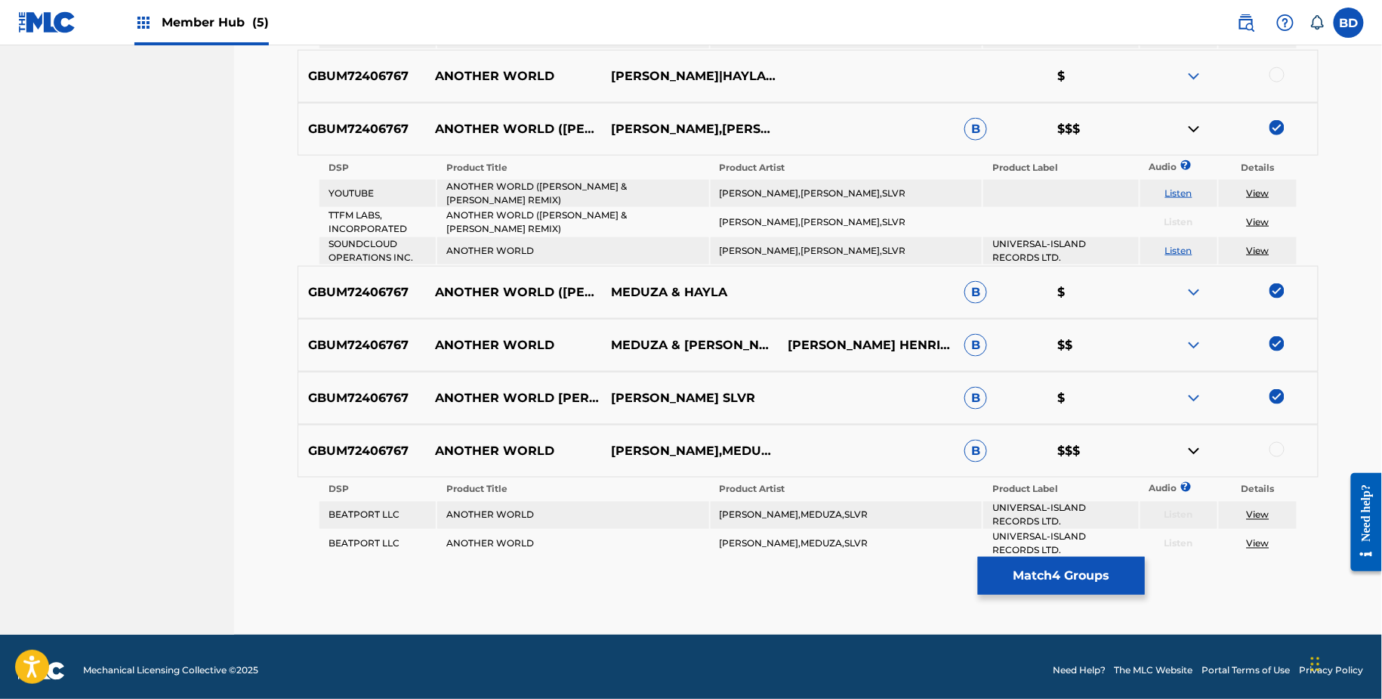
click at [1192, 129] on img at bounding box center [1194, 129] width 18 height 18
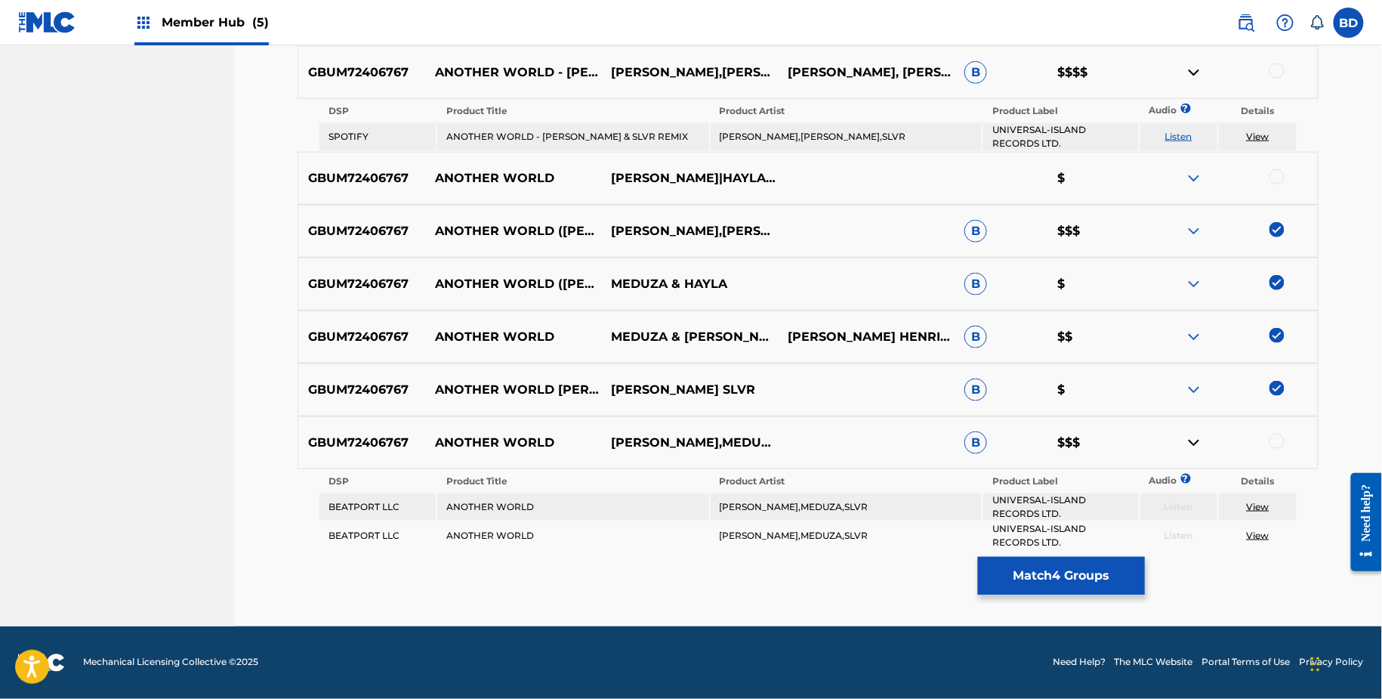
scroll to position [534, 0]
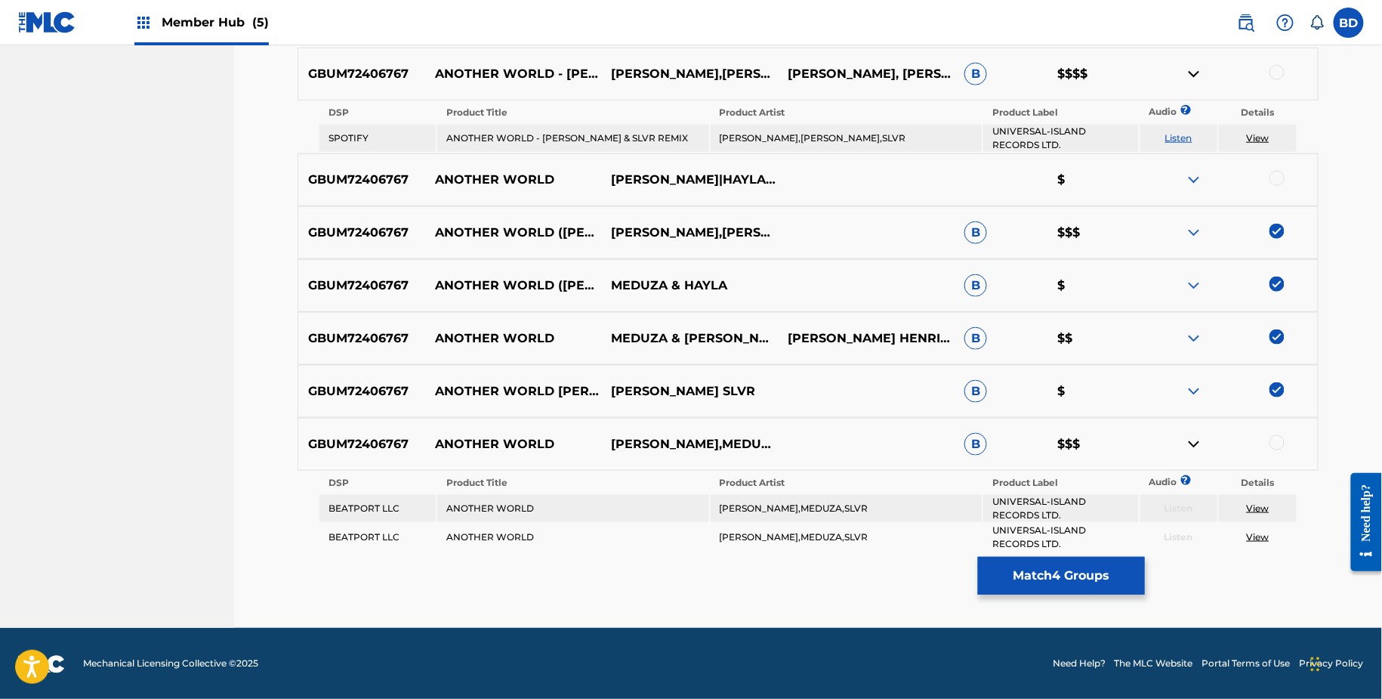
click at [799, 508] on td "HAYLA,KEVIN DE VRIES,MEDUZA,SLVR" at bounding box center [846, 508] width 271 height 27
click at [1276, 440] on div at bounding box center [1277, 442] width 15 height 15
click at [1197, 445] on img at bounding box center [1194, 444] width 18 height 18
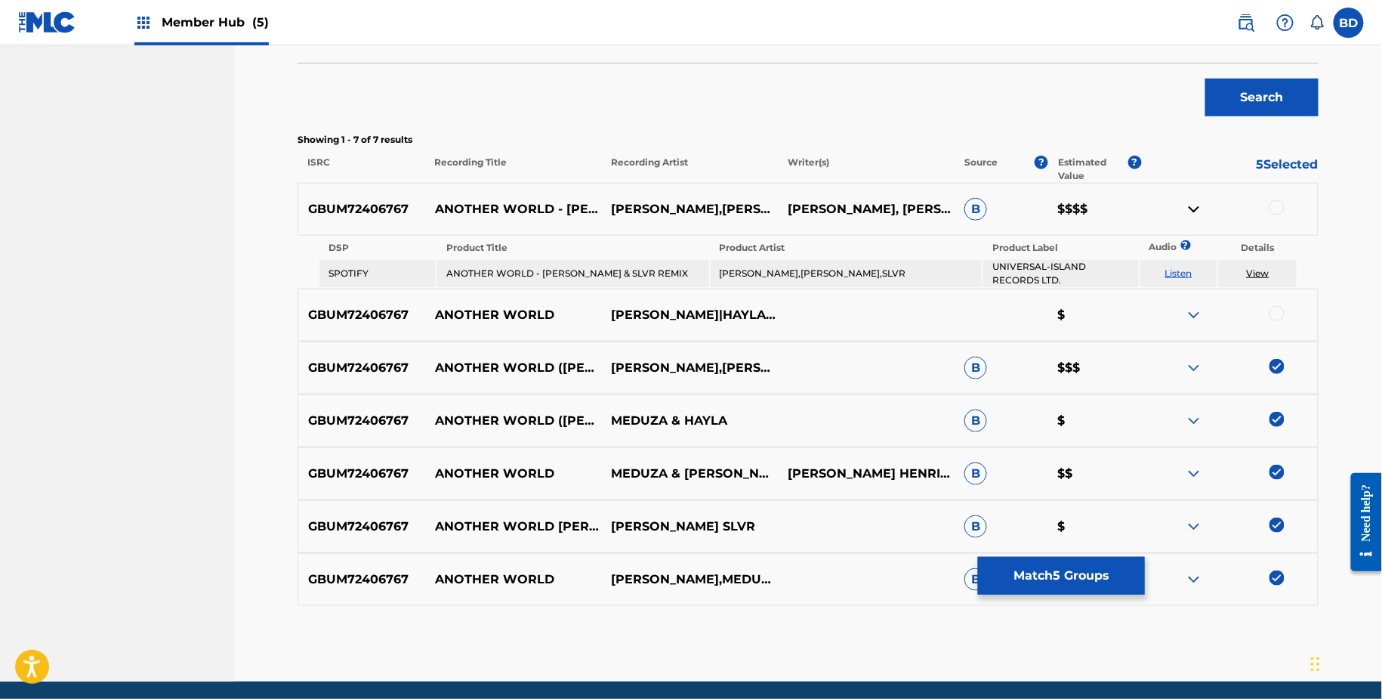
scroll to position [397, 0]
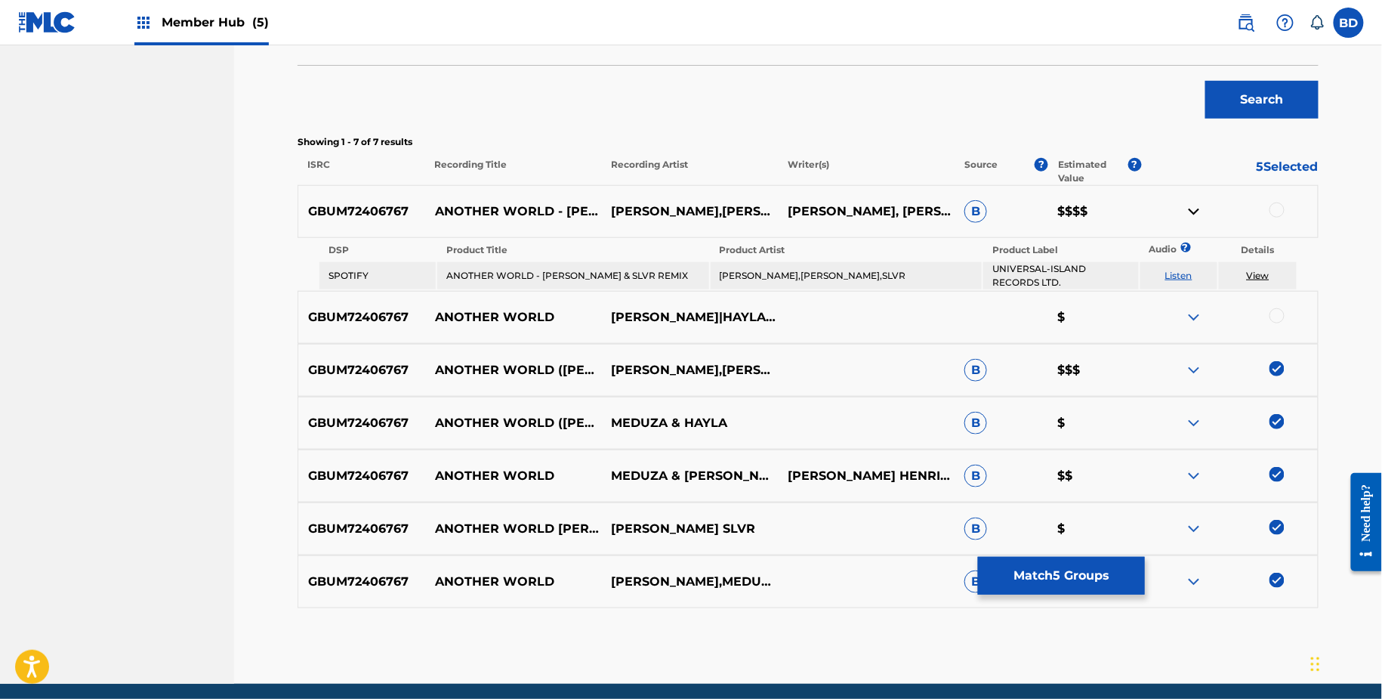
click at [599, 274] on td "ANOTHER WORLD - [PERSON_NAME] & SLVR REMIX" at bounding box center [572, 275] width 271 height 27
click at [772, 256] on th "Product Artist" at bounding box center [846, 249] width 271 height 21
click at [763, 278] on td "MEDUZA,HAYLA,KEVIN DE VRIES,SLVR" at bounding box center [846, 275] width 271 height 27
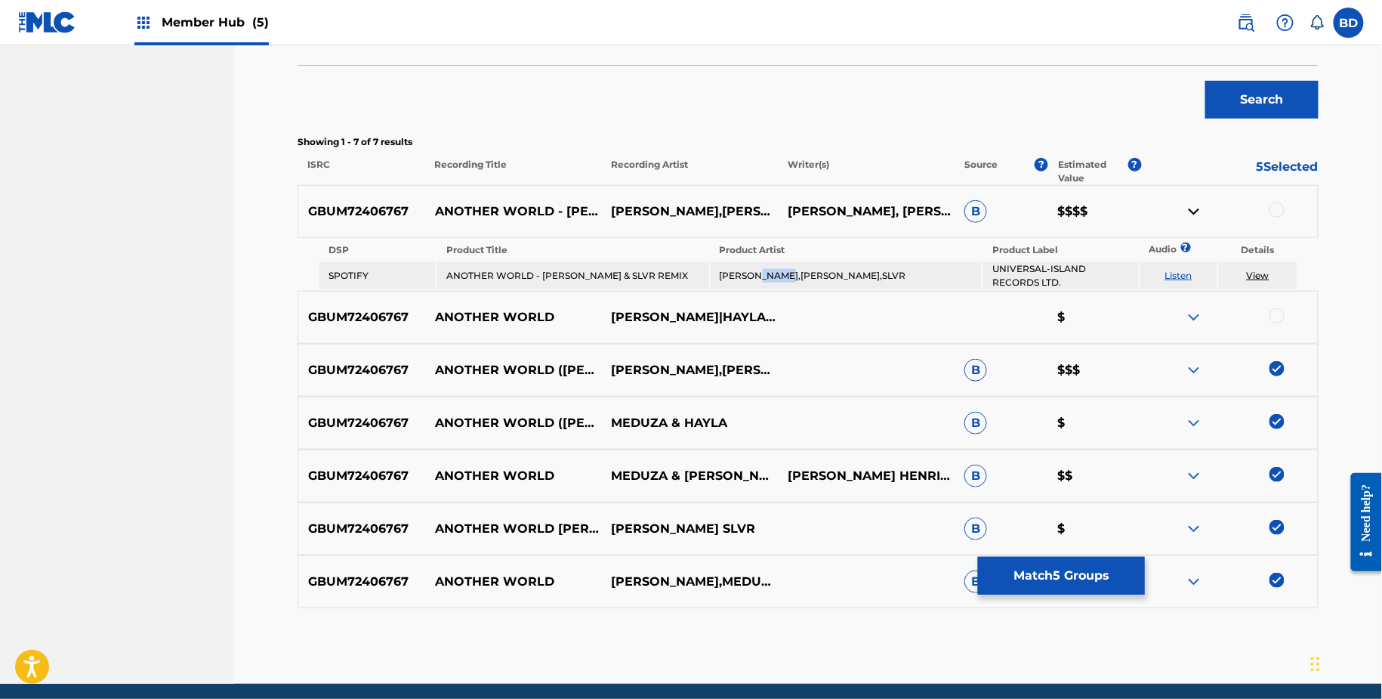
click at [763, 278] on td "MEDUZA,HAYLA,KEVIN DE VRIES,SLVR" at bounding box center [846, 275] width 271 height 27
click at [1276, 205] on div at bounding box center [1277, 209] width 15 height 15
click at [1254, 274] on link "View" at bounding box center [1258, 275] width 23 height 11
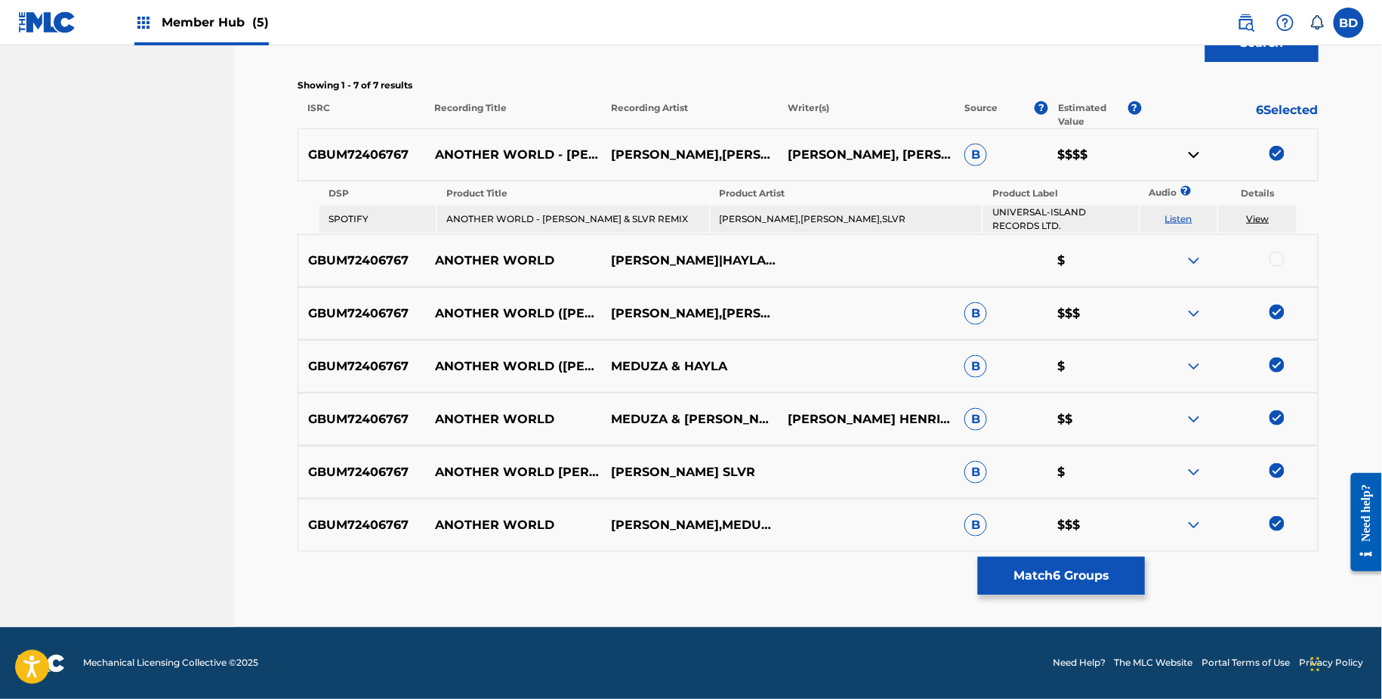
scroll to position [326, 0]
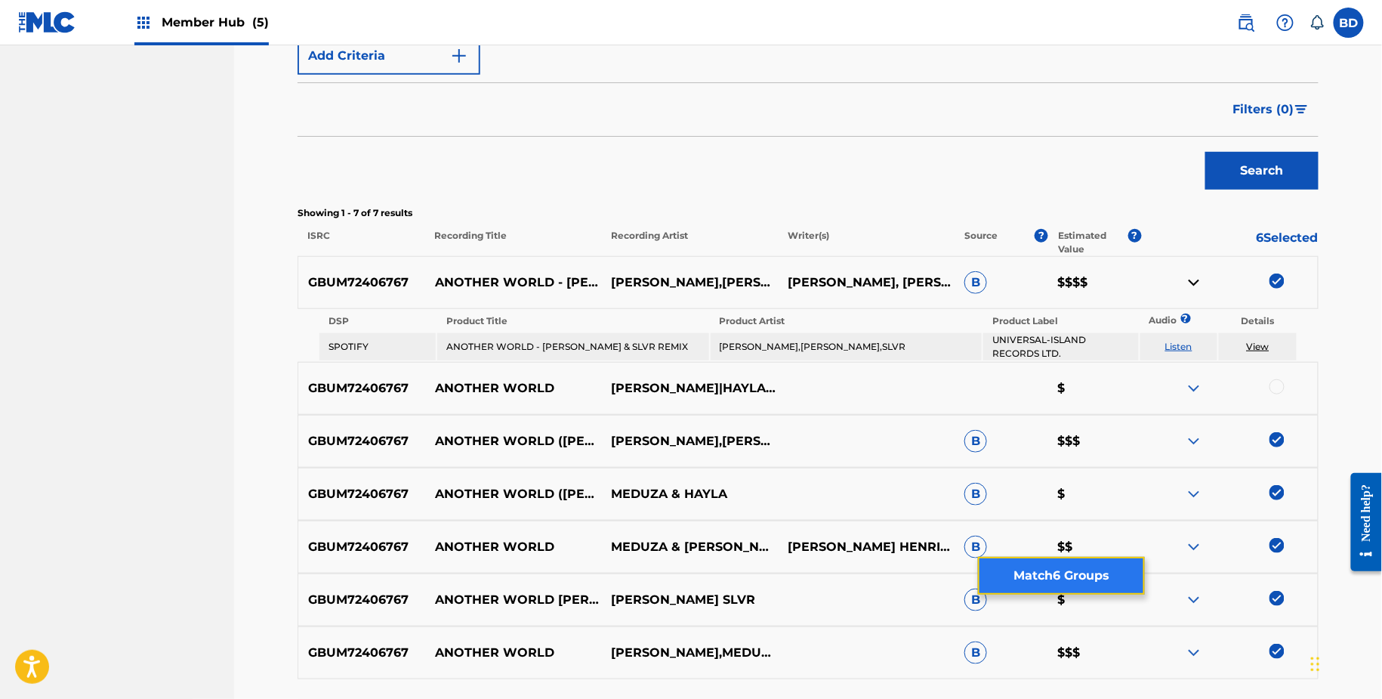
click at [1016, 576] on button "Match 6 Groups" at bounding box center [1061, 576] width 167 height 38
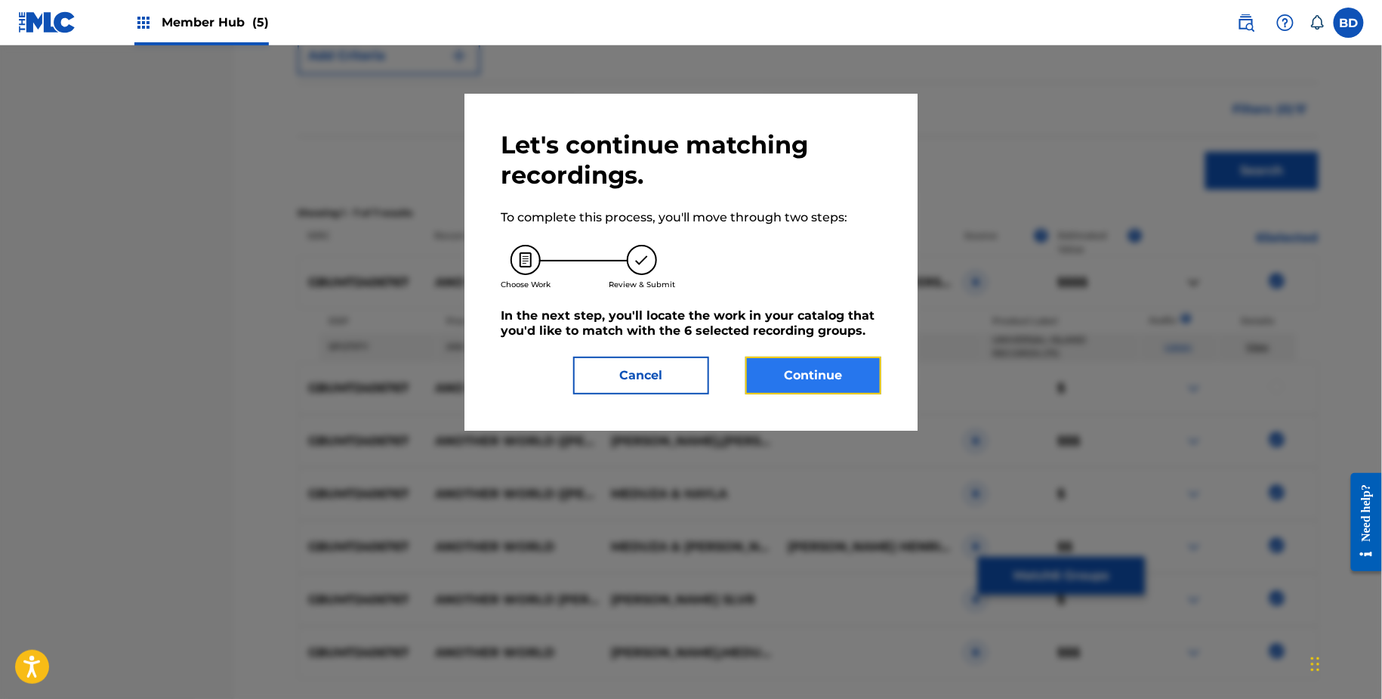
click at [786, 364] on button "Continue" at bounding box center [814, 376] width 136 height 38
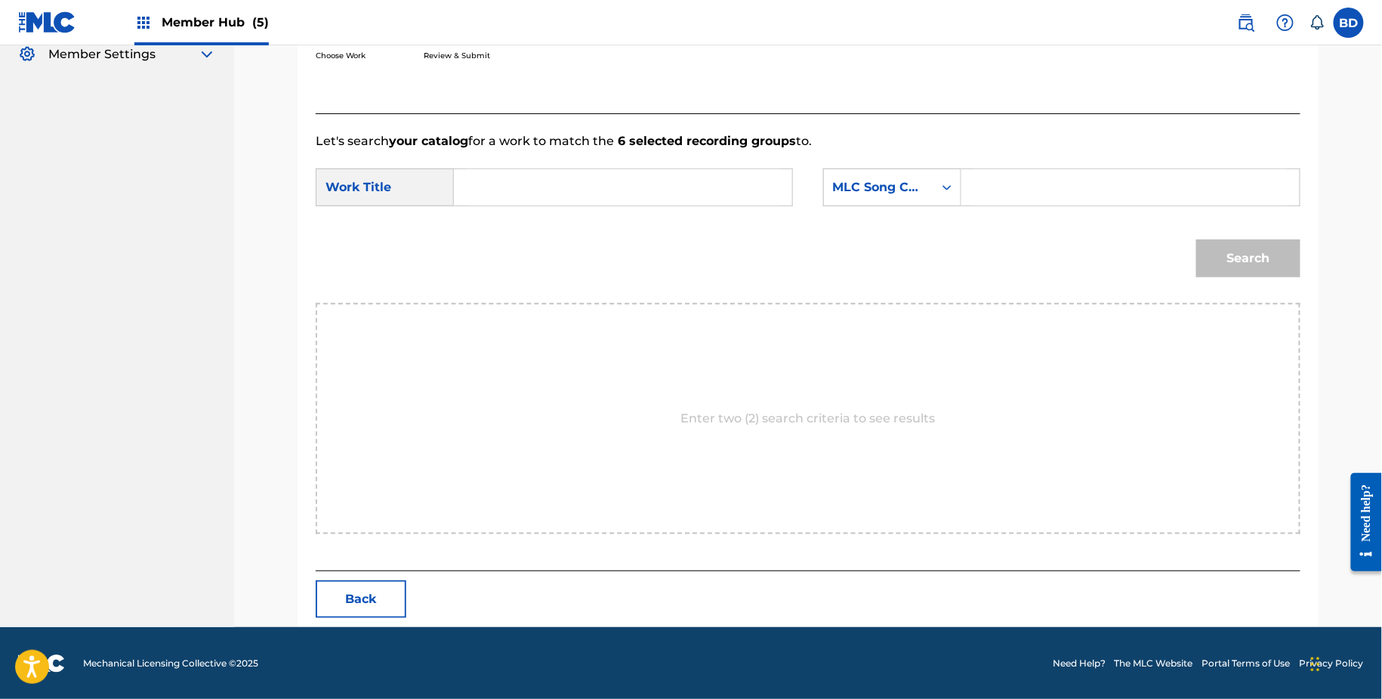
click at [1098, 175] on input "Search Form" at bounding box center [1131, 187] width 313 height 36
paste input "AX3HS2"
type input "AX3HS2"
click at [649, 212] on div "SearchWithCriteria4440c219-2c17-4e03-942f-70db8a241615 Work Title SearchWithCri…" at bounding box center [808, 191] width 985 height 47
click at [629, 181] on input "Search Form" at bounding box center [623, 187] width 313 height 36
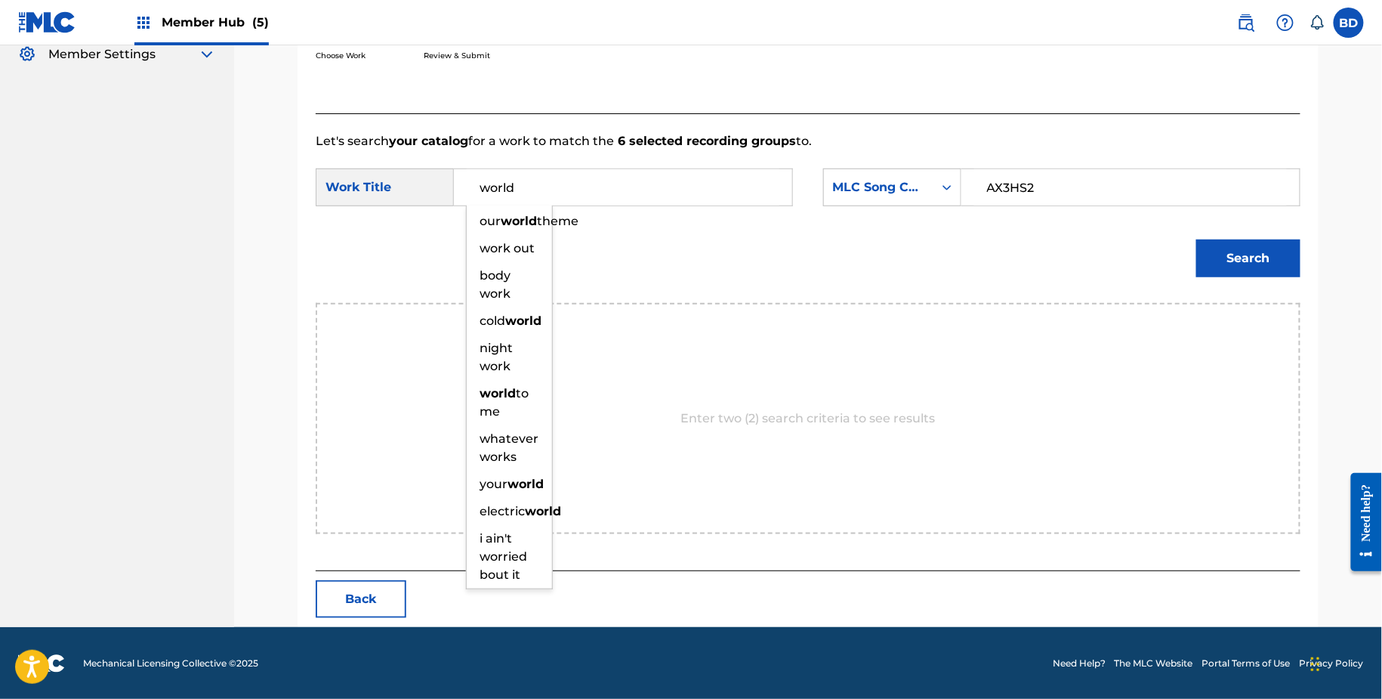
type input "world"
click at [1197, 239] on button "Search" at bounding box center [1249, 258] width 104 height 38
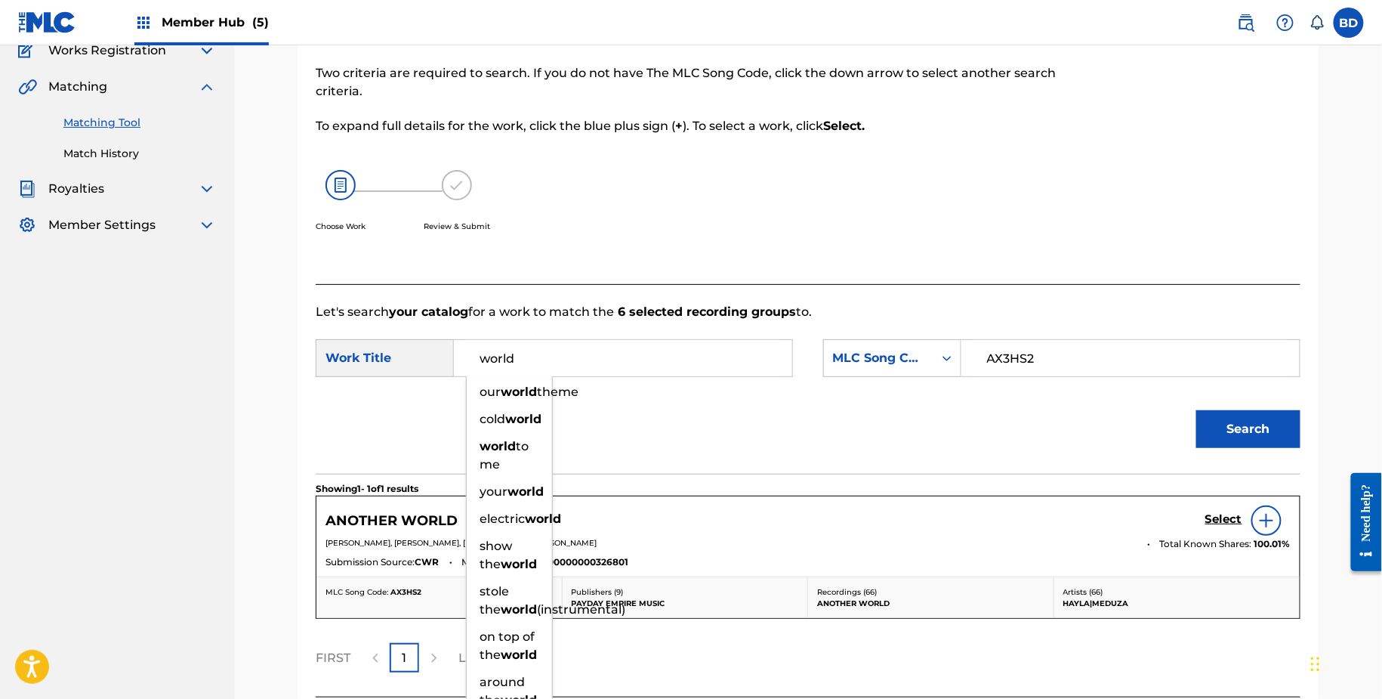
click at [1225, 500] on div "ANOTHER WORLD Select MEDUSA, NICHOLAS HENRIQUES, HAYLEY PHILIPPA WILLIAM, NEIL …" at bounding box center [809, 536] width 984 height 80
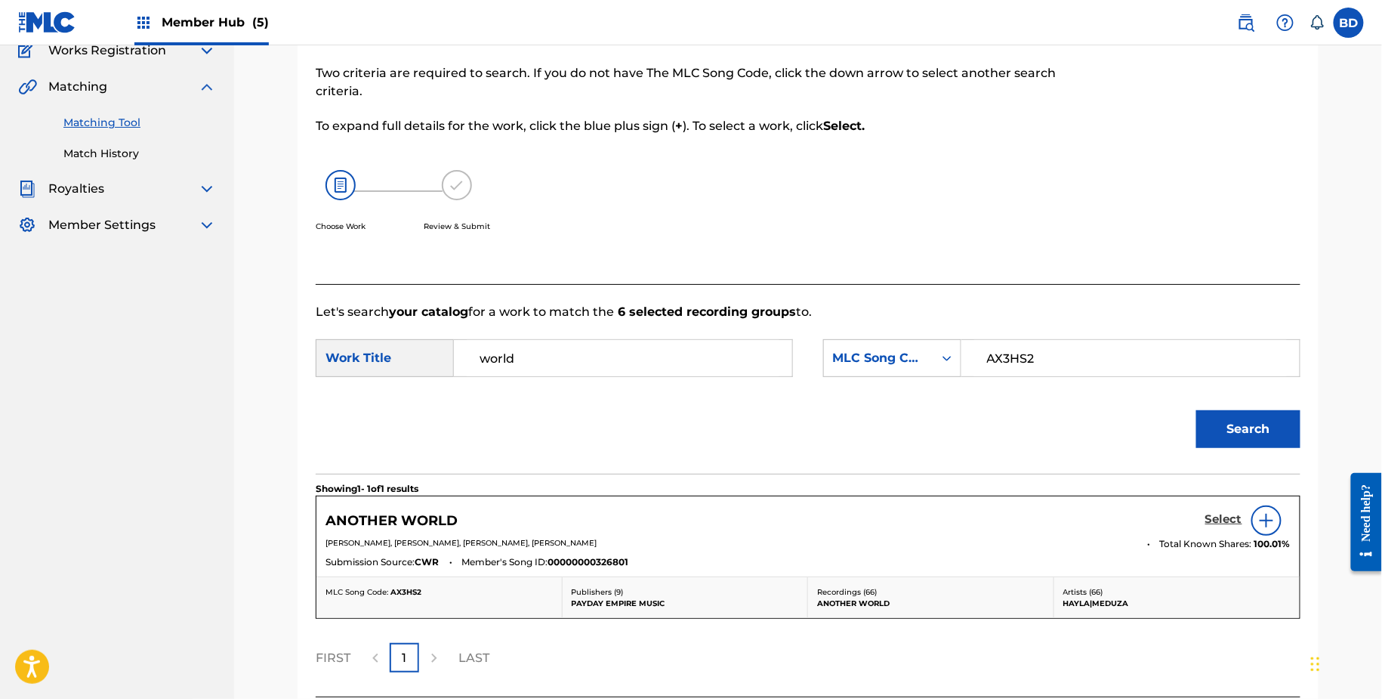
click at [1222, 516] on h5 "Select" at bounding box center [1224, 519] width 37 height 14
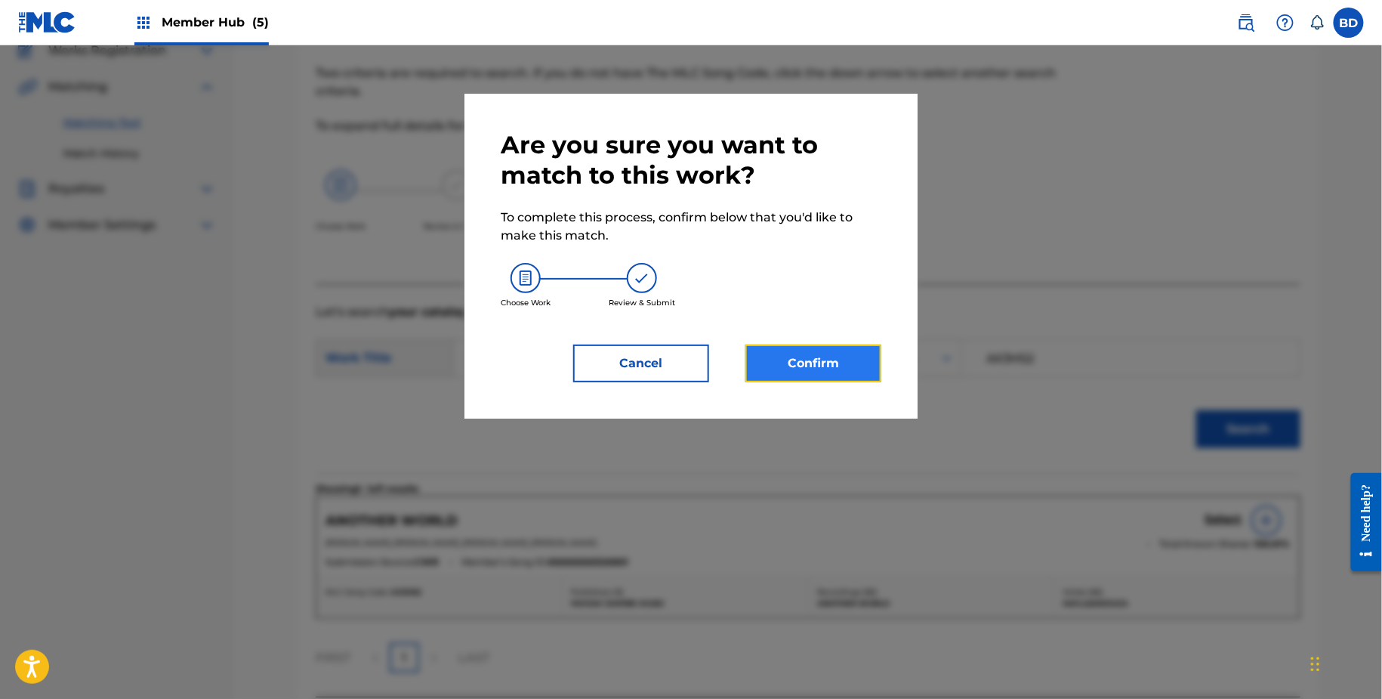
click at [837, 375] on button "Confirm" at bounding box center [814, 363] width 136 height 38
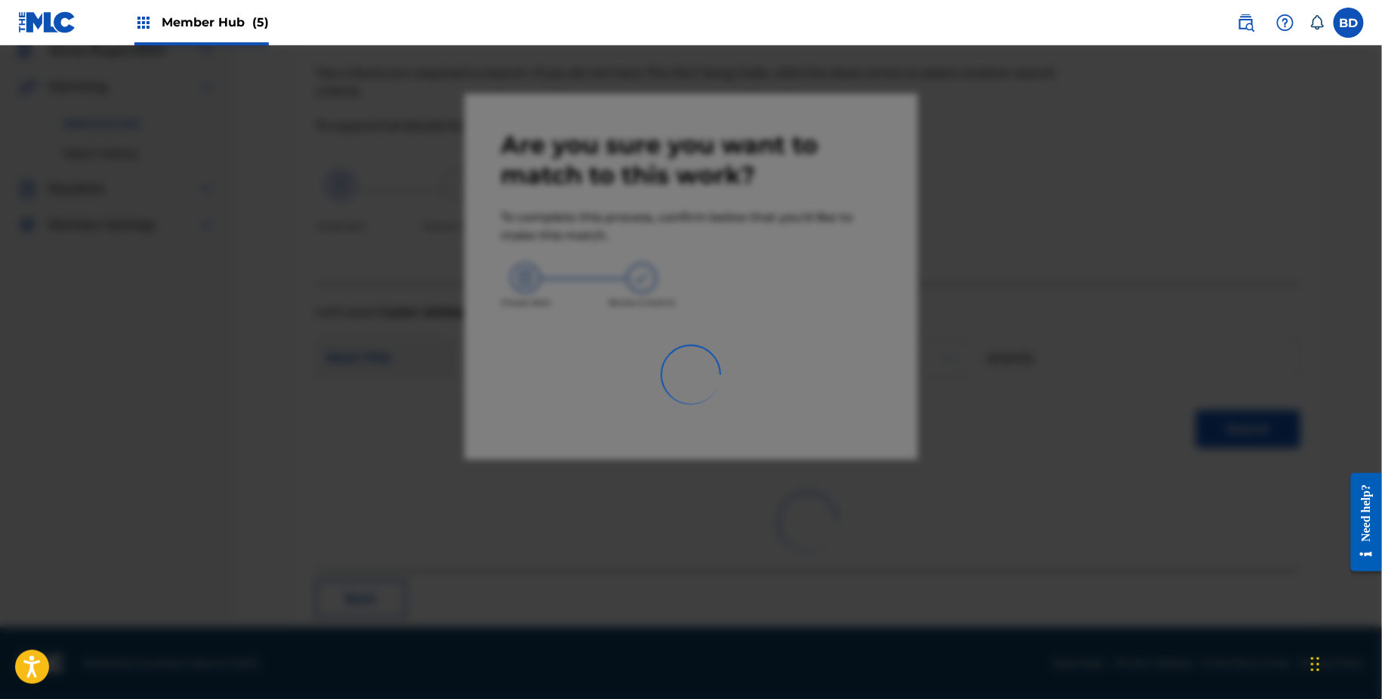
scroll to position [0, 0]
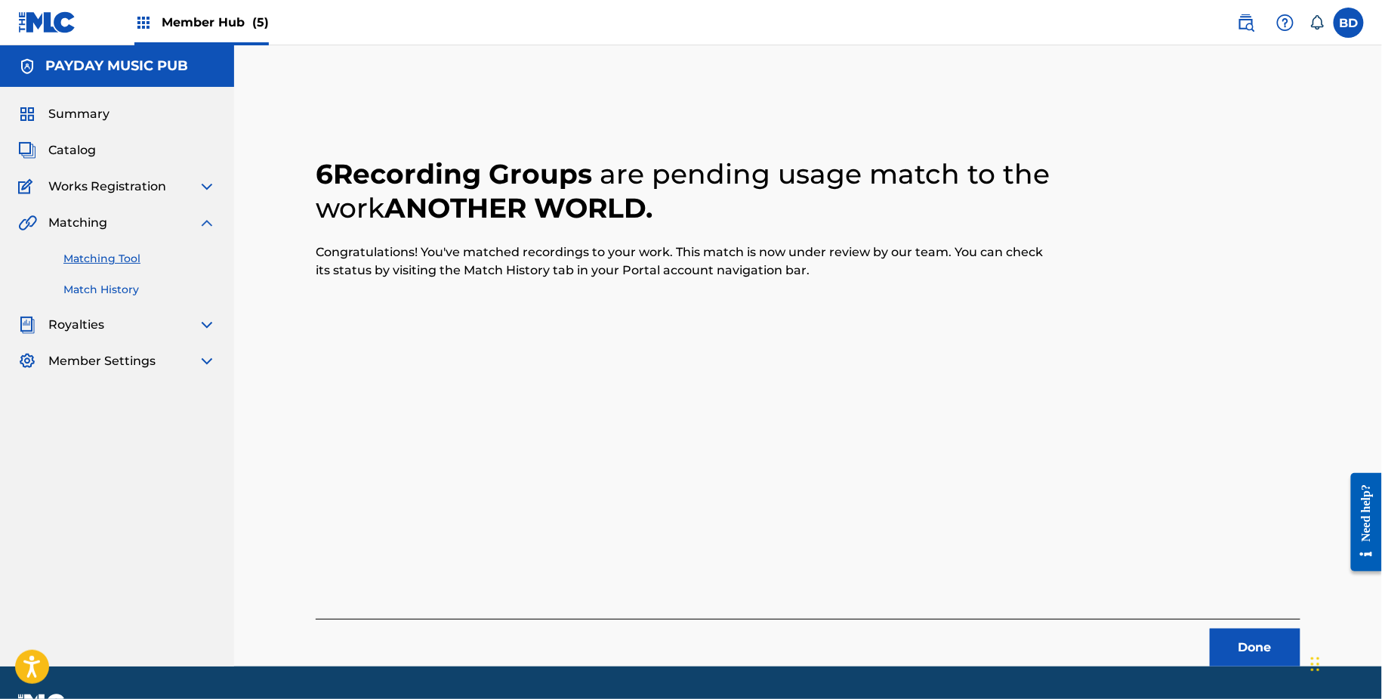
click at [131, 287] on link "Match History" at bounding box center [139, 290] width 153 height 16
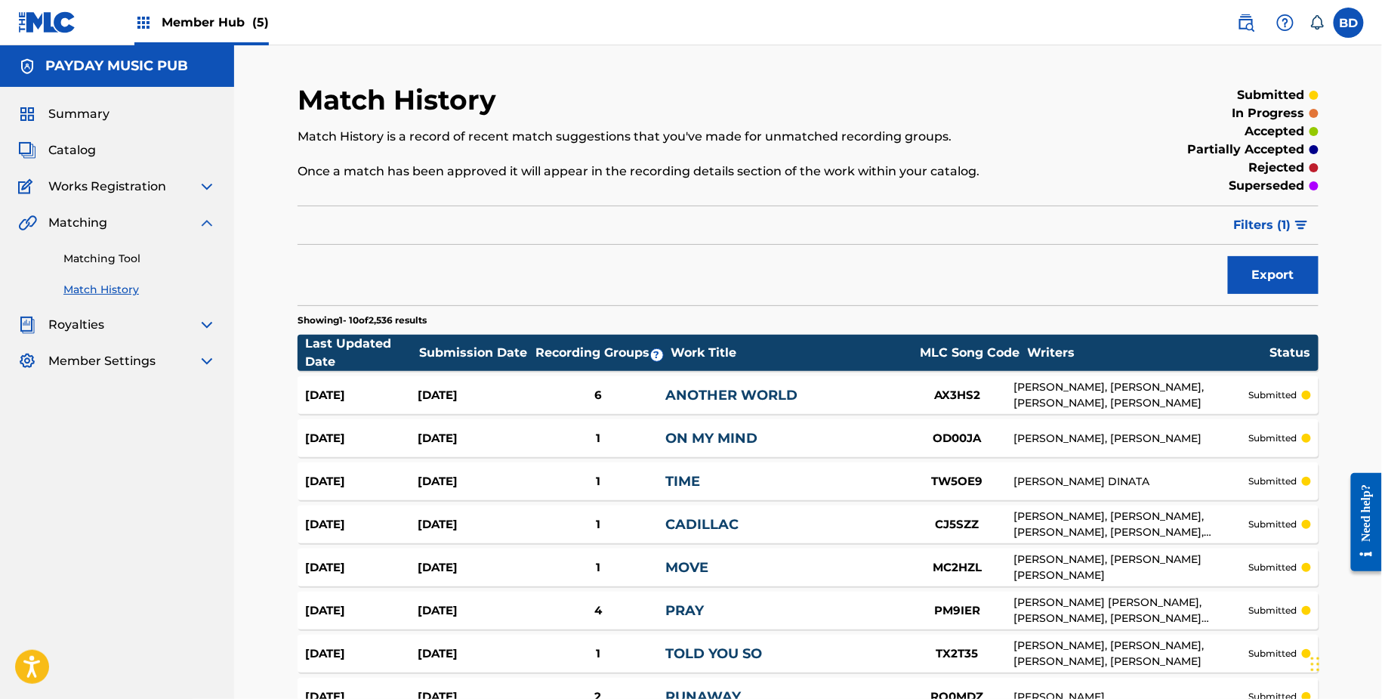
click at [610, 403] on div "Sep 23, 2025 Sep 23, 2025 6 ANOTHER WORLD AX3HS2 HAYLEY PHILIPPA WILLIAM, MEDUS…" at bounding box center [808, 395] width 1021 height 38
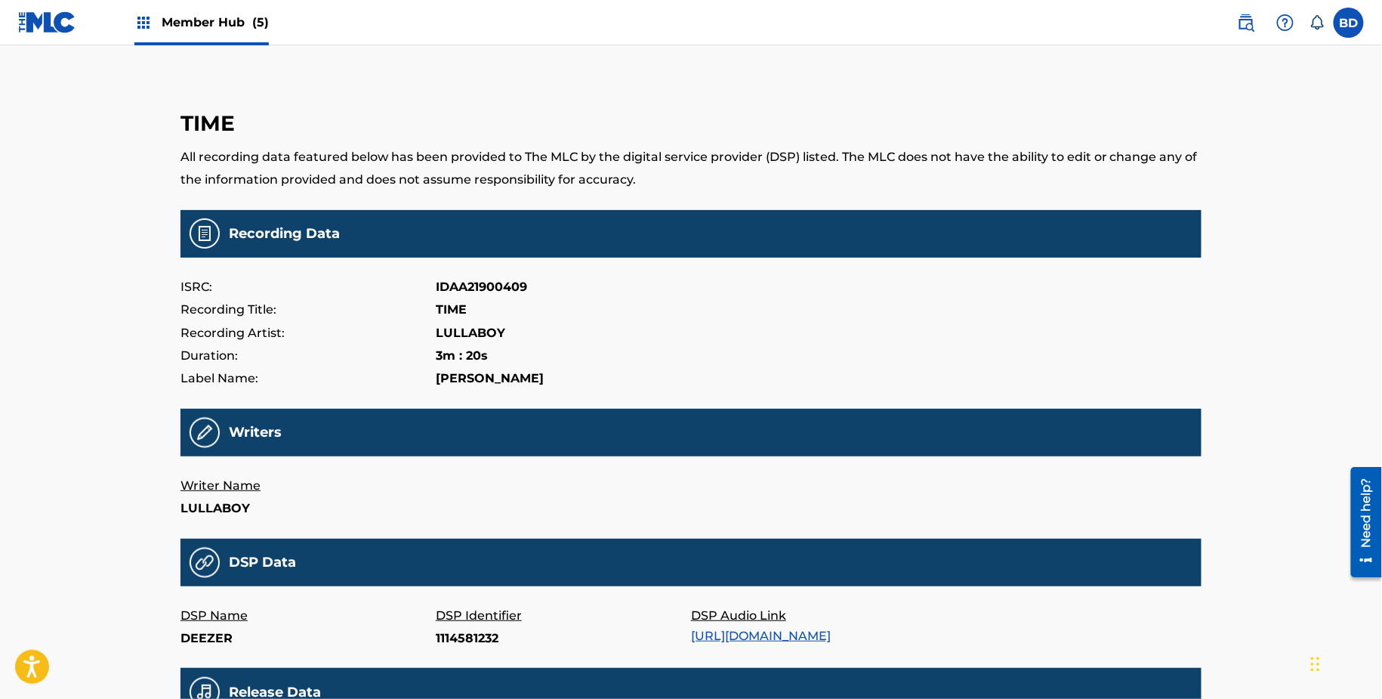
click at [450, 646] on p "1114581232" at bounding box center [563, 638] width 255 height 23
copy p "1114581232"
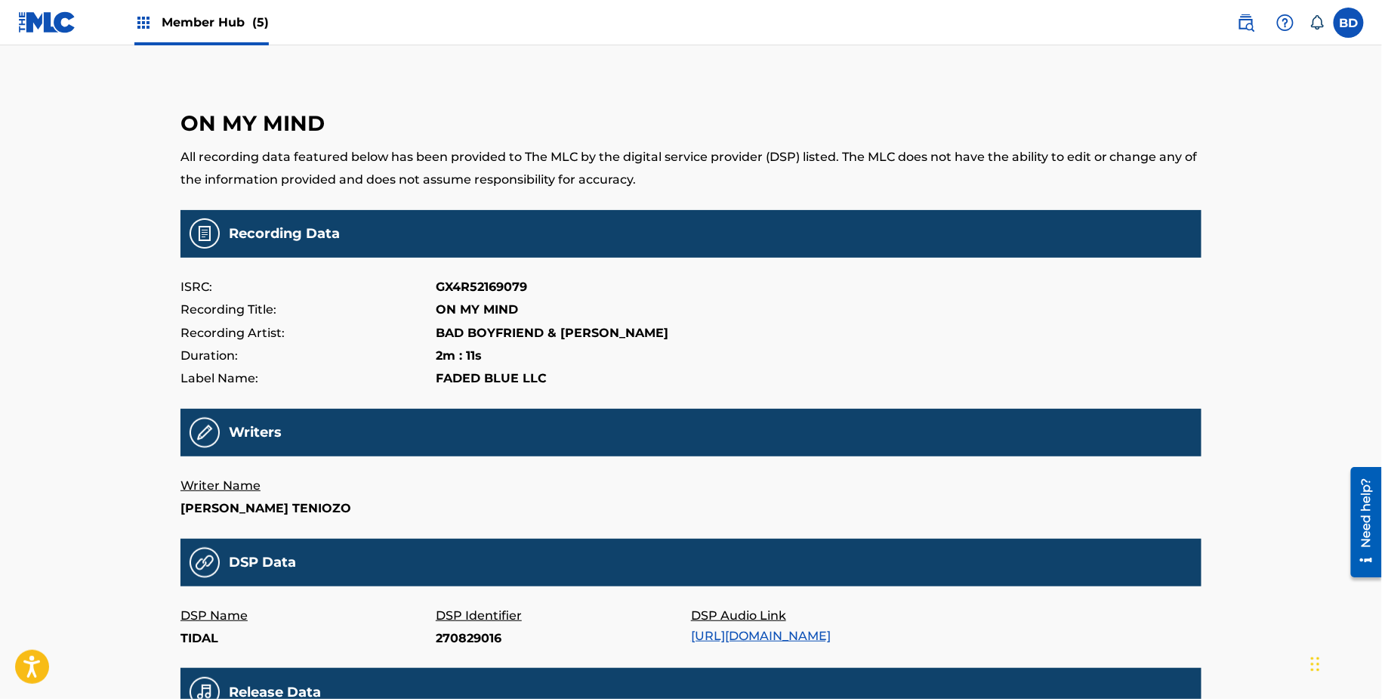
click at [459, 643] on p "270829016" at bounding box center [563, 638] width 255 height 23
copy p "270829016"
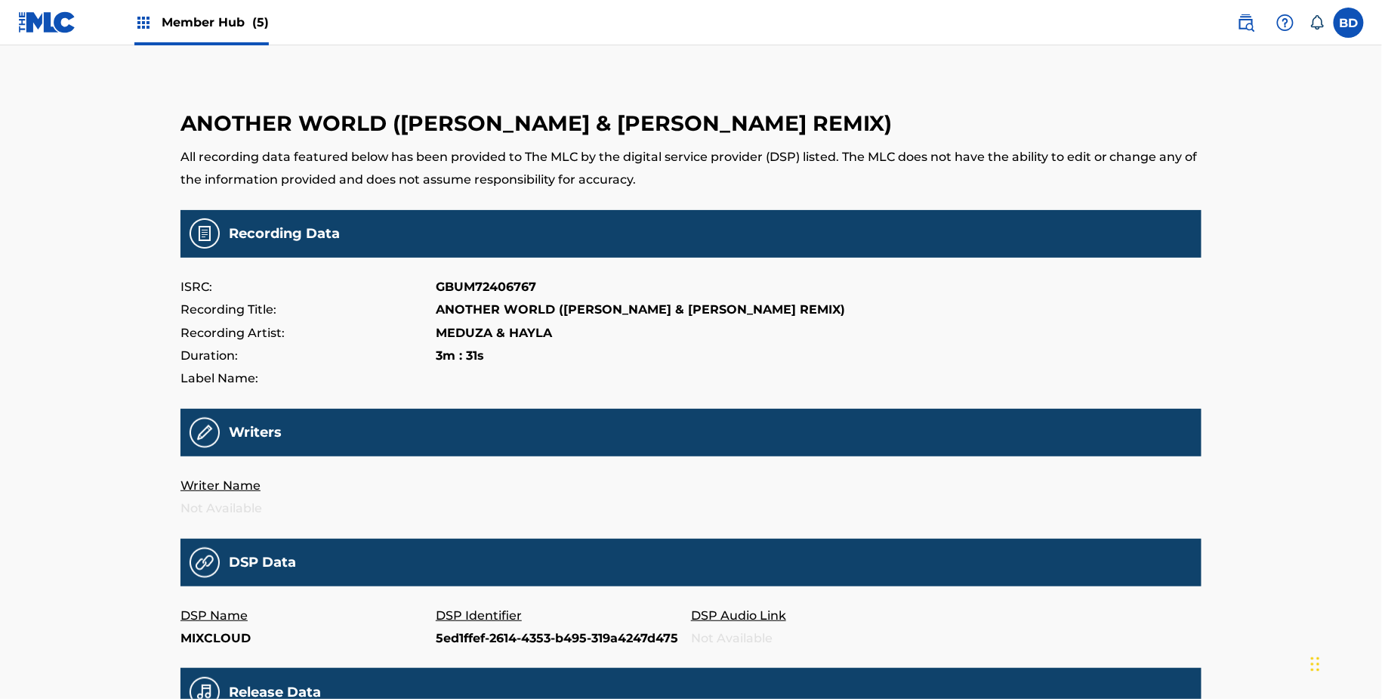
click at [449, 641] on p "5ed1ffef-2614-4353-b495-319a4247d475" at bounding box center [563, 638] width 255 height 23
copy p "5ed1ffef-2614-4353-b495-319a4247d475"
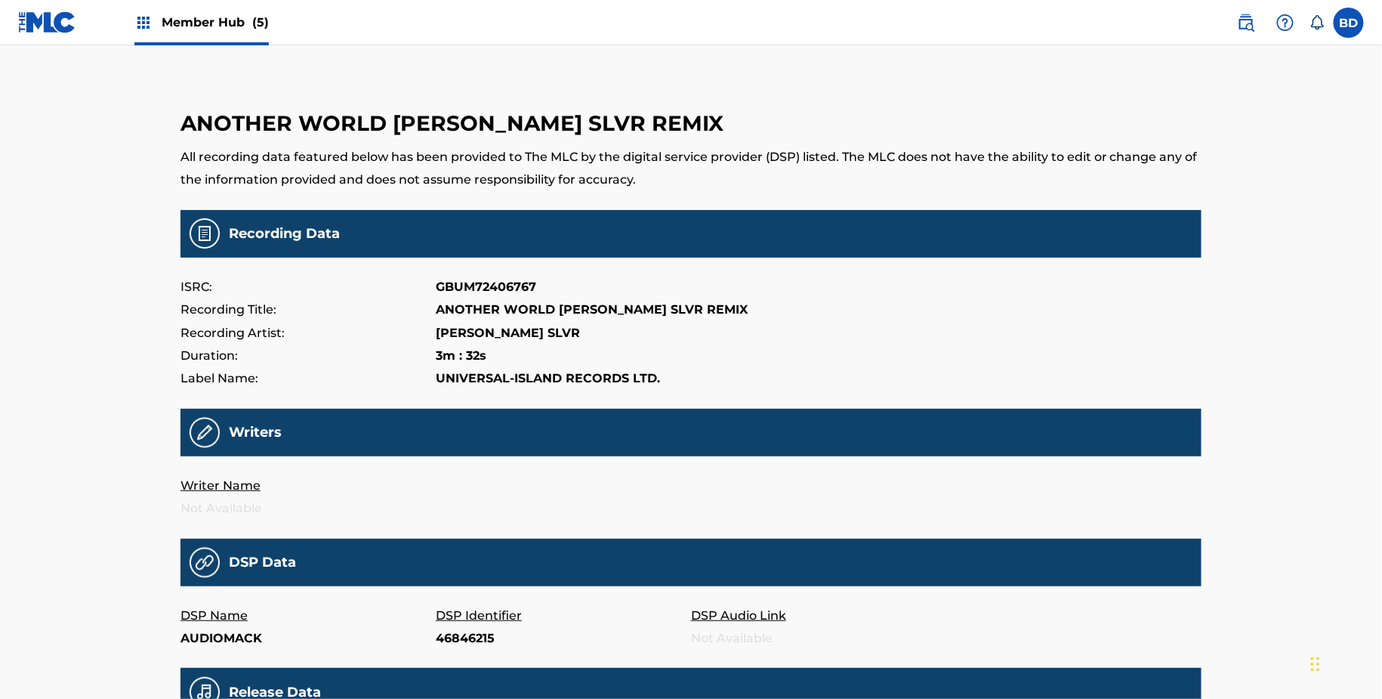
click at [454, 640] on p "46846215" at bounding box center [563, 638] width 255 height 23
copy p "46846215"
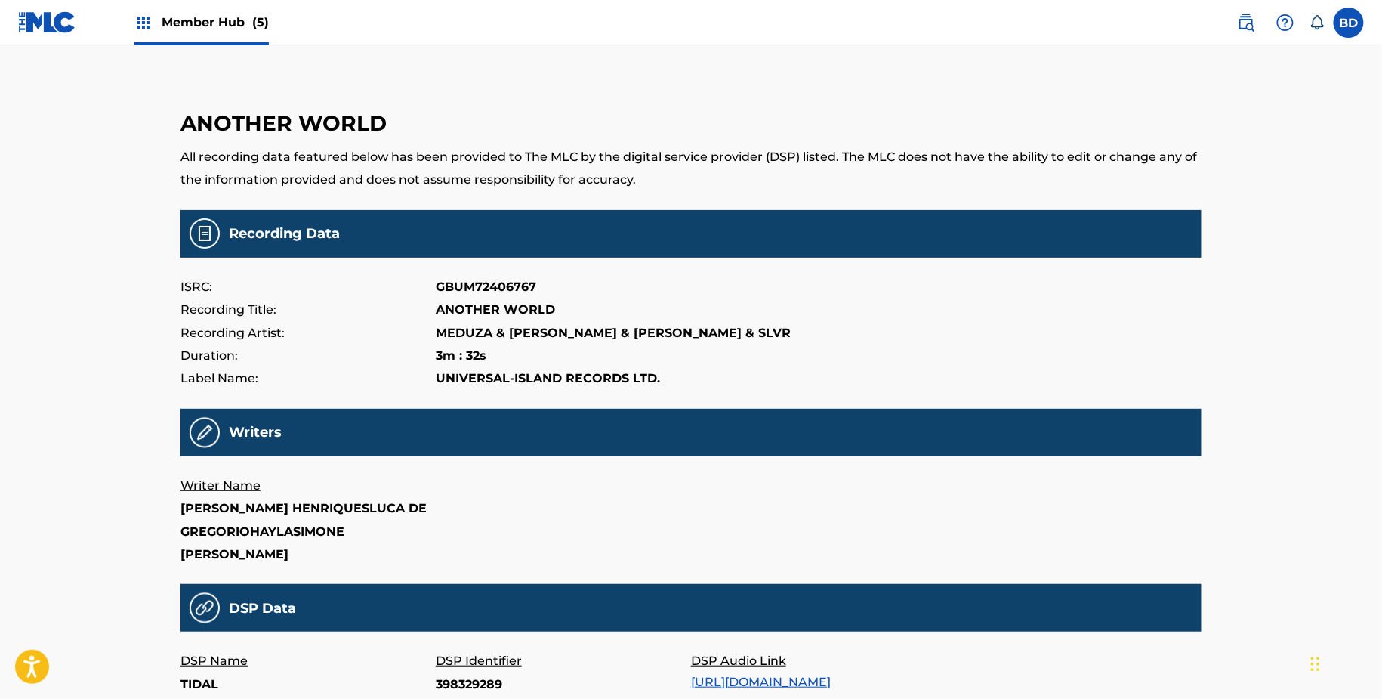
click at [451, 675] on p "398329289" at bounding box center [563, 684] width 255 height 23
copy p "398329289"
click at [466, 668] on p "DSP Identifier" at bounding box center [563, 661] width 255 height 23
click at [461, 682] on p "398329286" at bounding box center [563, 684] width 255 height 23
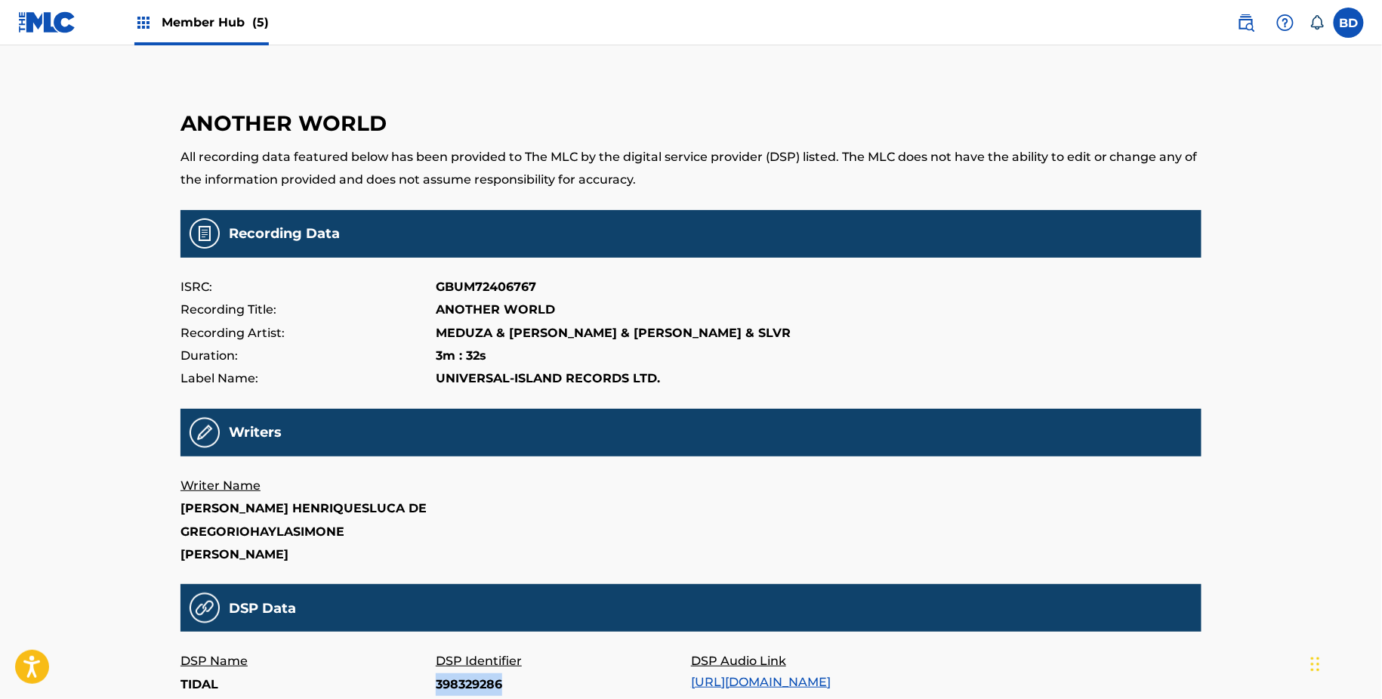
click at [461, 682] on p "398329286" at bounding box center [563, 684] width 255 height 23
copy p "398329286"
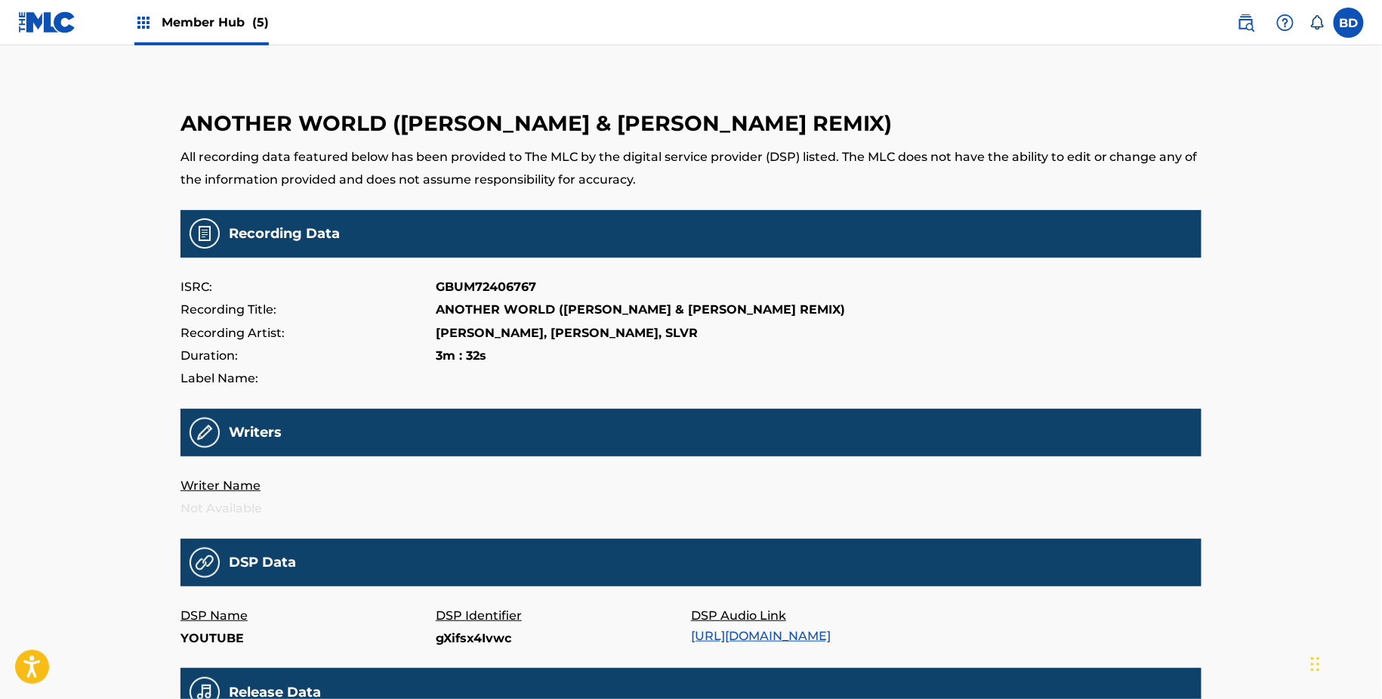
click at [466, 646] on p "gXifsx4Ivwc" at bounding box center [563, 638] width 255 height 23
copy p "gXifsx4Ivwc"
click at [446, 629] on p "245762652" at bounding box center [563, 638] width 255 height 23
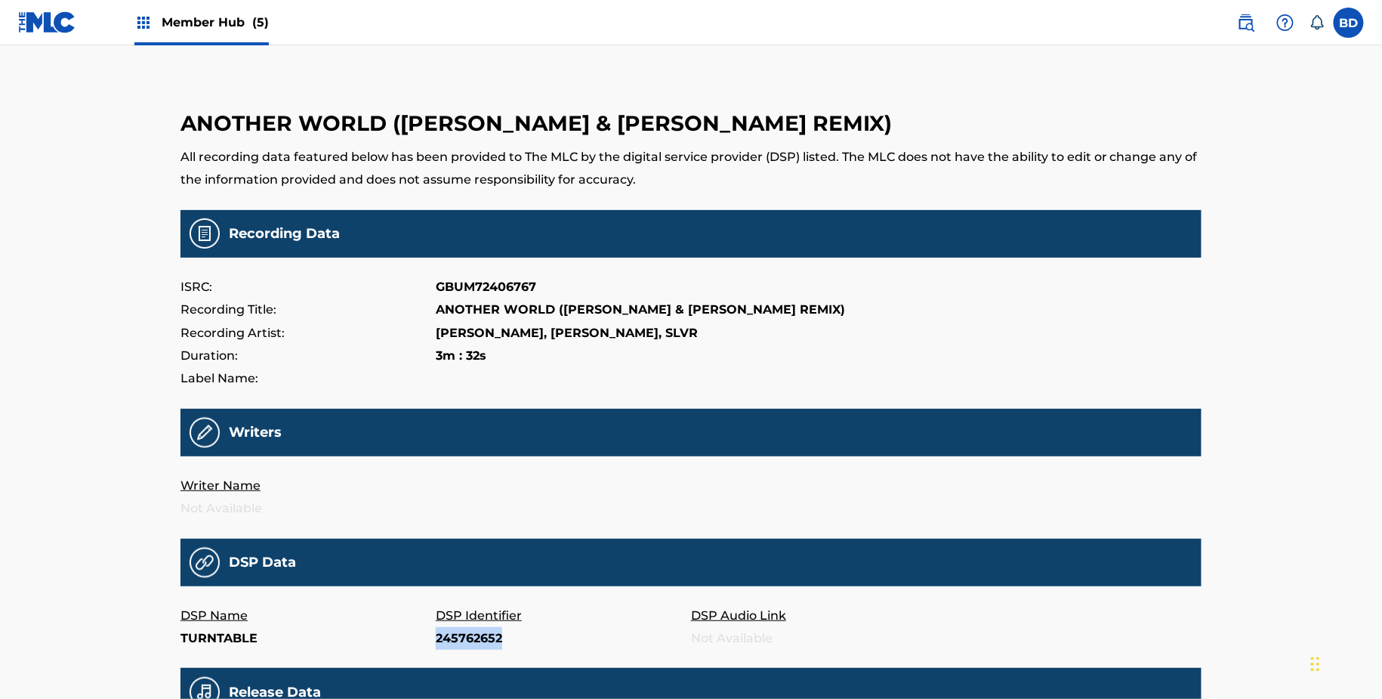
copy p "245762652"
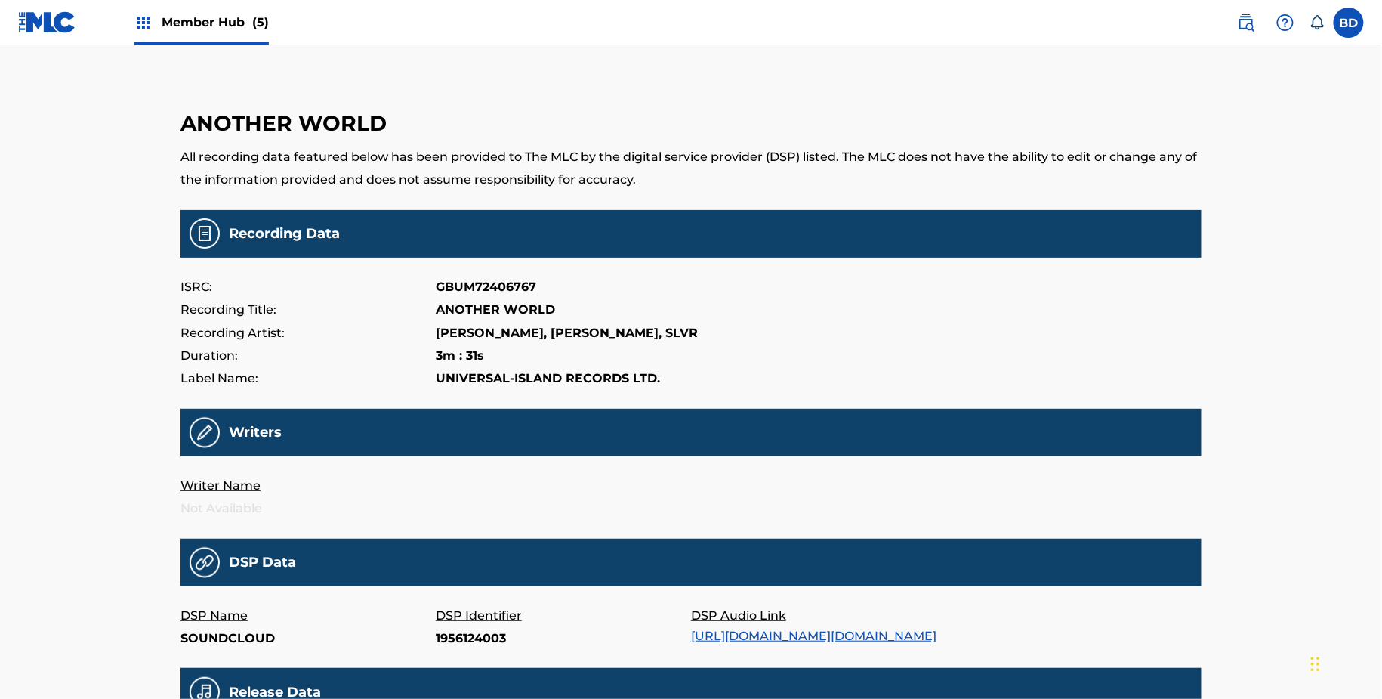
click at [463, 636] on p "1956124003" at bounding box center [563, 638] width 255 height 23
copy p "1956124003"
click at [482, 635] on p "20019771628" at bounding box center [563, 638] width 255 height 23
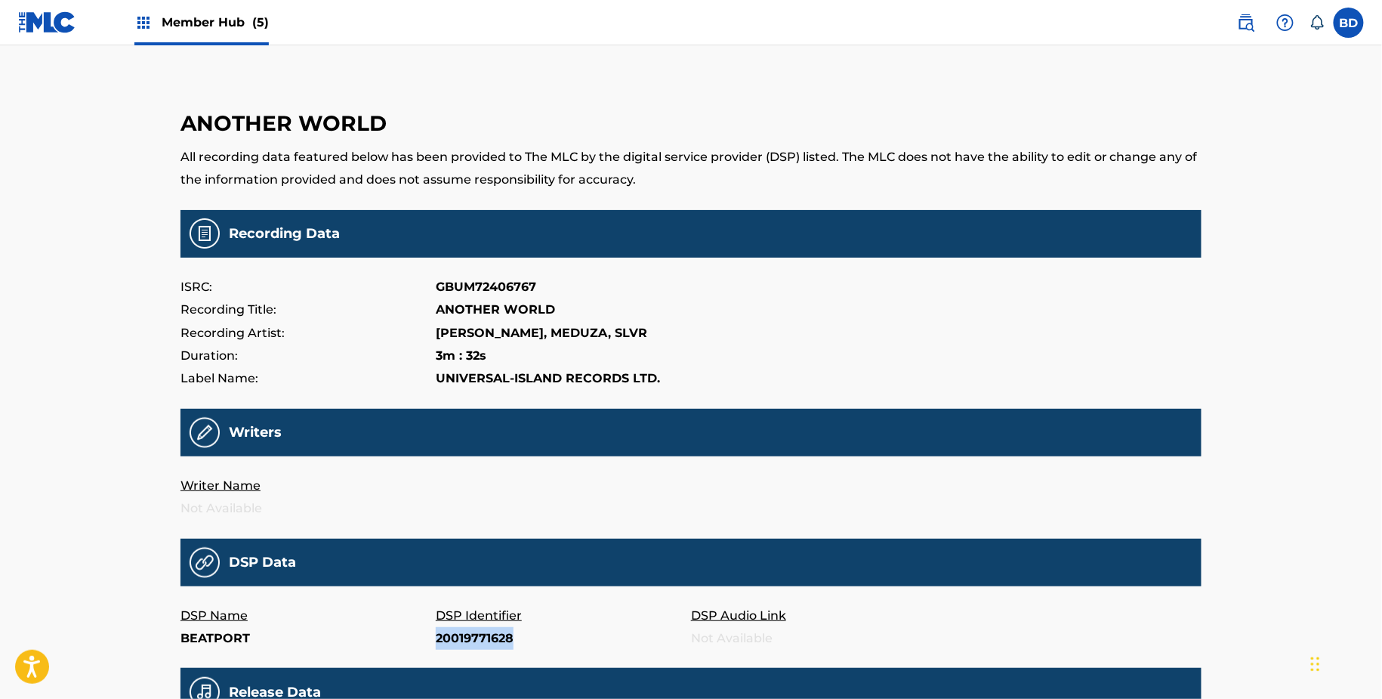
click at [482, 635] on p "20019771628" at bounding box center [563, 638] width 255 height 23
copy p "20019771628"
click at [465, 645] on p "20010677746" at bounding box center [563, 638] width 255 height 23
copy p "20010677746"
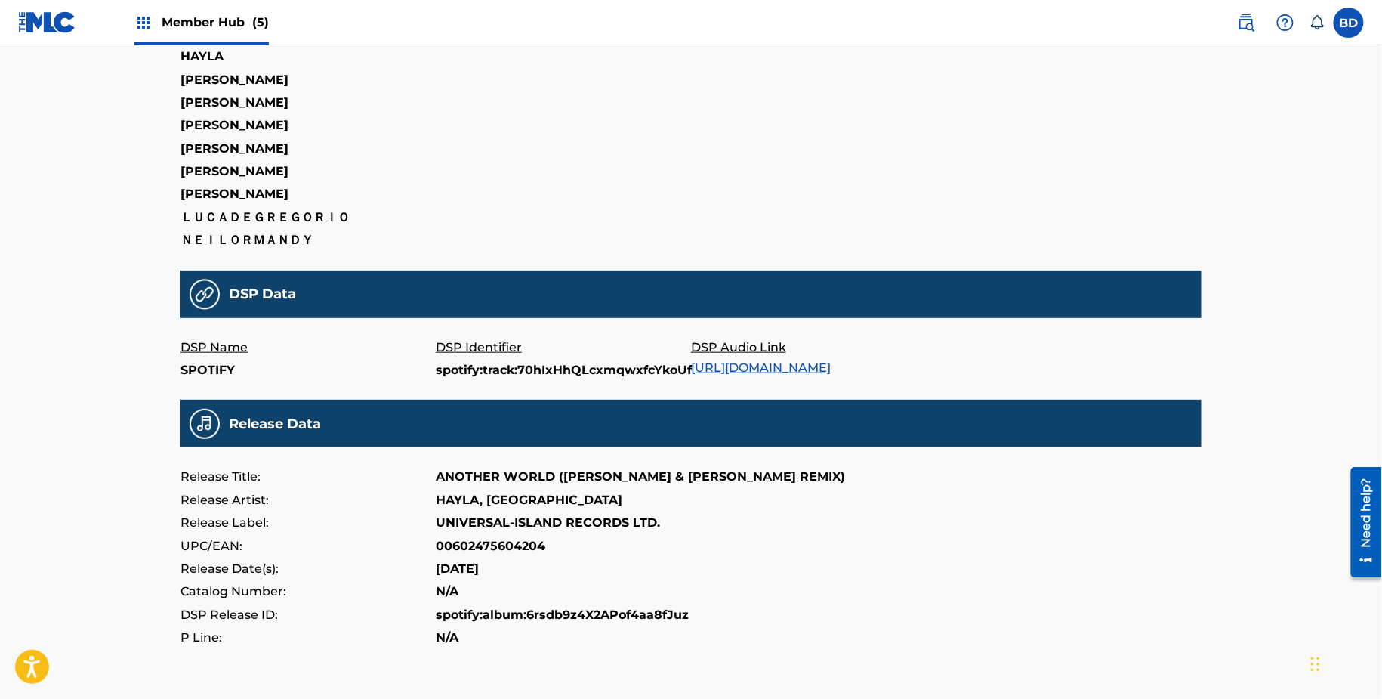
scroll to position [550, 0]
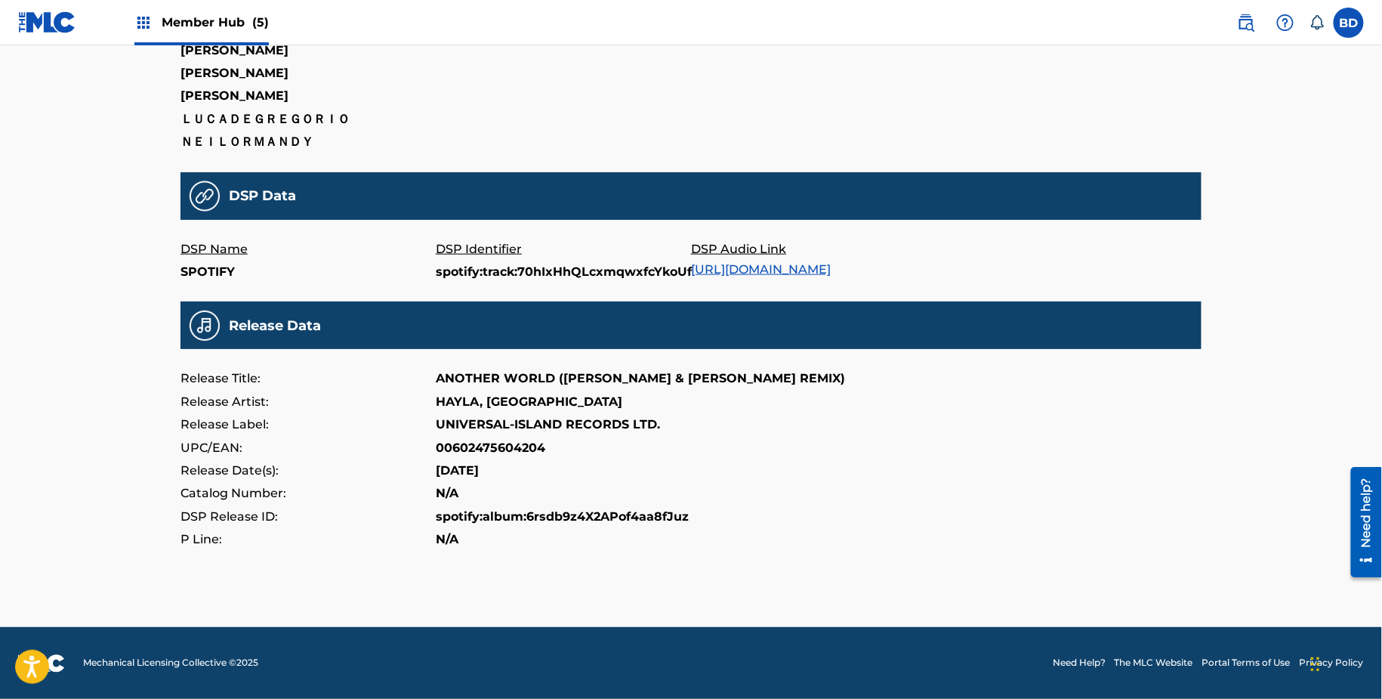
click at [462, 266] on p "spotify:track:70hIxHhQLcxmqwxfcYkoUf" at bounding box center [563, 272] width 255 height 23
copy p "spotify:track:70hIxHhQLcxmqwxfcYkoUf"
